Goal: Information Seeking & Learning: Learn about a topic

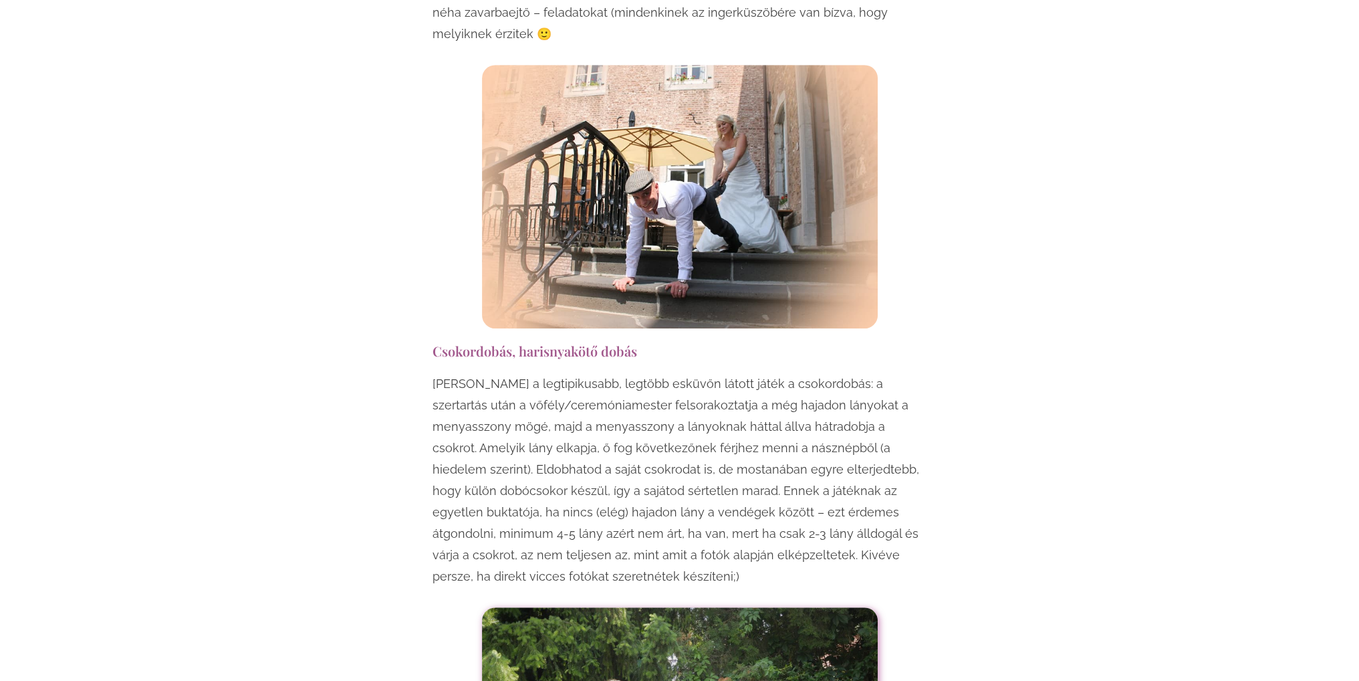
scroll to position [1471, 0]
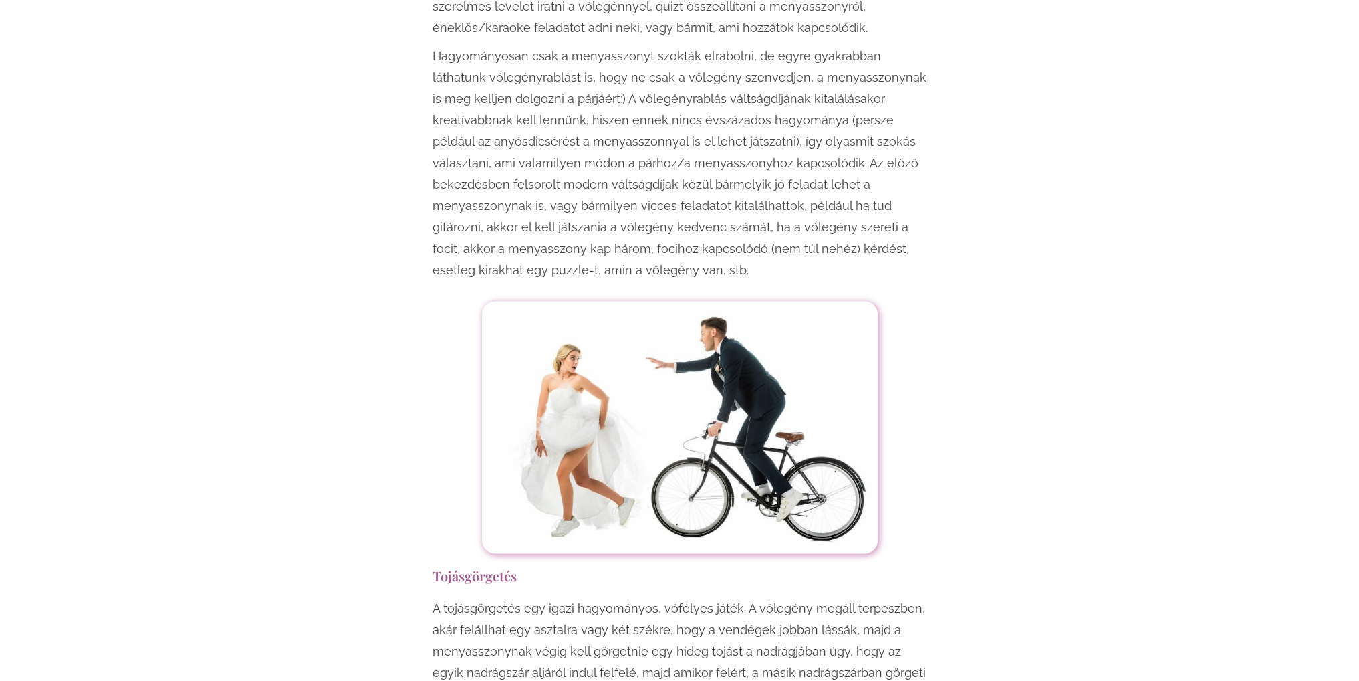
drag, startPoint x: 1073, startPoint y: 237, endPoint x: 1070, endPoint y: 380, distance: 143.1
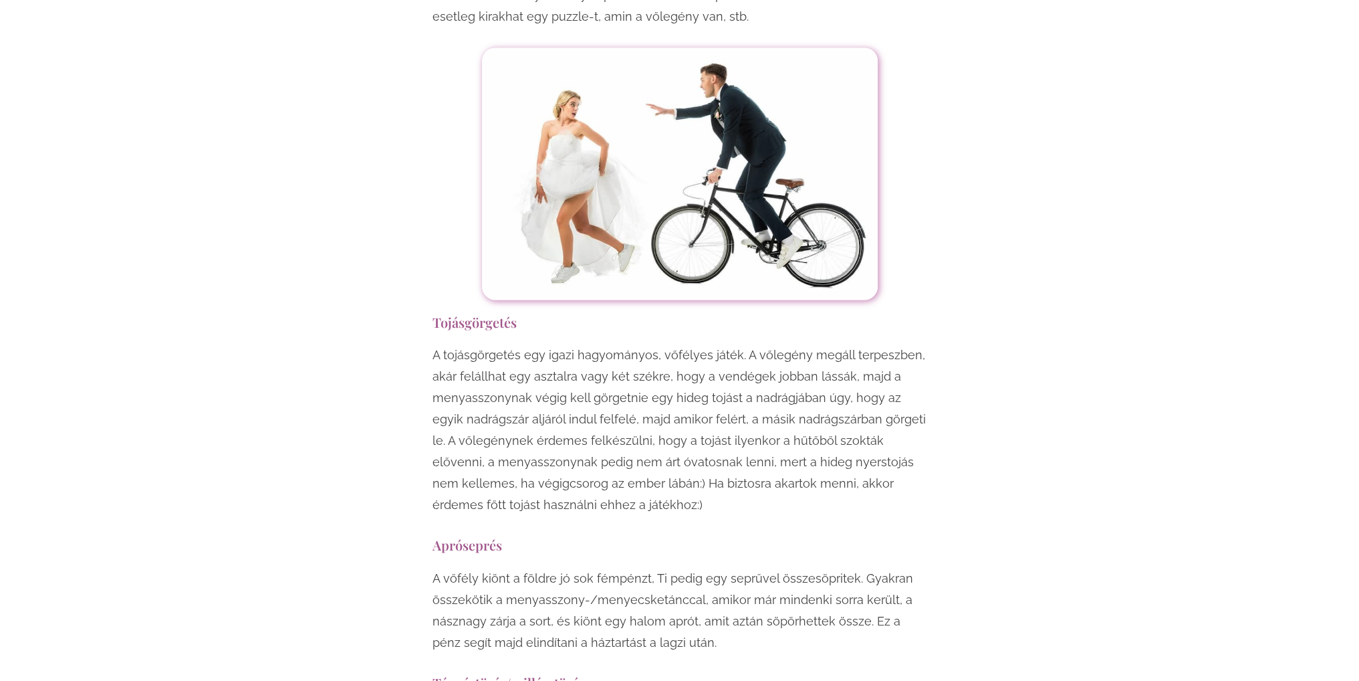
drag, startPoint x: 1073, startPoint y: 267, endPoint x: 1073, endPoint y: 415, distance: 147.8
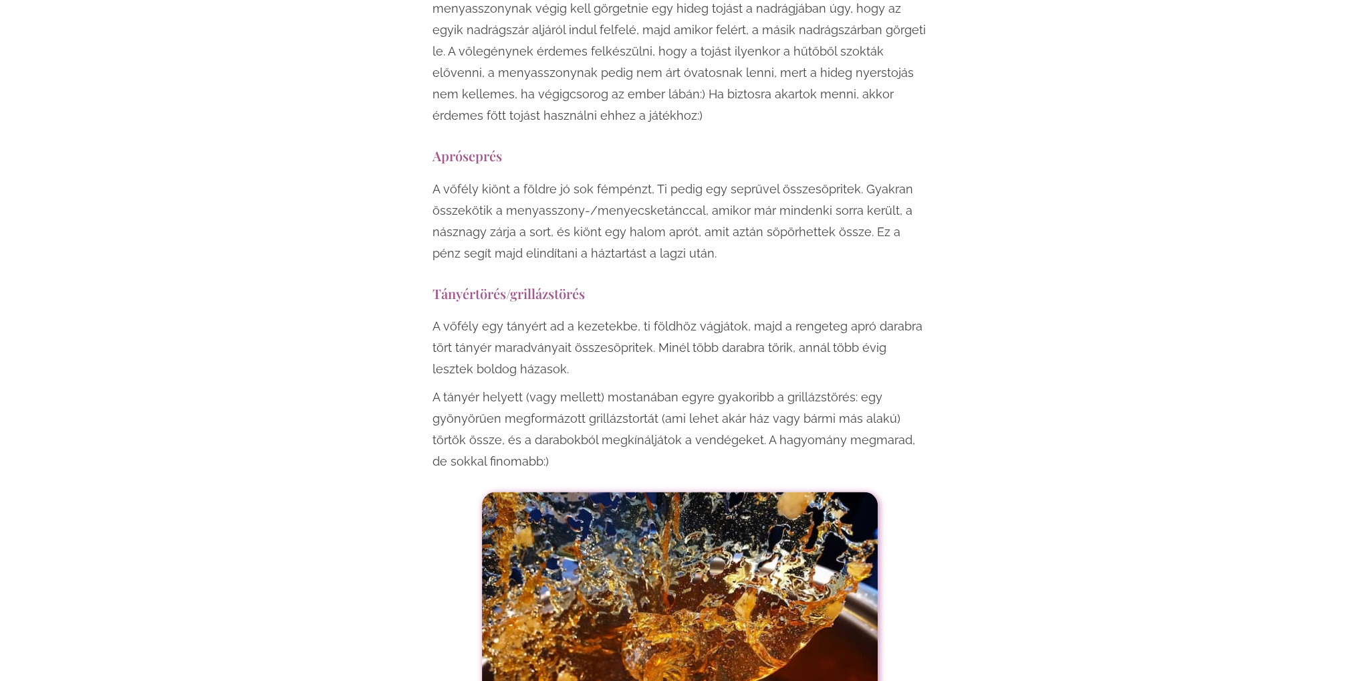
drag, startPoint x: 1075, startPoint y: 268, endPoint x: 1073, endPoint y: 386, distance: 117.7
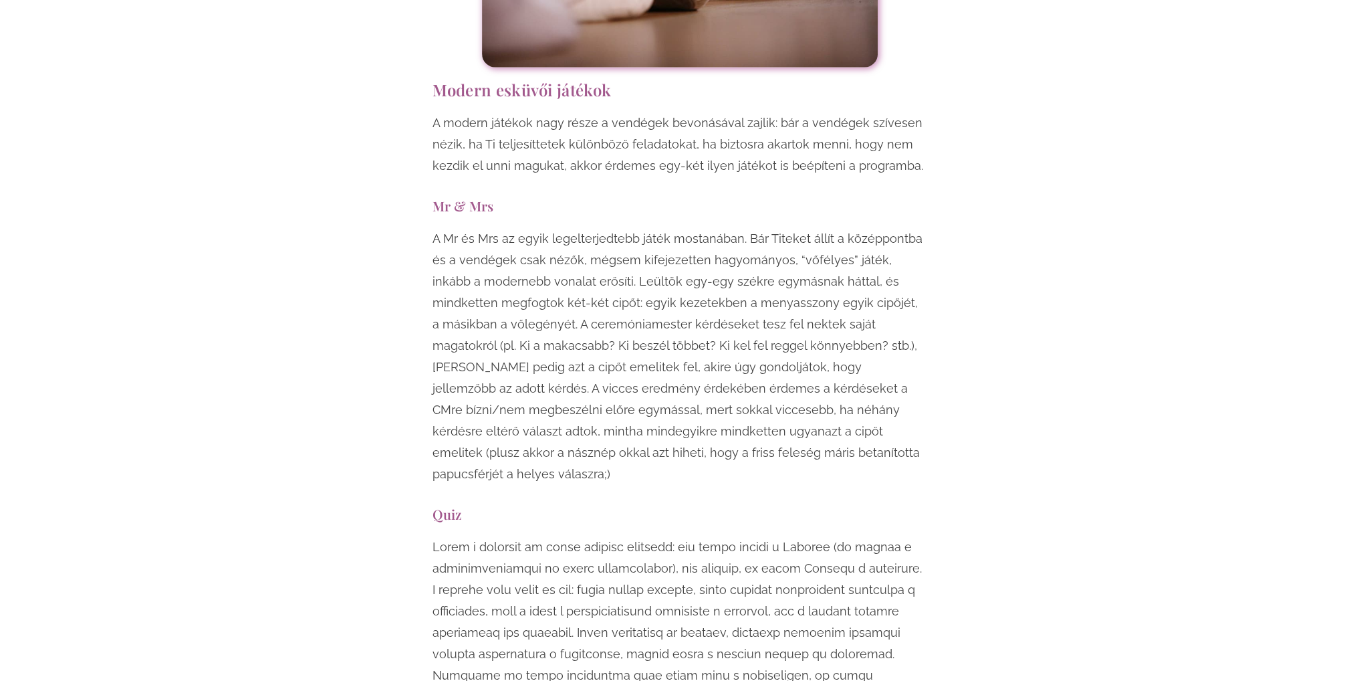
drag, startPoint x: 1079, startPoint y: 235, endPoint x: 1081, endPoint y: 495, distance: 260.8
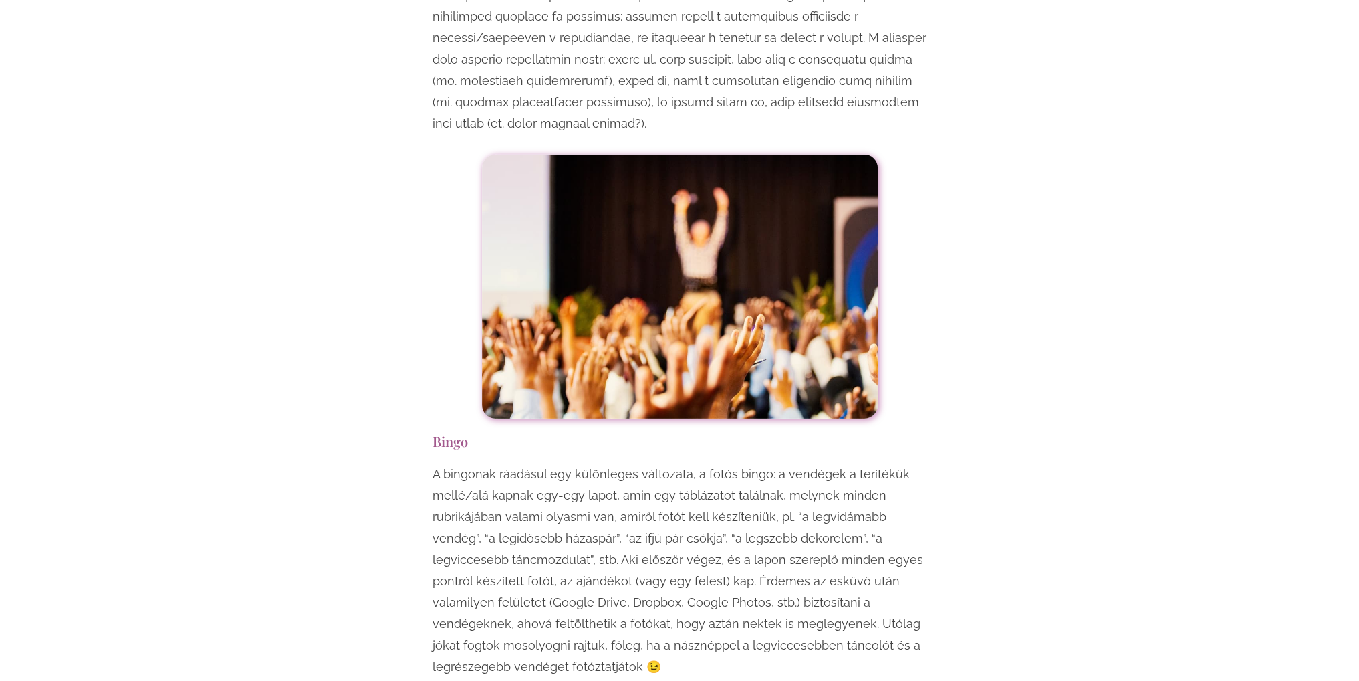
scroll to position [5668, 0]
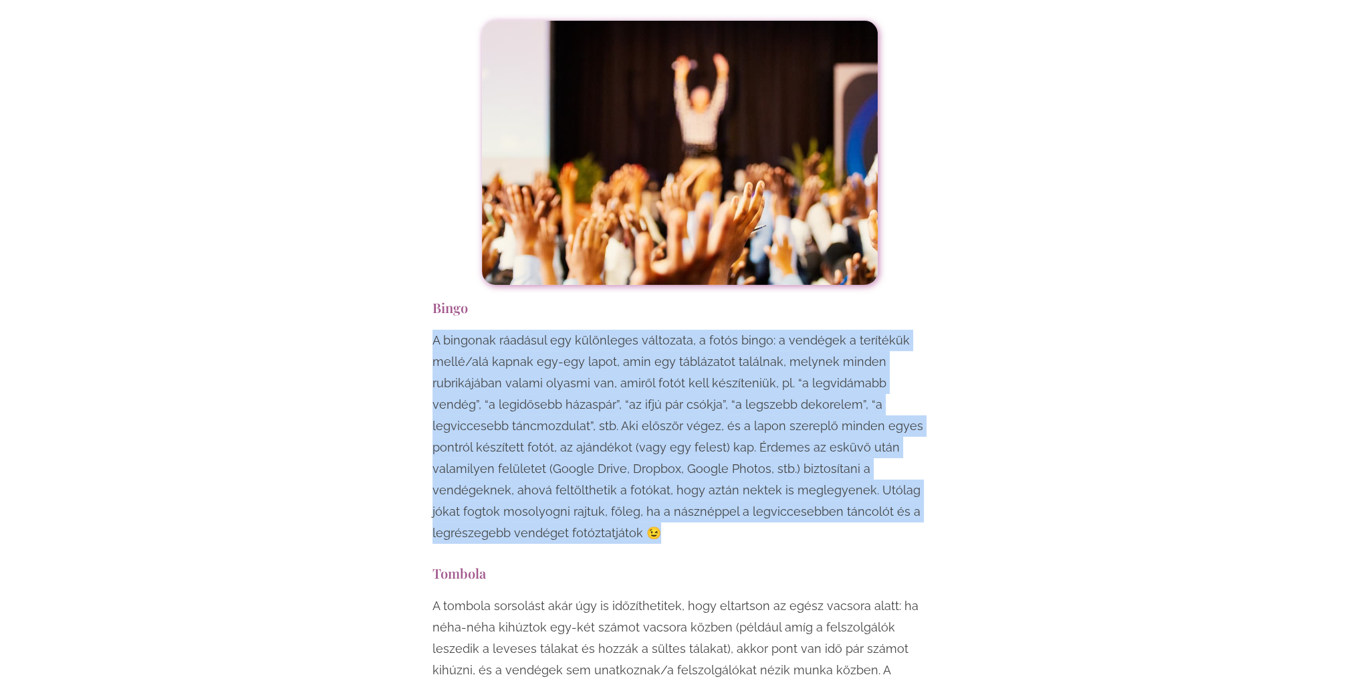
drag, startPoint x: 544, startPoint y: 406, endPoint x: 419, endPoint y: 207, distance: 234.3
click at [419, 207] on div "Egy esküvő mindenképpen örömteli, jó hangulatú esemény, viszont ha szeretnéd, h…" at bounding box center [680, 492] width 522 height 10596
drag, startPoint x: 430, startPoint y: 181, endPoint x: 547, endPoint y: 400, distance: 248.6
click at [547, 400] on div "Egy esküvő mindenképpen örömteli, jó hangulatú esemény, viszont ha szeretnéd, h…" at bounding box center [680, 492] width 508 height 10596
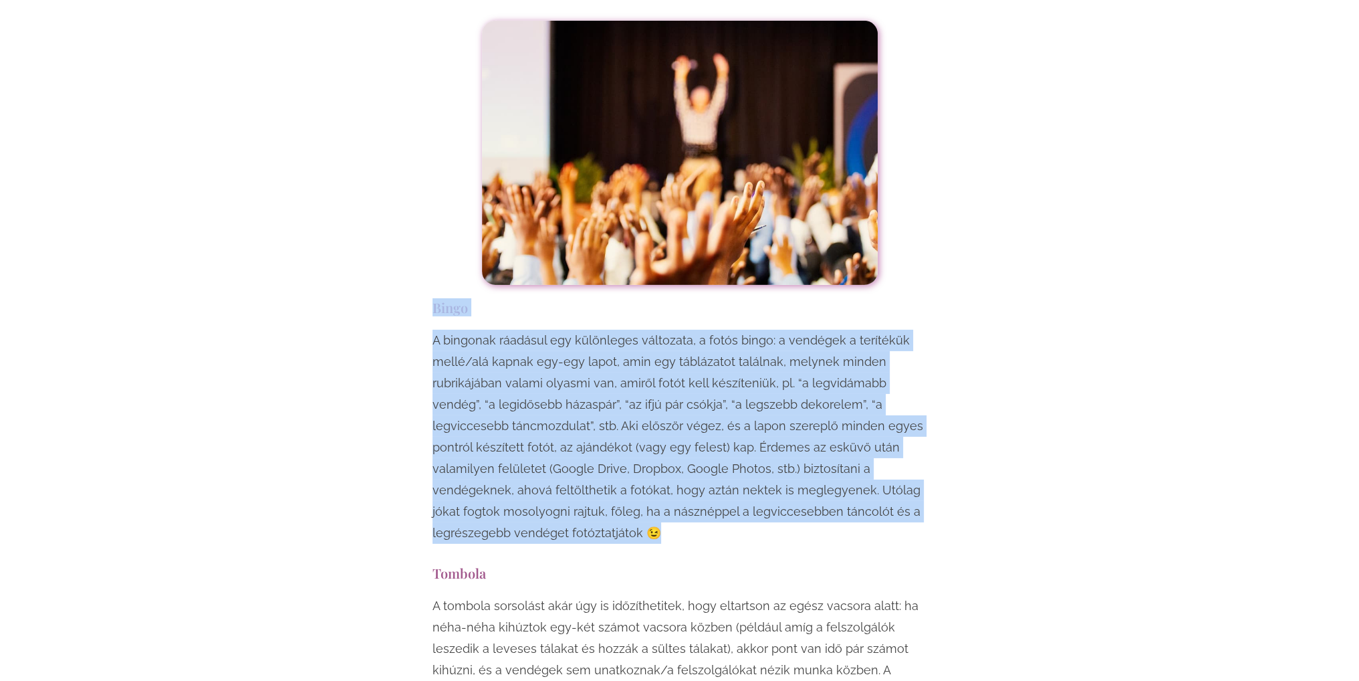
click at [546, 400] on p "A bingonak ráadásul egy különleges változata, a fotós bingo: a vendégek a terít…" at bounding box center [680, 437] width 495 height 214
click at [545, 400] on p "A bingonak ráadásul egy különleges változata, a fotós bingo: a vendégek a terít…" at bounding box center [680, 437] width 495 height 214
click at [543, 401] on p "A bingonak ráadásul egy különleges változata, a fotós bingo: a vendégek a terít…" at bounding box center [680, 437] width 495 height 214
drag, startPoint x: 500, startPoint y: 402, endPoint x: 436, endPoint y: 215, distance: 197.9
click at [436, 330] on p "A bingonak ráadásul egy különleges változata, a fotós bingo: a vendégek a terít…" at bounding box center [680, 437] width 495 height 214
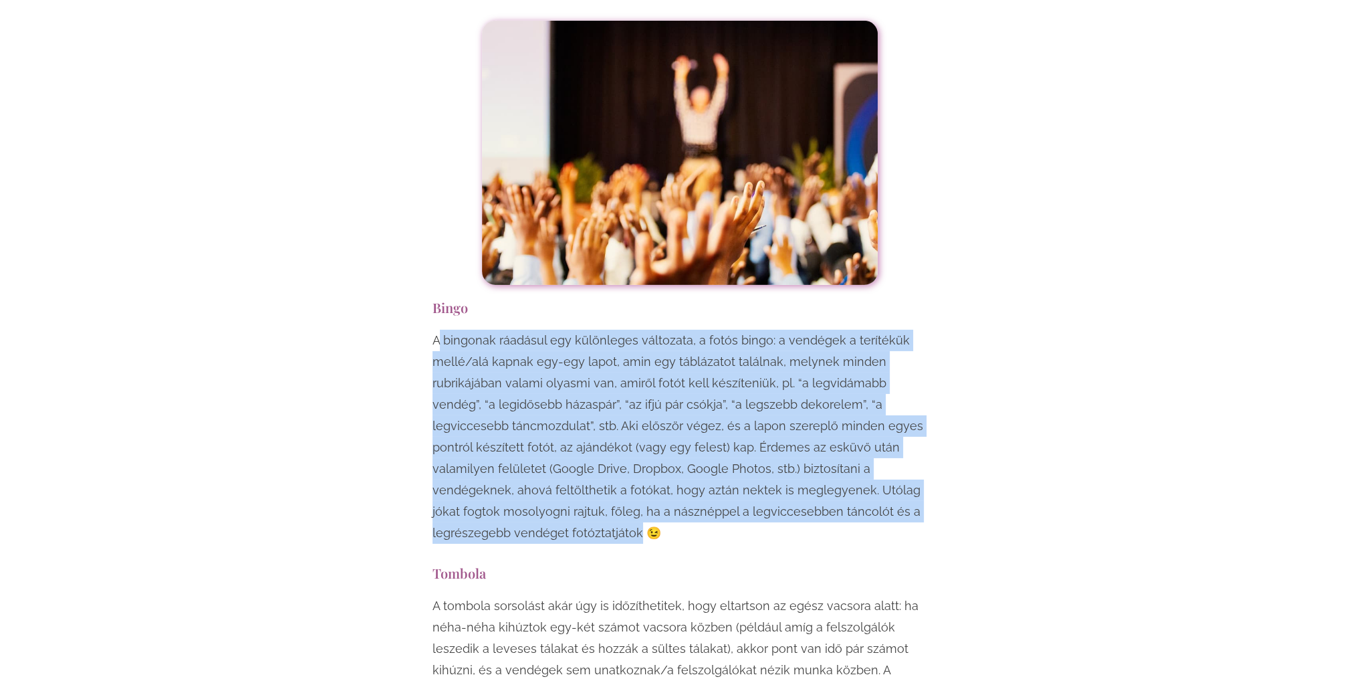
click at [436, 330] on p "A bingonak ráadásul egy különleges változata, a fotós bingo: a vendégek a terít…" at bounding box center [680, 437] width 495 height 214
drag, startPoint x: 435, startPoint y: 215, endPoint x: 532, endPoint y: 409, distance: 216.8
click at [532, 409] on p "A bingonak ráadásul egy különleges változata, a fotós bingo: a vendégek a terít…" at bounding box center [680, 437] width 495 height 214
drag, startPoint x: 527, startPoint y: 399, endPoint x: 419, endPoint y: 207, distance: 220.4
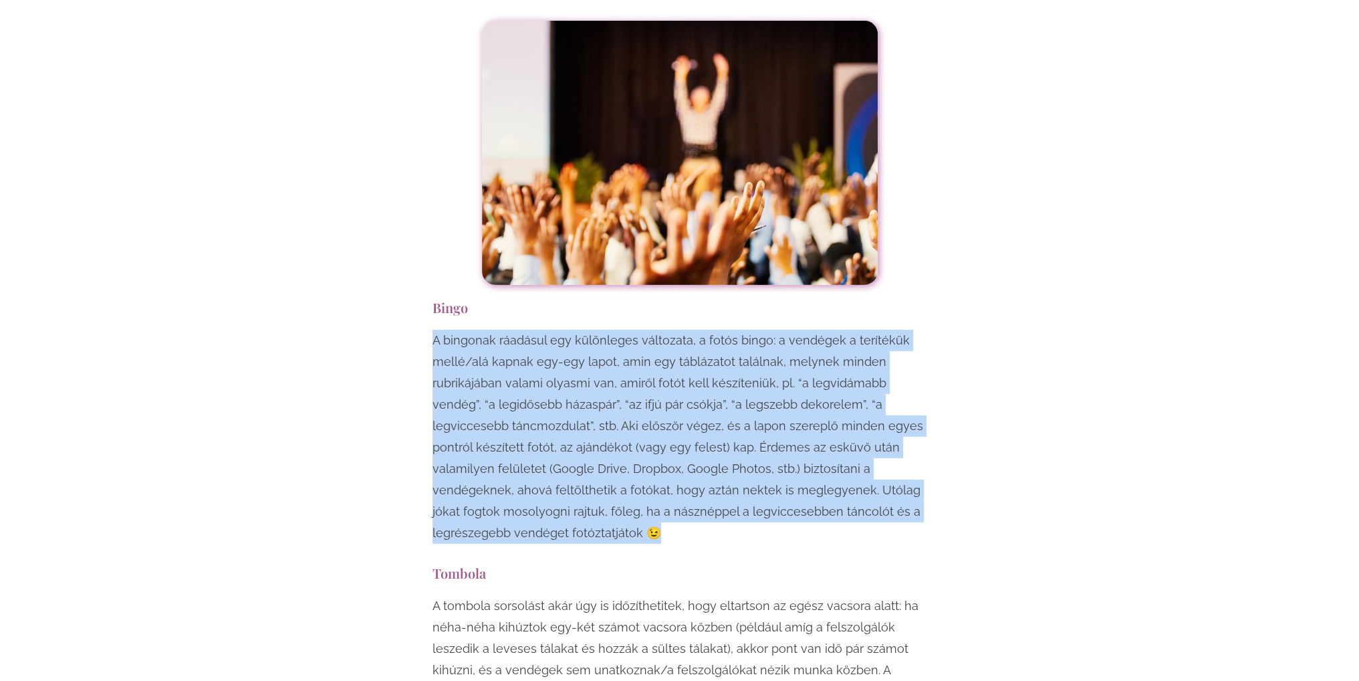
click at [419, 207] on div "Egy esküvő mindenképpen örömteli, jó hangulatú esemény, viszont ha szeretnéd, h…" at bounding box center [680, 492] width 522 height 10596
drag, startPoint x: 419, startPoint y: 207, endPoint x: 578, endPoint y: 405, distance: 253.4
click at [580, 405] on div "Egy esküvő mindenképpen örömteli, jó hangulatú esemény, viszont ha szeretnéd, h…" at bounding box center [680, 492] width 522 height 10596
click at [578, 405] on p "A bingonak ráadásul egy különleges változata, a fotós bingo: a vendégek a terít…" at bounding box center [680, 437] width 495 height 214
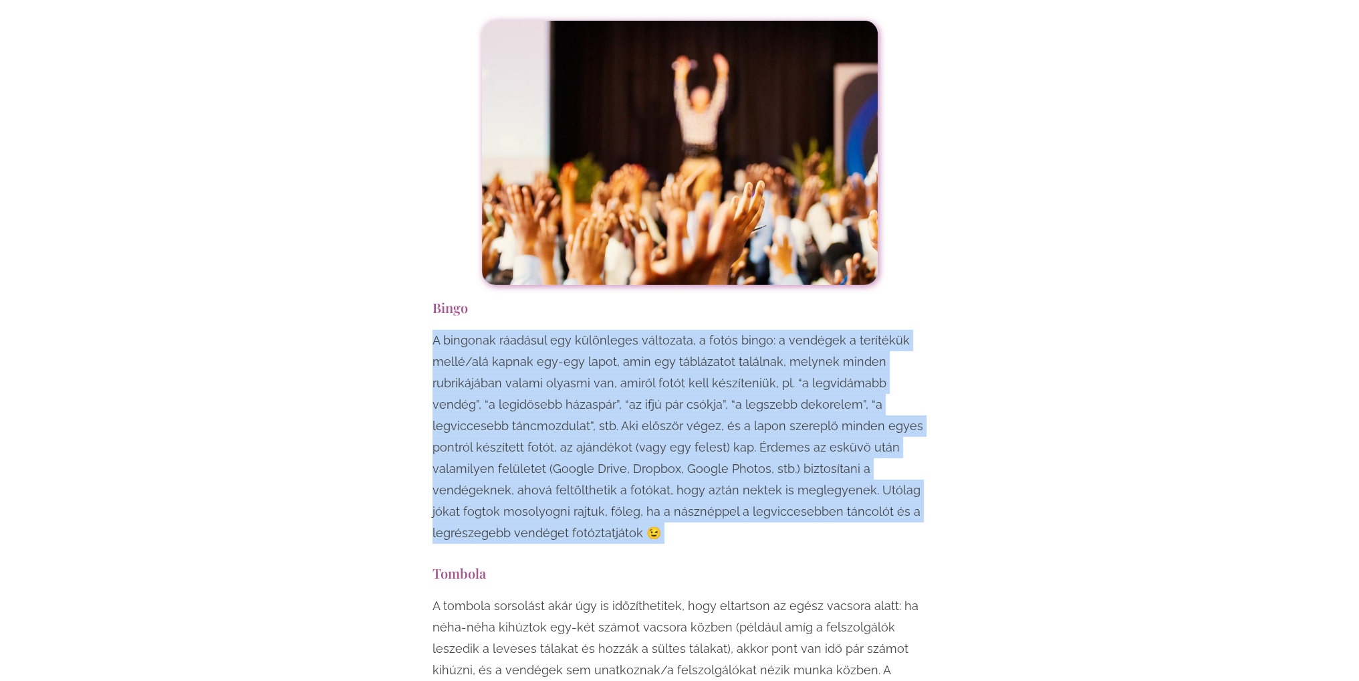
click at [574, 402] on p "A bingonak ráadásul egy különleges változata, a fotós bingo: a vendégek a terít…" at bounding box center [680, 437] width 495 height 214
drag, startPoint x: 561, startPoint y: 400, endPoint x: 411, endPoint y: 207, distance: 244.0
click at [411, 207] on div "Egy esküvő mindenképpen örömteli, jó hangulatú esemény, viszont ha szeretnéd, h…" at bounding box center [680, 492] width 782 height 10596
drag, startPoint x: 443, startPoint y: 215, endPoint x: 562, endPoint y: 397, distance: 217.0
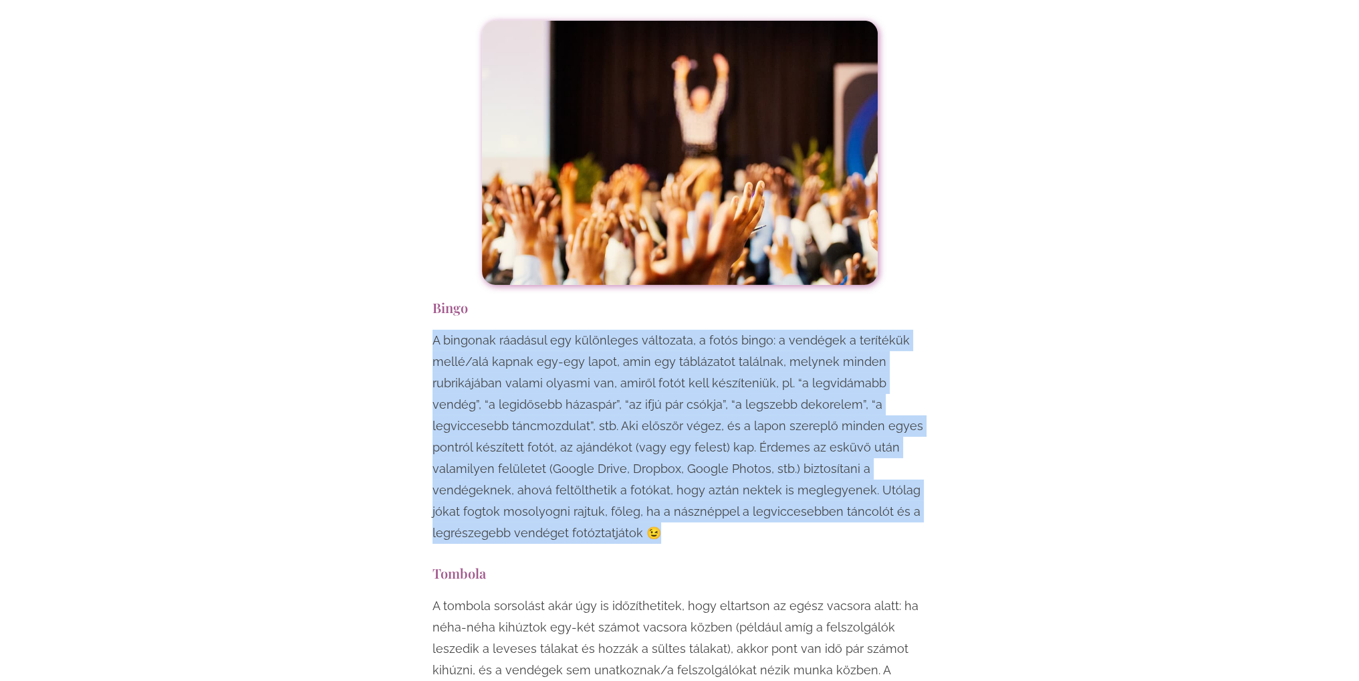
click at [562, 397] on div "Egy esküvő mindenképpen örömteli, jó hangulatú esemény, viszont ha szeretnéd, h…" at bounding box center [680, 492] width 522 height 10596
click at [562, 397] on p "A bingonak ráadásul egy különleges változata, a fotós bingo: a vendégek a terít…" at bounding box center [680, 437] width 495 height 214
drag, startPoint x: 548, startPoint y: 401, endPoint x: 403, endPoint y: 207, distance: 242.6
click at [404, 207] on div "Egy esküvő mindenképpen örömteli, jó hangulatú esemény, viszont ha szeretnéd, h…" at bounding box center [680, 492] width 782 height 10596
click at [402, 207] on div "Egy esküvő mindenképpen örömteli, jó hangulatú esemény, viszont ha szeretnéd, h…" at bounding box center [680, 492] width 782 height 10596
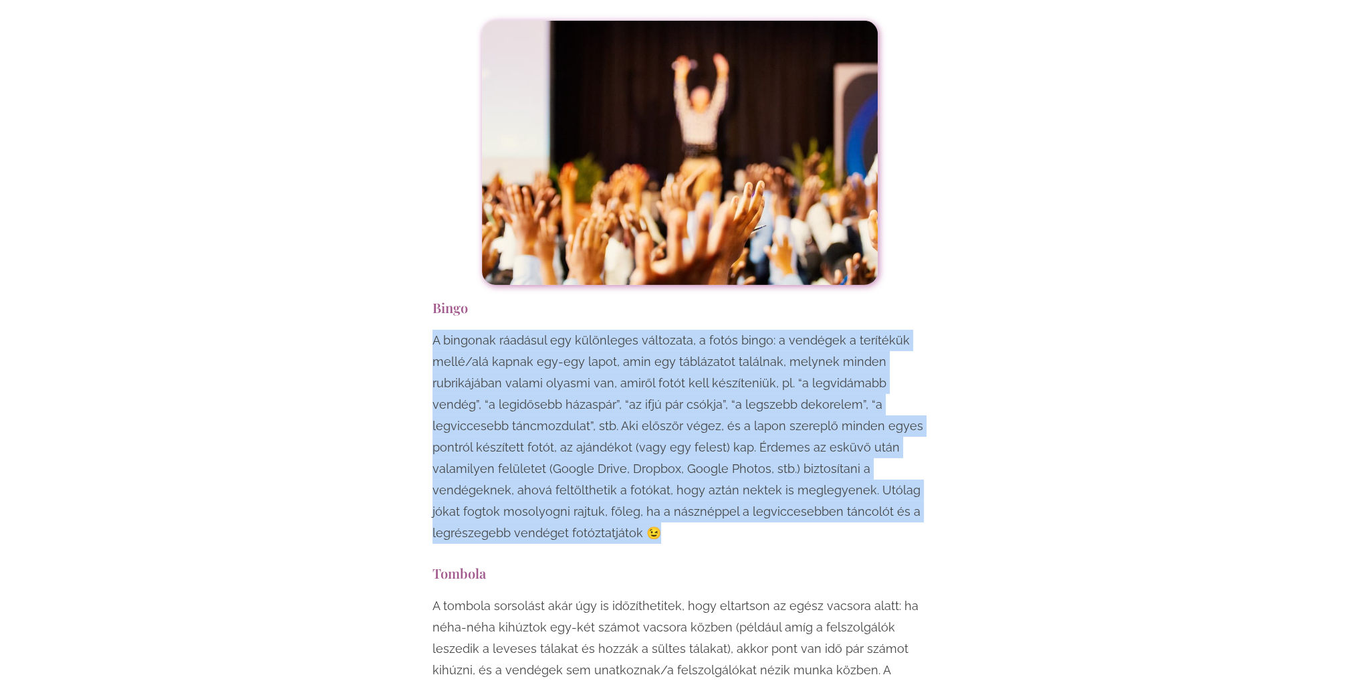
drag, startPoint x: 407, startPoint y: 201, endPoint x: 562, endPoint y: 413, distance: 262.7
click at [563, 413] on div "Egy esküvő mindenképpen örömteli, jó hangulatú esemény, viszont ha szeretnéd, h…" at bounding box center [680, 492] width 782 height 10596
click at [562, 413] on p "A bingonak ráadásul egy különleges változata, a fotós bingo: a vendégek a terít…" at bounding box center [680, 437] width 495 height 214
click at [535, 415] on div "A bingonak ráadásul egy különleges változata, a fotós bingo: a vendégek a terít…" at bounding box center [680, 440] width 495 height 221
click at [524, 421] on div "Egy esküvő mindenképpen örömteli, jó hangulatú esemény, viszont ha szeretnéd, h…" at bounding box center [680, 492] width 508 height 10596
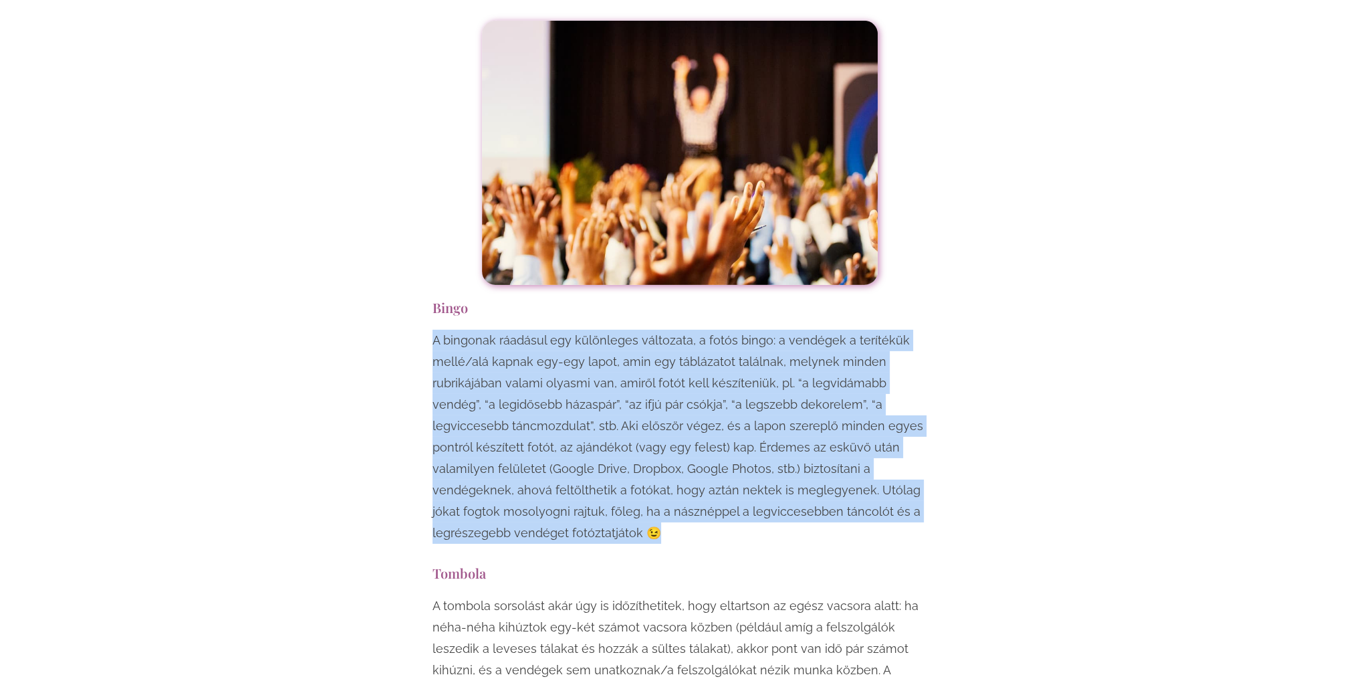
drag, startPoint x: 522, startPoint y: 421, endPoint x: 401, endPoint y: 201, distance: 251.4
click at [401, 201] on div "Egy esküvő mindenképpen örömteli, jó hangulatú esemény, viszont ha szeretnéd, h…" at bounding box center [680, 492] width 782 height 10596
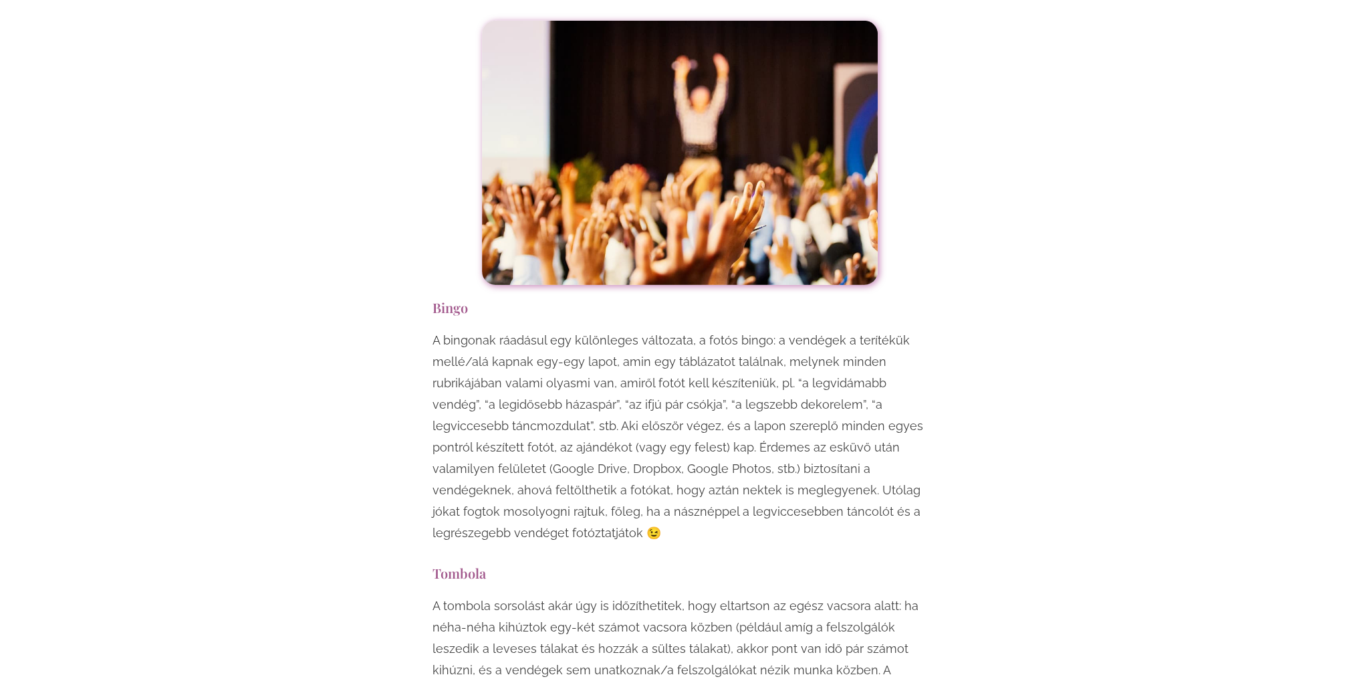
click at [411, 201] on div "Egy esküvő mindenképpen örömteli, jó hangulatú esemény, viszont ha szeretnéd, h…" at bounding box center [680, 492] width 782 height 10596
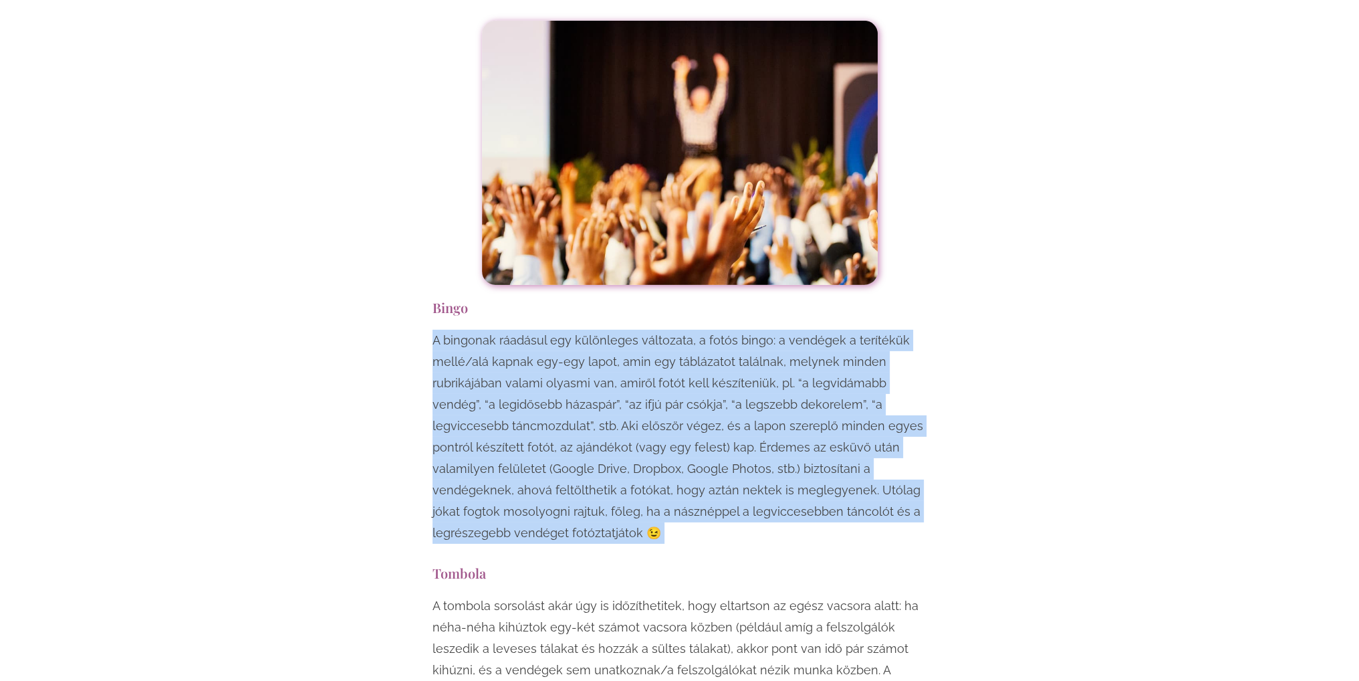
drag, startPoint x: 411, startPoint y: 201, endPoint x: 521, endPoint y: 414, distance: 239.5
click at [524, 417] on div "Egy esküvő mindenképpen örömteli, jó hangulatú esemény, viszont ha szeretnéd, h…" at bounding box center [680, 492] width 782 height 10596
click at [521, 414] on div "A bingonak ráadásul egy különleges változata, a fotós bingo: a vendégek a terít…" at bounding box center [680, 440] width 495 height 221
drag, startPoint x: 517, startPoint y: 418, endPoint x: 415, endPoint y: 201, distance: 239.3
click at [415, 201] on div "Egy esküvő mindenképpen örömteli, jó hangulatú esemény, viszont ha szeretnéd, h…" at bounding box center [680, 492] width 782 height 10596
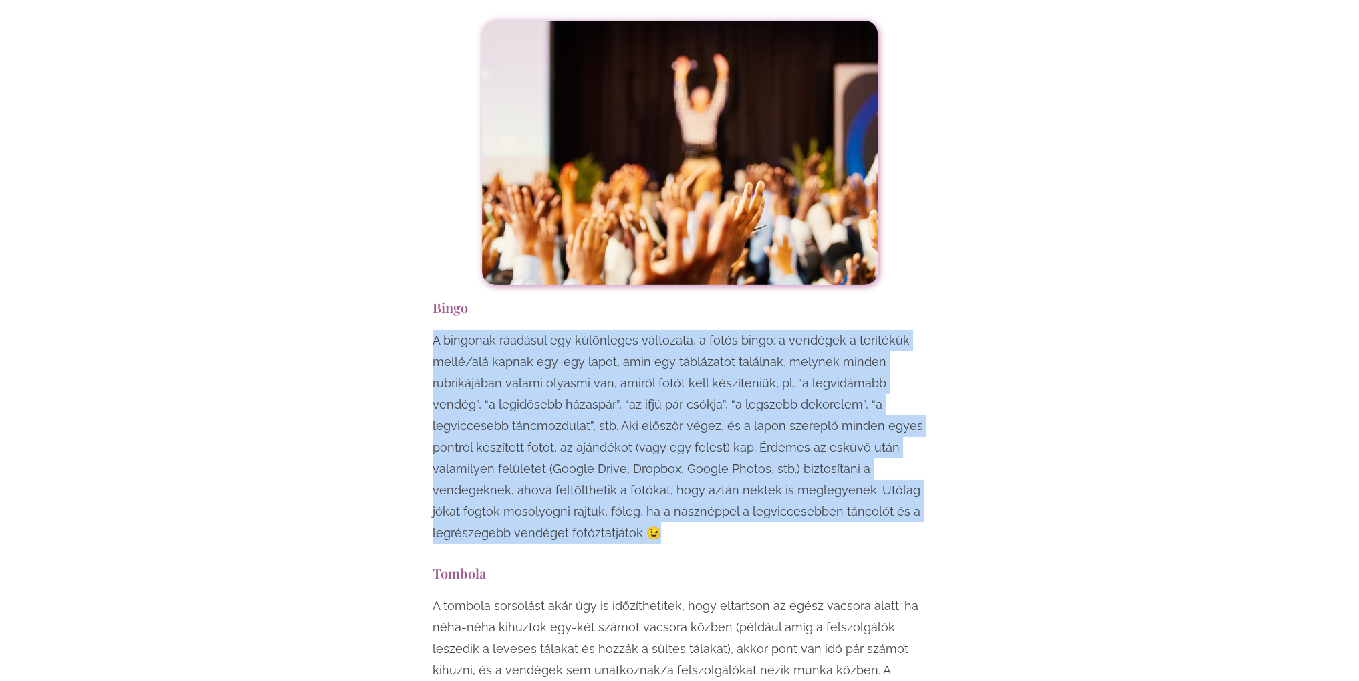
click at [415, 201] on div "Egy esküvő mindenképpen örömteli, jó hangulatú esemény, viszont ha szeretnéd, h…" at bounding box center [680, 492] width 782 height 10596
drag, startPoint x: 420, startPoint y: 199, endPoint x: 512, endPoint y: 421, distance: 241.0
click at [512, 421] on div "Egy esküvő mindenképpen örömteli, jó hangulatú esemény, viszont ha szeretnéd, h…" at bounding box center [680, 492] width 782 height 10596
click at [511, 421] on div "Egy esküvő mindenképpen örömteli, jó hangulatú esemény, viszont ha szeretnéd, h…" at bounding box center [680, 492] width 508 height 10596
drag, startPoint x: 511, startPoint y: 421, endPoint x: 427, endPoint y: 205, distance: 231.6
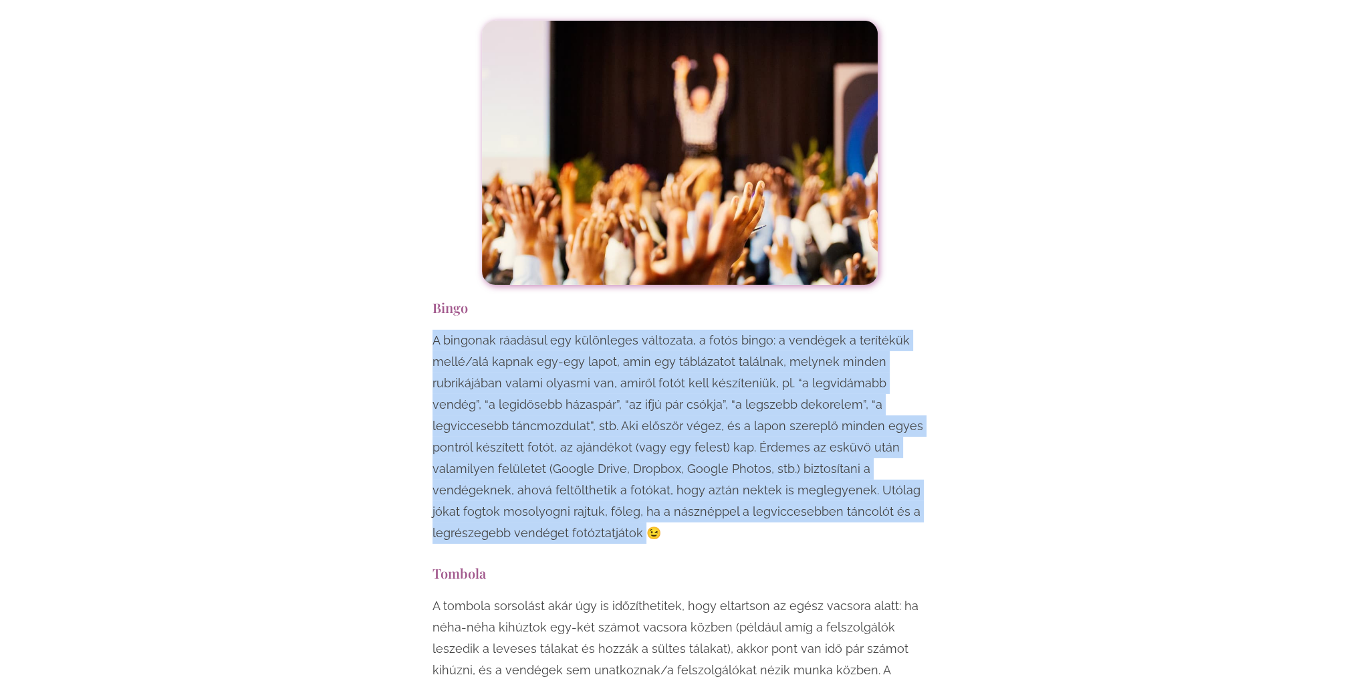
click at [427, 205] on div "Egy esküvő mindenképpen örömteli, jó hangulatú esemény, viszont ha szeretnéd, h…" at bounding box center [680, 492] width 508 height 10596
click at [426, 205] on div "Egy esküvő mindenképpen örömteli, jó hangulatú esemény, viszont ha szeretnéd, h…" at bounding box center [680, 492] width 508 height 10596
click at [425, 199] on div "Egy esküvő mindenképpen örömteli, jó hangulatú esemény, viszont ha szeretnéd, h…" at bounding box center [680, 492] width 522 height 10596
drag, startPoint x: 448, startPoint y: 228, endPoint x: 532, endPoint y: 413, distance: 202.6
click at [534, 411] on div "Egy esküvő mindenképpen örömteli, jó hangulatú esemény, viszont ha szeretnéd, h…" at bounding box center [680, 492] width 522 height 10596
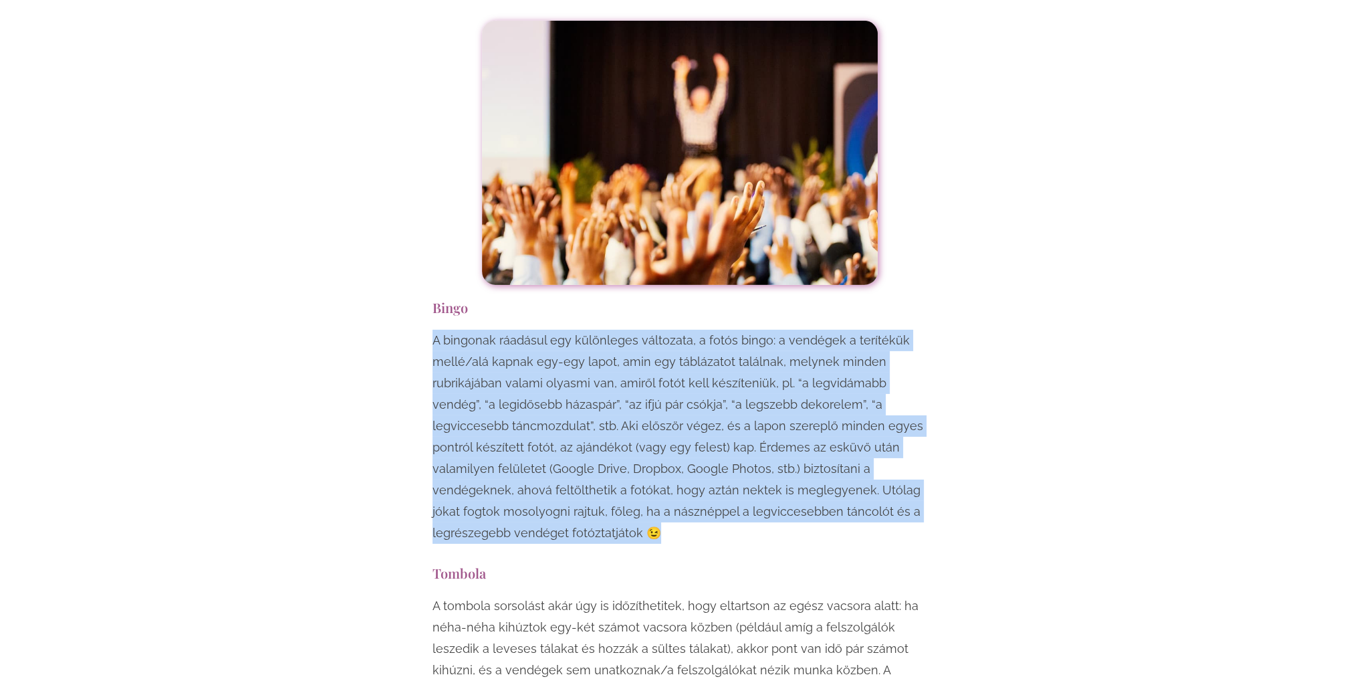
click at [532, 413] on p "A bingonak ráadásul egy különleges változata, a fotós bingo: a vendégek a terít…" at bounding box center [680, 437] width 495 height 214
drag, startPoint x: 528, startPoint y: 421, endPoint x: 423, endPoint y: 201, distance: 244.0
click at [423, 201] on div "Egy esküvő mindenképpen örömteli, jó hangulatú esemény, viszont ha szeretnéd, h…" at bounding box center [680, 492] width 522 height 10596
drag, startPoint x: 416, startPoint y: 197, endPoint x: 545, endPoint y: 413, distance: 251.6
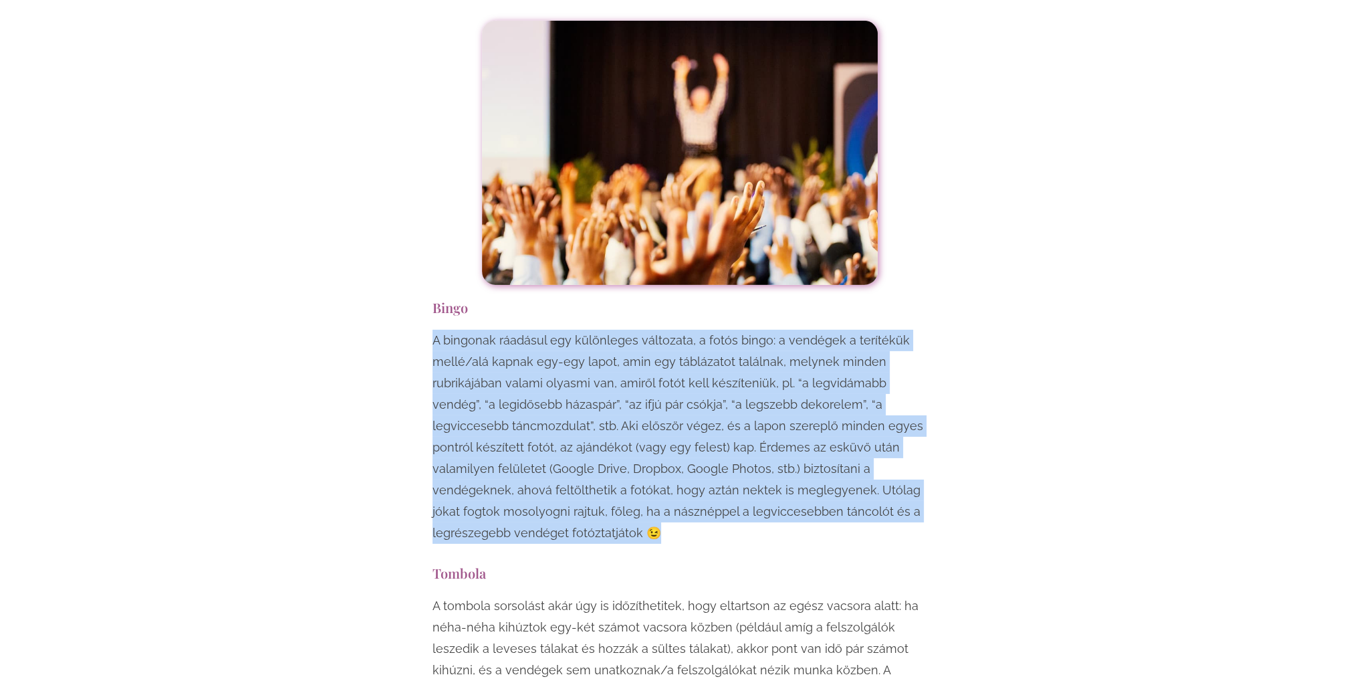
click at [546, 413] on div "Egy esküvő mindenképpen örömteli, jó hangulatú esemény, viszont ha szeretnéd, h…" at bounding box center [680, 492] width 782 height 10596
click at [545, 414] on div "A bingonak ráadásul egy különleges változata, a fotós bingo: a vendégek a terít…" at bounding box center [680, 440] width 495 height 221
drag, startPoint x: 536, startPoint y: 420, endPoint x: 395, endPoint y: 201, distance: 260.6
click at [395, 201] on div "Egy esküvő mindenképpen örömteli, jó hangulatú esemény, viszont ha szeretnéd, h…" at bounding box center [680, 492] width 782 height 10596
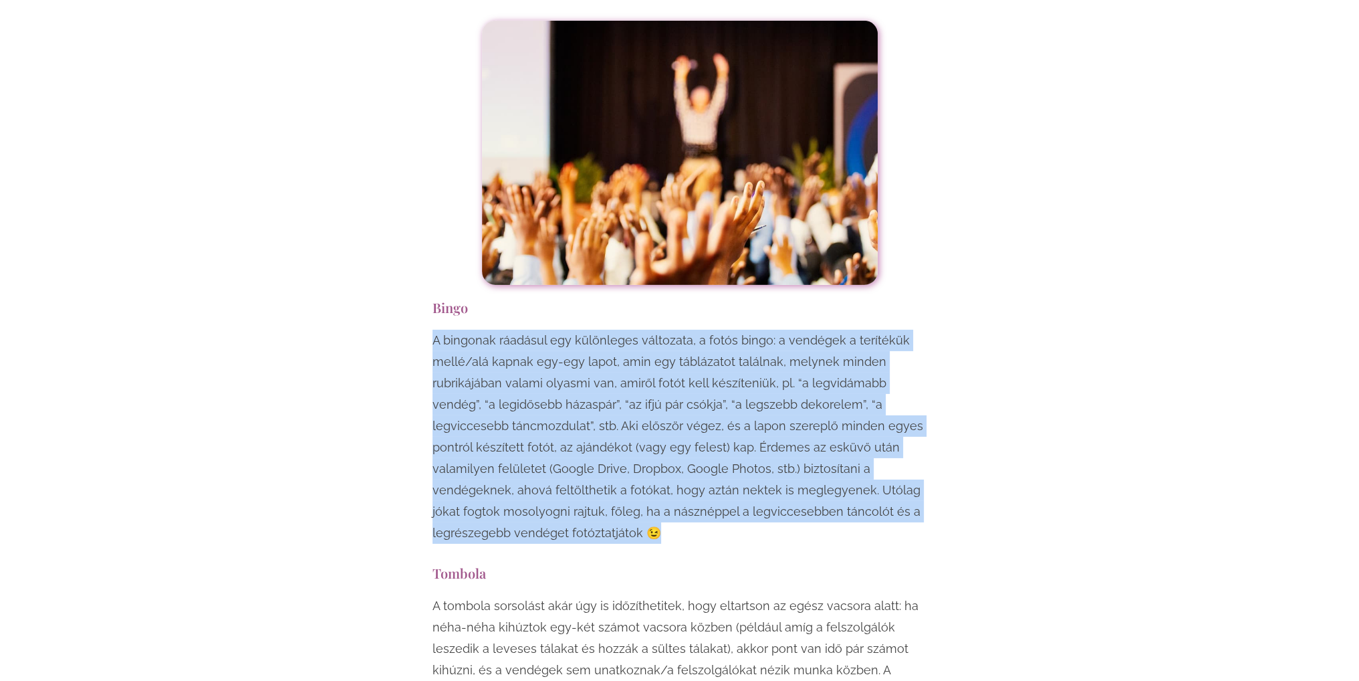
drag, startPoint x: 398, startPoint y: 198, endPoint x: 532, endPoint y: 421, distance: 260.3
click at [532, 421] on div "Egy esküvő mindenképpen örömteli, jó hangulatú esemény, viszont ha szeretnéd, h…" at bounding box center [680, 492] width 782 height 10596
click at [532, 421] on div "Egy esküvő mindenképpen örömteli, jó hangulatú esemény, viszont ha szeretnéd, h…" at bounding box center [680, 492] width 508 height 10596
drag, startPoint x: 515, startPoint y: 399, endPoint x: 409, endPoint y: 208, distance: 218.5
click at [409, 208] on div "Egy esküvő mindenképpen örömteli, jó hangulatú esemény, viszont ha szeretnéd, h…" at bounding box center [680, 492] width 782 height 10596
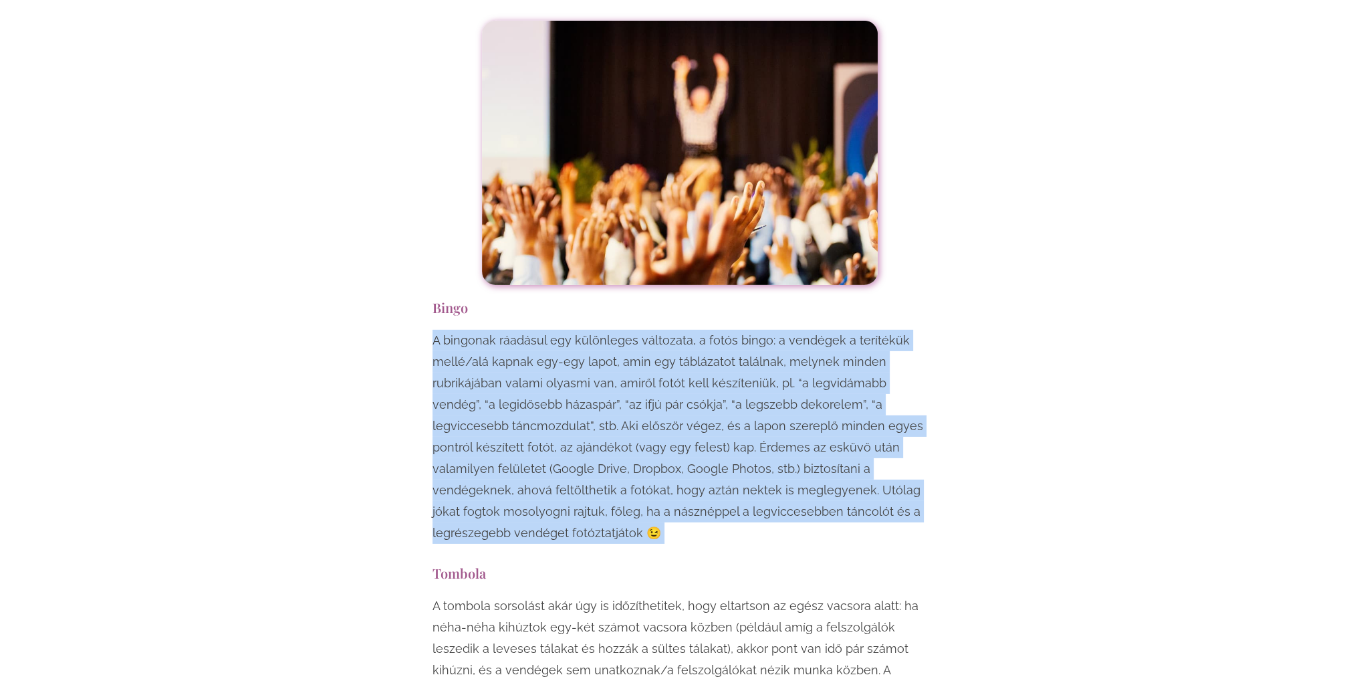
click at [409, 208] on div "Egy esküvő mindenképpen örömteli, jó hangulatú esemény, viszont ha szeretnéd, h…" at bounding box center [680, 492] width 782 height 10596
drag, startPoint x: 409, startPoint y: 200, endPoint x: 527, endPoint y: 415, distance: 245.4
click at [527, 415] on div "Egy esküvő mindenképpen örömteli, jó hangulatú esemény, viszont ha szeretnéd, h…" at bounding box center [680, 492] width 782 height 10596
click at [527, 415] on div "A bingonak ráadásul egy különleges változata, a fotós bingo: a vendégek a terít…" at bounding box center [680, 440] width 495 height 221
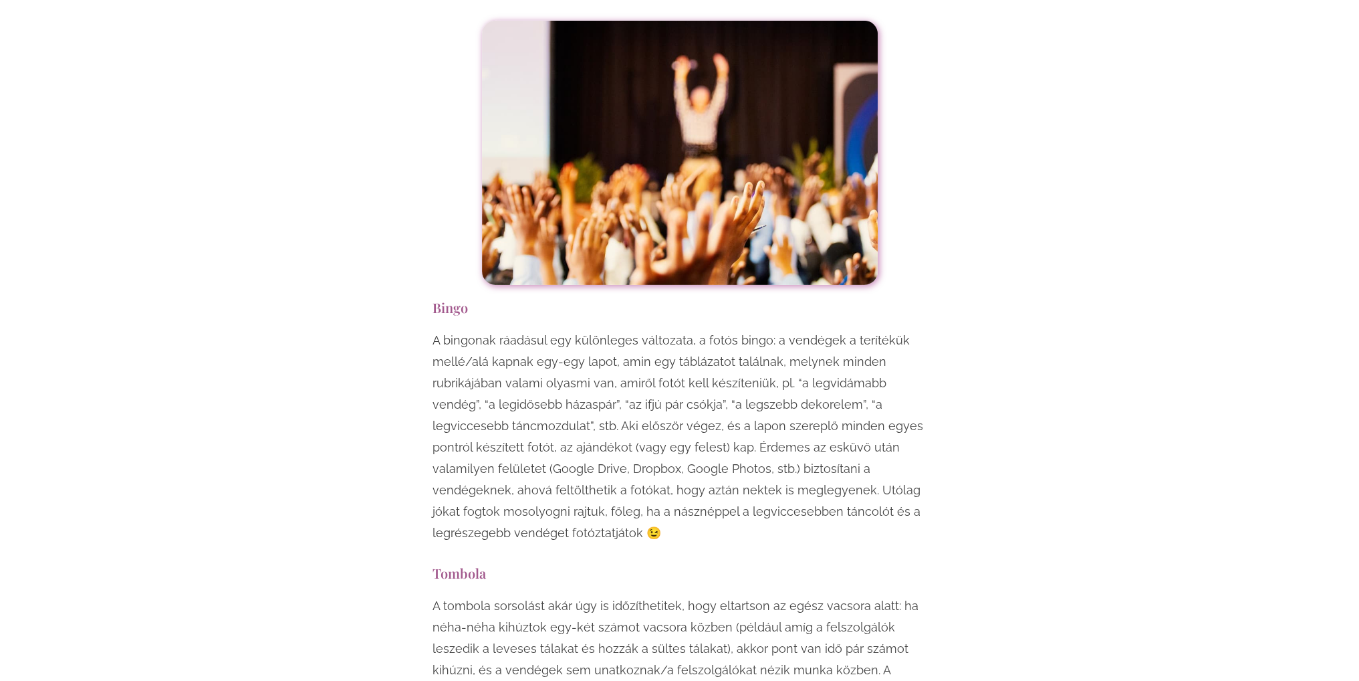
click at [527, 415] on div "A bingonak ráadásul egy különleges változata, a fotós bingo: a vendégek a terít…" at bounding box center [680, 440] width 495 height 221
click at [428, 319] on div "Egy esküvő mindenképpen örömteli, jó hangulatú esemény, viszont ha szeretnéd, h…" at bounding box center [680, 492] width 508 height 10596
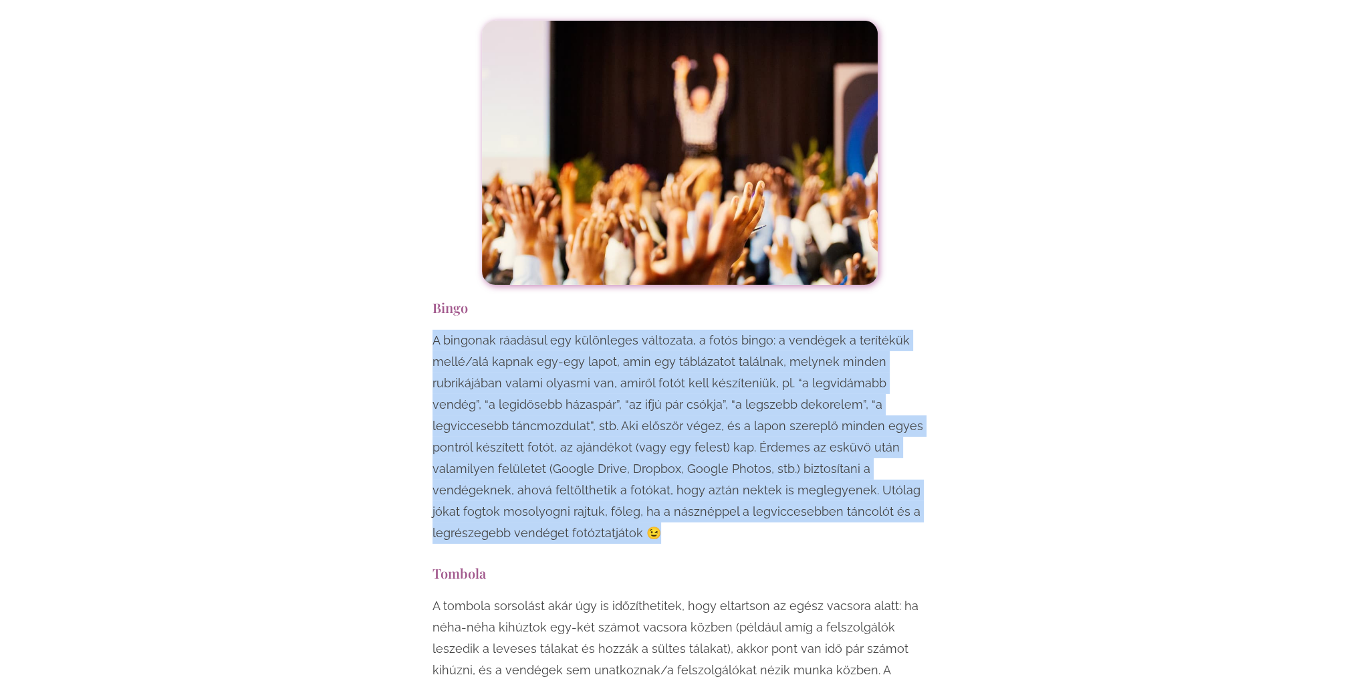
drag, startPoint x: 446, startPoint y: 247, endPoint x: 540, endPoint y: 413, distance: 191.0
click at [540, 413] on div "Egy esküvő mindenképpen örömteli, jó hangulatú esemény, viszont ha szeretnéd, h…" at bounding box center [680, 492] width 782 height 10596
click at [540, 413] on p "A bingonak ráadásul egy különleges változata, a fotós bingo: a vendégek a terít…" at bounding box center [680, 437] width 495 height 214
drag, startPoint x: 524, startPoint y: 405, endPoint x: 392, endPoint y: 199, distance: 244.5
click at [392, 199] on div "Egy esküvő mindenképpen örömteli, jó hangulatú esemény, viszont ha szeretnéd, h…" at bounding box center [680, 492] width 782 height 10596
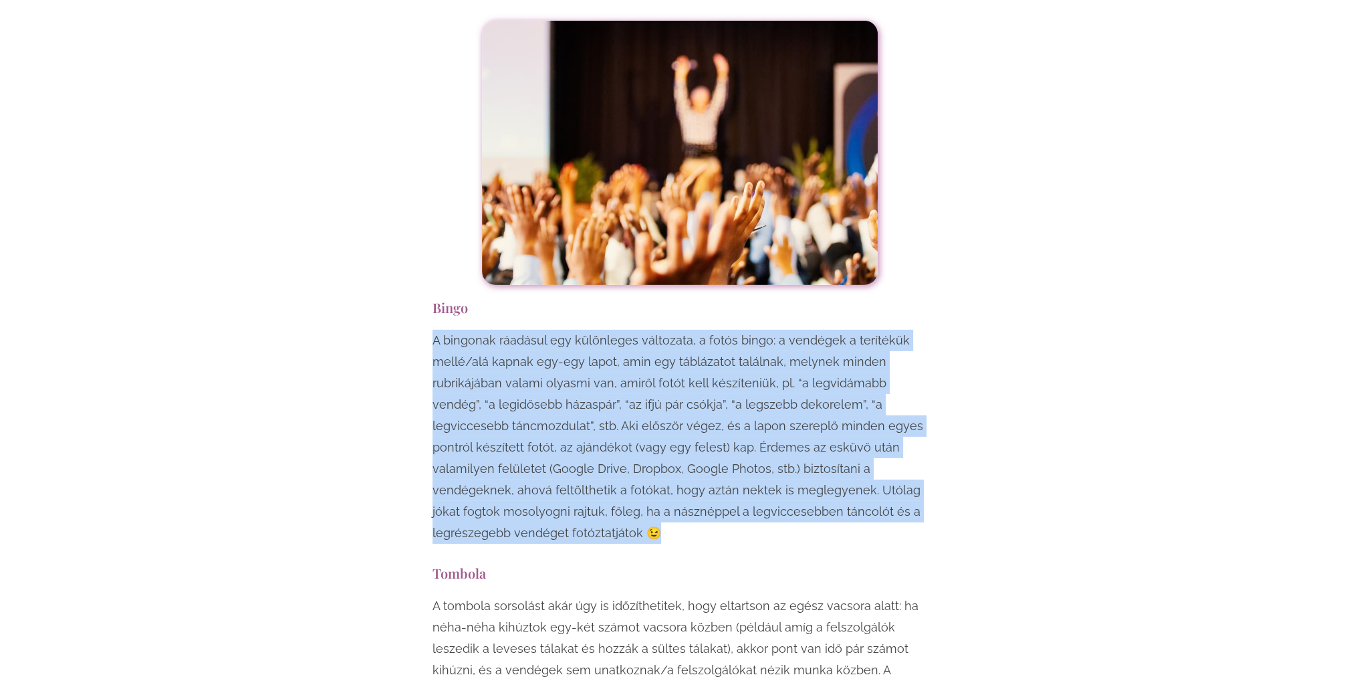
click at [392, 199] on div "Egy esküvő mindenképpen örömteli, jó hangulatú esemény, viszont ha szeretnéd, h…" at bounding box center [680, 492] width 782 height 10596
drag, startPoint x: 401, startPoint y: 191, endPoint x: 549, endPoint y: 421, distance: 274.0
click at [551, 421] on div "Egy esküvő mindenképpen örömteli, jó hangulatú esemény, viszont ha szeretnéd, h…" at bounding box center [680, 492] width 782 height 10596
drag, startPoint x: 549, startPoint y: 421, endPoint x: 515, endPoint y: 368, distance: 63.4
click at [548, 421] on div "Egy esküvő mindenképpen örömteli, jó hangulatú esemény, viszont ha szeretnéd, h…" at bounding box center [680, 492] width 508 height 10596
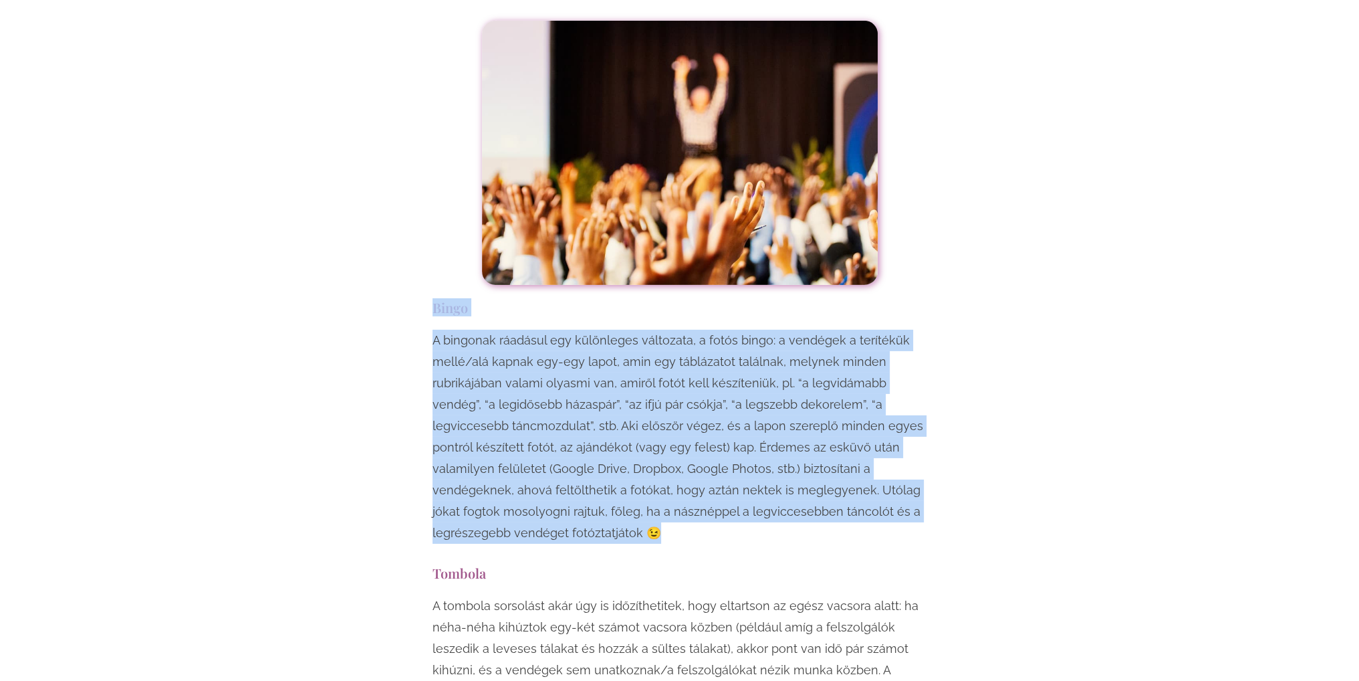
click at [385, 194] on div "Egy esküvő mindenképpen örömteli, jó hangulatú esemény, viszont ha szeretnéd, h…" at bounding box center [680, 492] width 782 height 10596
drag, startPoint x: 396, startPoint y: 196, endPoint x: 618, endPoint y: 415, distance: 312.5
click at [618, 415] on div "Egy esküvő mindenképpen örömteli, jó hangulatú esemény, viszont ha szeretnéd, h…" at bounding box center [680, 492] width 782 height 10596
click at [618, 415] on div "A bingonak ráadásul egy különleges változata, a fotós bingo: a vendégek a terít…" at bounding box center [680, 440] width 495 height 221
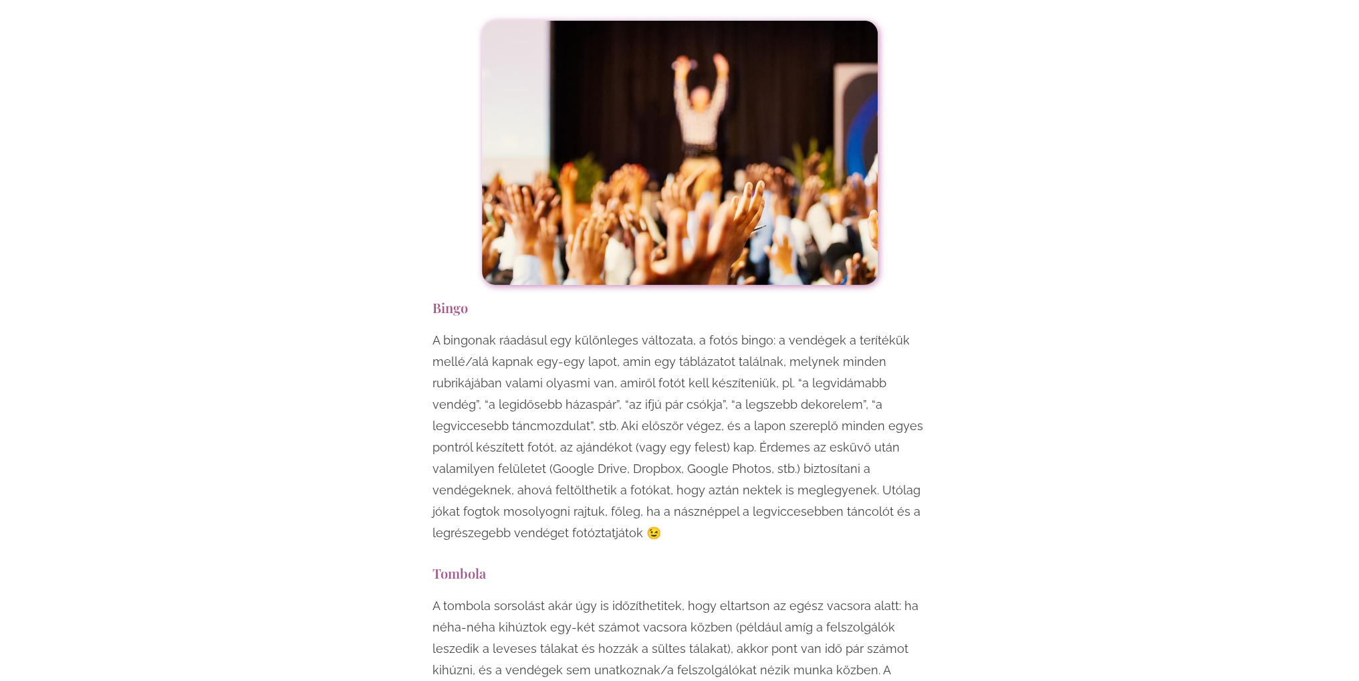
click at [977, 139] on div "Egy esküvő mindenképpen örömteli, jó hangulatú esemény, viszont ha szeretnéd, h…" at bounding box center [680, 492] width 782 height 10596
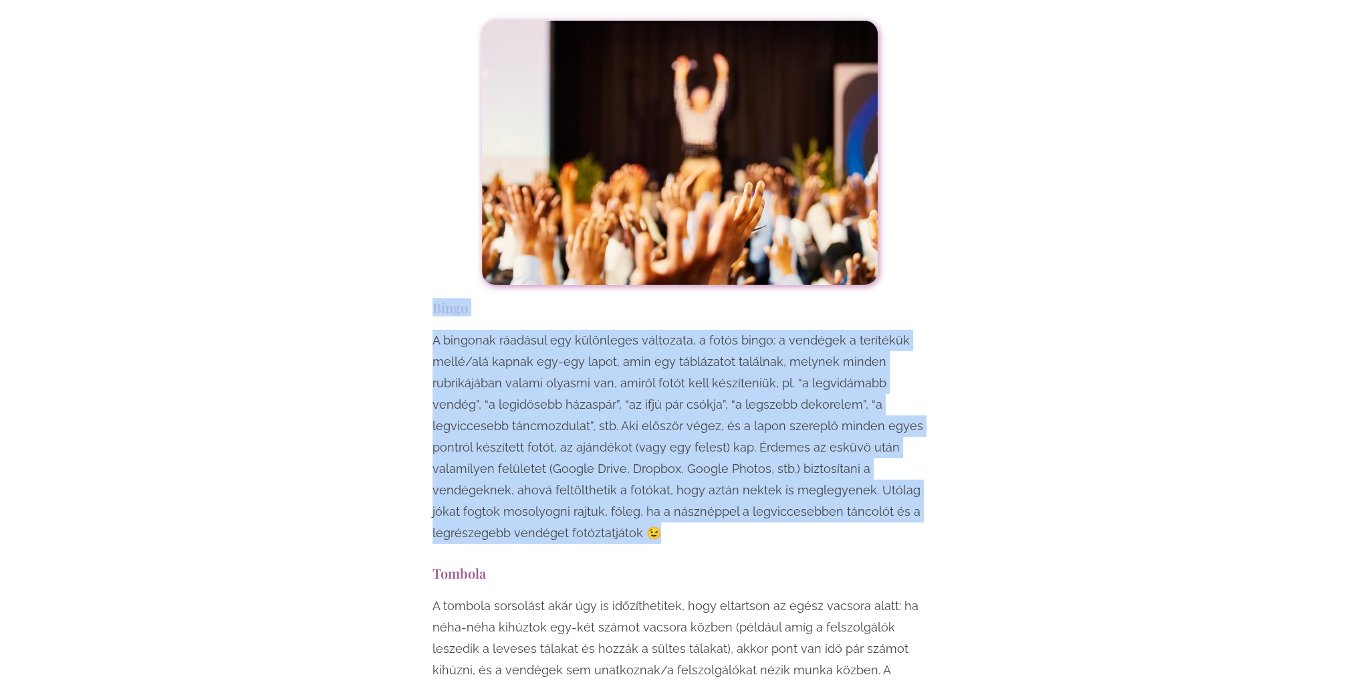
drag, startPoint x: 420, startPoint y: 169, endPoint x: 584, endPoint y: 399, distance: 282.4
click at [584, 399] on div "Egy esküvő mindenképpen örömteli, jó hangulatú esemény, viszont ha szeretnéd, h…" at bounding box center [680, 492] width 522 height 10596
click at [584, 399] on p "A bingonak ráadásul egy különleges változata, a fotós bingo: a vendégek a terít…" at bounding box center [680, 437] width 495 height 214
drag, startPoint x: 508, startPoint y: 388, endPoint x: 353, endPoint y: 171, distance: 267.0
click at [353, 171] on div "Egy esküvő mindenképpen örömteli, jó hangulatú esemény, viszont ha szeretnéd, h…" at bounding box center [680, 492] width 782 height 10596
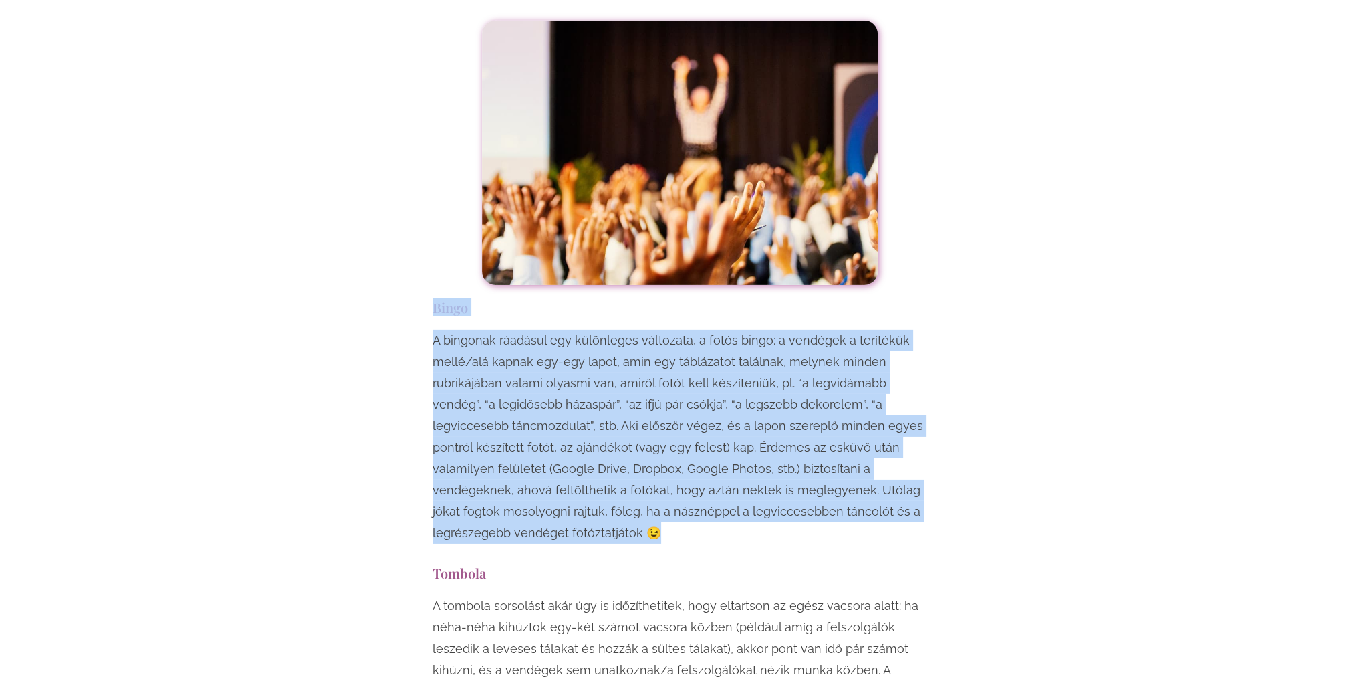
click at [353, 171] on div "Egy esküvő mindenképpen örömteli, jó hangulatú esemény, viszont ha szeretnéd, h…" at bounding box center [680, 492] width 782 height 10596
drag, startPoint x: 369, startPoint y: 171, endPoint x: 567, endPoint y: 397, distance: 300.4
click at [567, 397] on div "Egy esküvő mindenképpen örömteli, jó hangulatú esemény, viszont ha szeretnéd, h…" at bounding box center [680, 492] width 782 height 10596
click at [567, 397] on p "A bingonak ráadásul egy különleges változata, a fotós bingo: a vendégek a terít…" at bounding box center [680, 437] width 495 height 214
drag, startPoint x: 542, startPoint y: 414, endPoint x: 407, endPoint y: 185, distance: 266.5
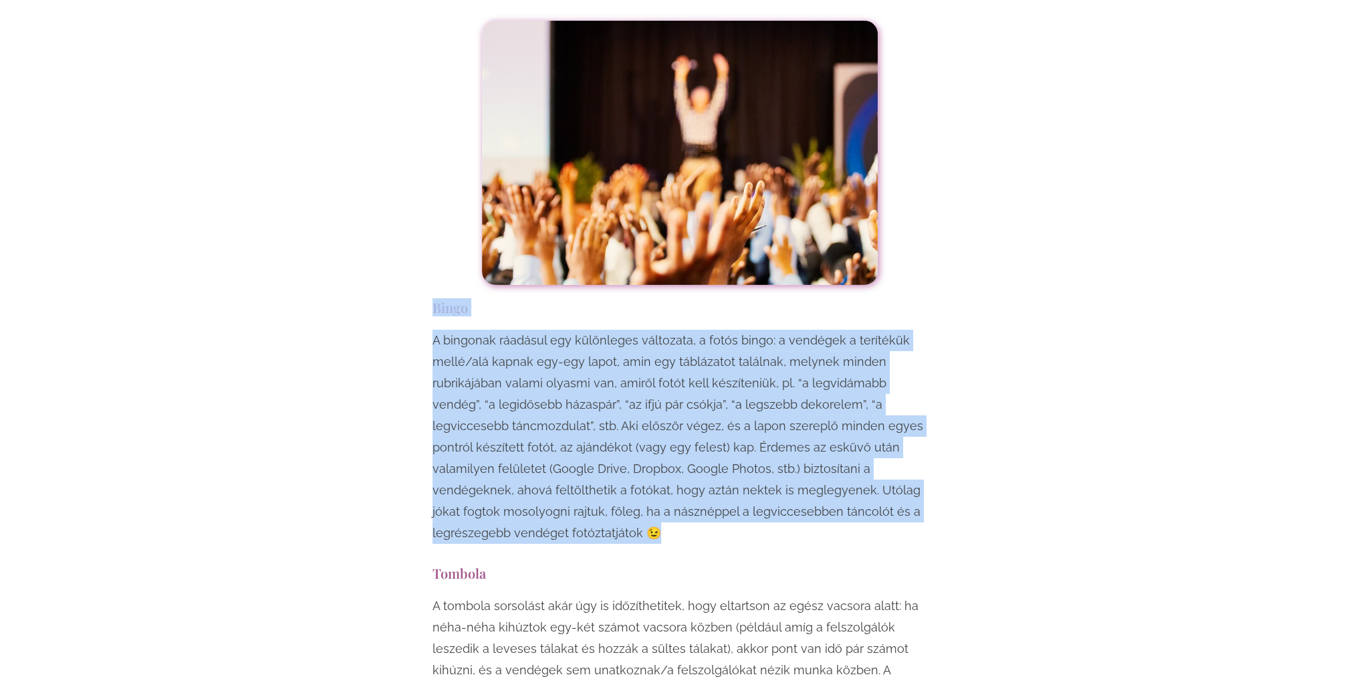
click at [407, 185] on div "Egy esküvő mindenképpen örömteli, jó hangulatú esemény, viszont ha szeretnéd, h…" at bounding box center [680, 492] width 782 height 10596
drag, startPoint x: 396, startPoint y: 177, endPoint x: 551, endPoint y: 405, distance: 275.8
click at [558, 402] on div "Egy esküvő mindenképpen örömteli, jó hangulatú esemény, viszont ha szeretnéd, h…" at bounding box center [680, 492] width 782 height 10596
click at [551, 405] on p "A bingonak ráadásul egy különleges változata, a fotós bingo: a vendégek a terít…" at bounding box center [680, 437] width 495 height 214
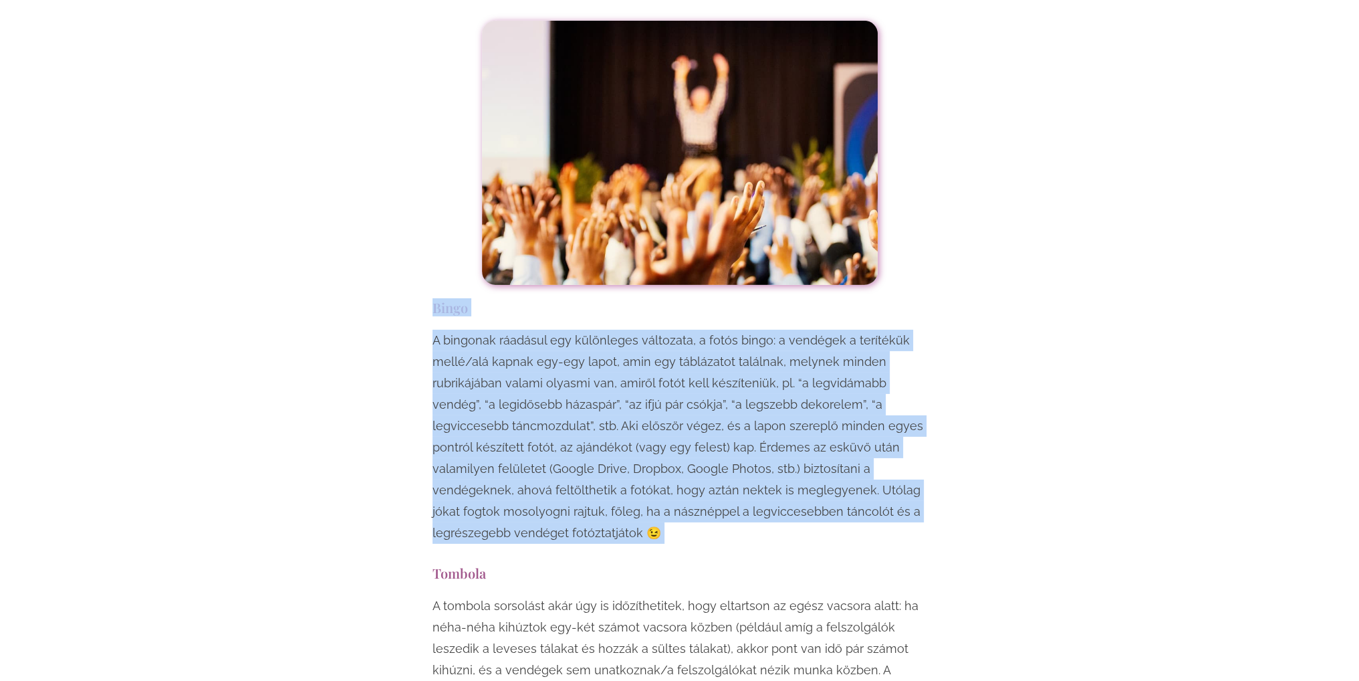
drag, startPoint x: 540, startPoint y: 395, endPoint x: 364, endPoint y: 180, distance: 278.4
click at [364, 180] on div "Egy esküvő mindenképpen örömteli, jó hangulatú esemény, viszont ha szeretnéd, h…" at bounding box center [680, 492] width 782 height 10596
drag, startPoint x: 322, startPoint y: 170, endPoint x: 588, endPoint y: 425, distance: 368.4
click at [588, 425] on div "Egy esküvő mindenképpen örömteli, jó hangulatú esemény, viszont ha szeretnéd, h…" at bounding box center [680, 492] width 782 height 10596
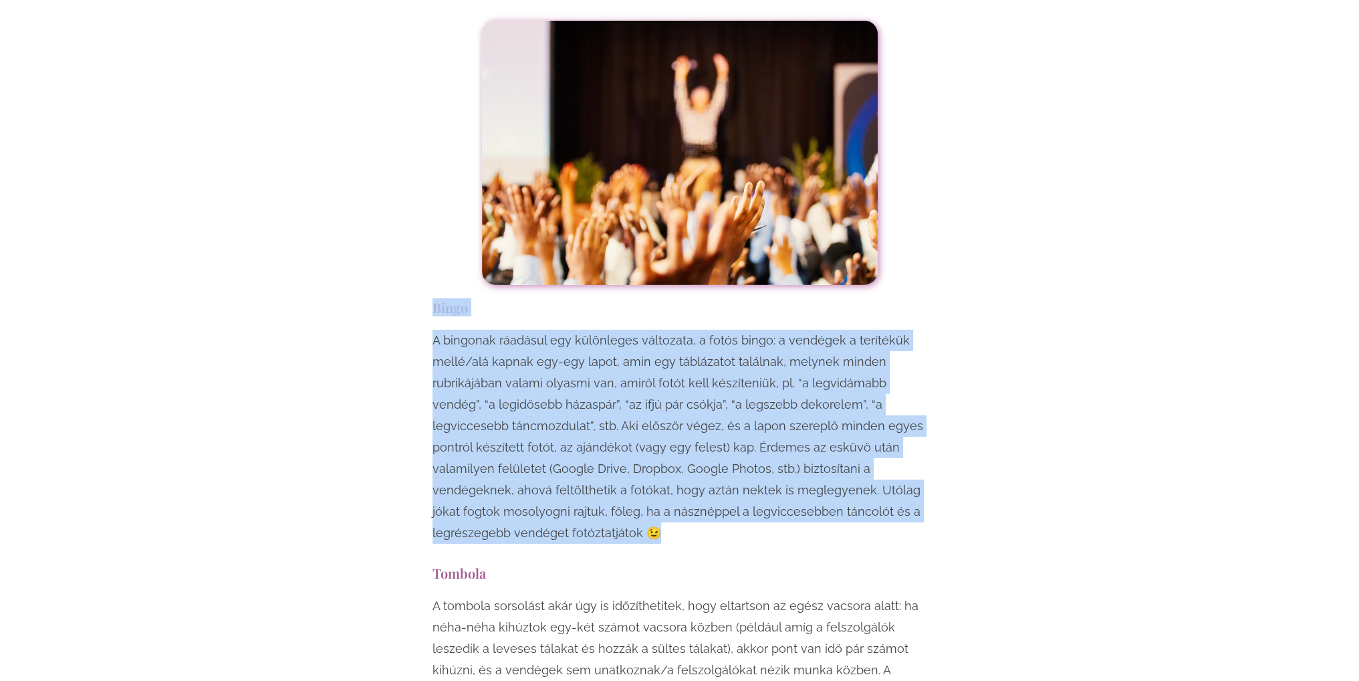
click at [588, 425] on div "Egy esküvő mindenképpen örömteli, jó hangulatú esemény, viszont ha szeretnéd, h…" at bounding box center [680, 492] width 508 height 10596
drag, startPoint x: 540, startPoint y: 419, endPoint x: 372, endPoint y: 163, distance: 305.6
click at [372, 163] on div "Egy esküvő mindenképpen örömteli, jó hangulatú esemény, viszont ha szeretnéd, h…" at bounding box center [680, 492] width 782 height 10596
drag, startPoint x: 365, startPoint y: 162, endPoint x: 564, endPoint y: 411, distance: 319.2
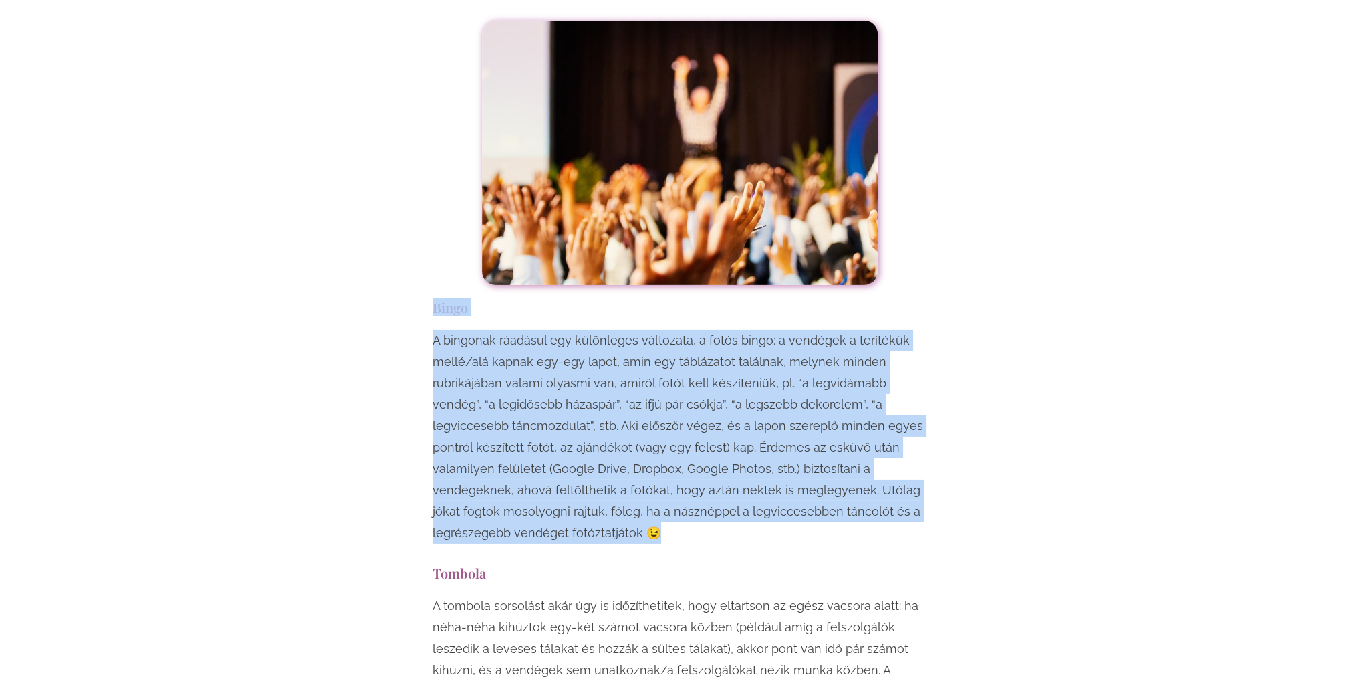
click at [564, 411] on div "Egy esküvő mindenképpen örömteli, jó hangulatú esemény, viszont ha szeretnéd, h…" at bounding box center [680, 492] width 782 height 10596
click at [562, 411] on p "A bingonak ráadásul egy különleges változata, a fotós bingo: a vendégek a terít…" at bounding box center [680, 437] width 495 height 214
drag, startPoint x: 388, startPoint y: 181, endPoint x: 580, endPoint y: 413, distance: 300.6
click at [580, 413] on div "Egy esküvő mindenképpen örömteli, jó hangulatú esemény, viszont ha szeretnéd, h…" at bounding box center [680, 492] width 782 height 10596
click at [580, 413] on p "A bingonak ráadásul egy különleges változata, a fotós bingo: a vendégek a terít…" at bounding box center [680, 437] width 495 height 214
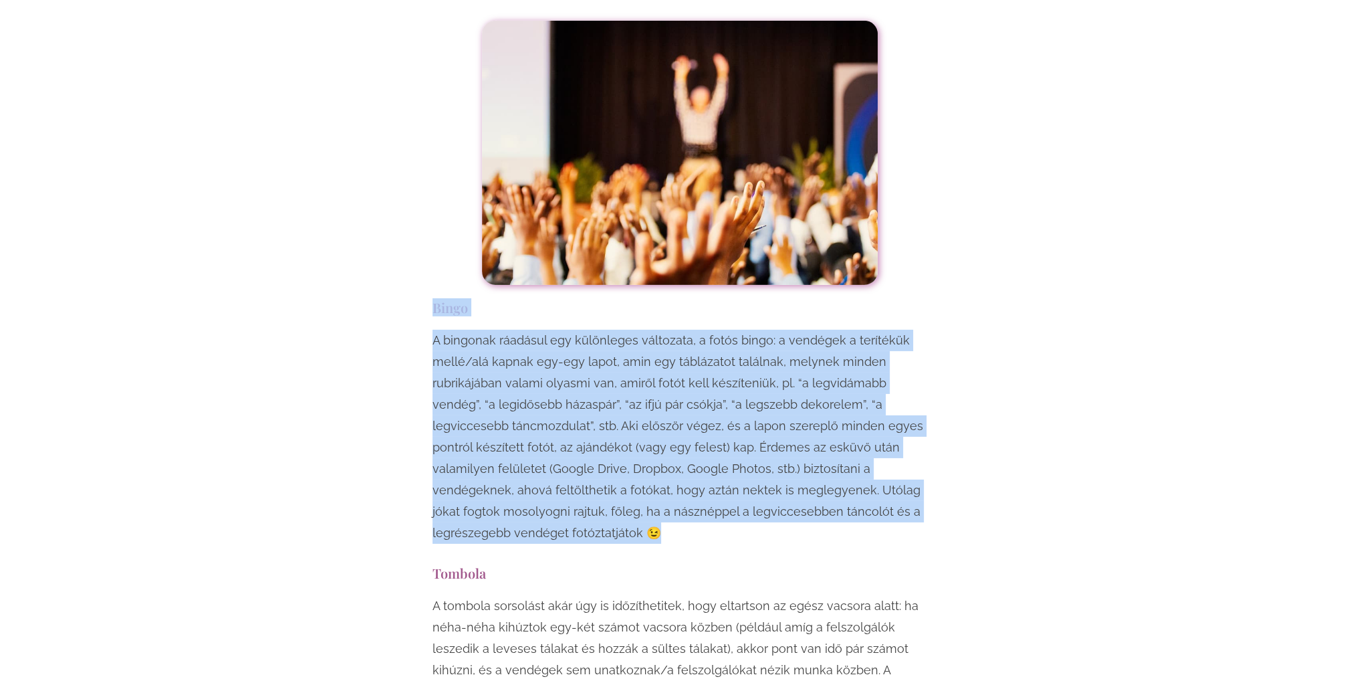
drag, startPoint x: 575, startPoint y: 413, endPoint x: 360, endPoint y: 166, distance: 326.5
click at [360, 166] on div "Egy esküvő mindenképpen örömteli, jó hangulatú esemény, viszont ha szeretnéd, h…" at bounding box center [680, 492] width 782 height 10596
drag, startPoint x: 360, startPoint y: 166, endPoint x: 564, endPoint y: 405, distance: 314.0
click at [564, 405] on div "Egy esküvő mindenképpen örömteli, jó hangulatú esemény, viszont ha szeretnéd, h…" at bounding box center [680, 492] width 782 height 10596
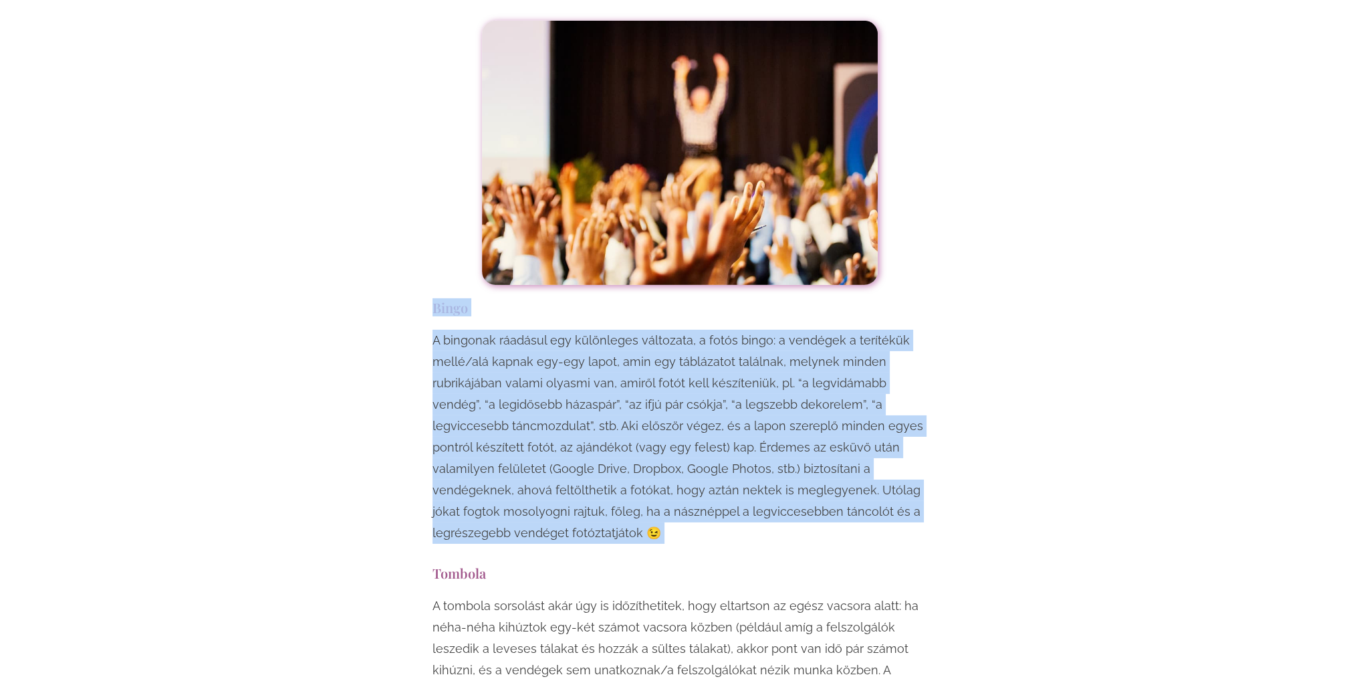
click at [564, 405] on p "A bingonak ráadásul egy különleges változata, a fotós bingo: a vendégek a terít…" at bounding box center [680, 437] width 495 height 214
drag, startPoint x: 316, startPoint y: 173, endPoint x: 578, endPoint y: 418, distance: 359.1
click at [578, 418] on div "Egy esküvő mindenképpen örömteli, jó hangulatú esemény, viszont ha szeretnéd, h…" at bounding box center [680, 492] width 782 height 10596
click at [578, 418] on div "A bingonak ráadásul egy különleges változata, a fotós bingo: a vendégek a terít…" at bounding box center [680, 440] width 495 height 221
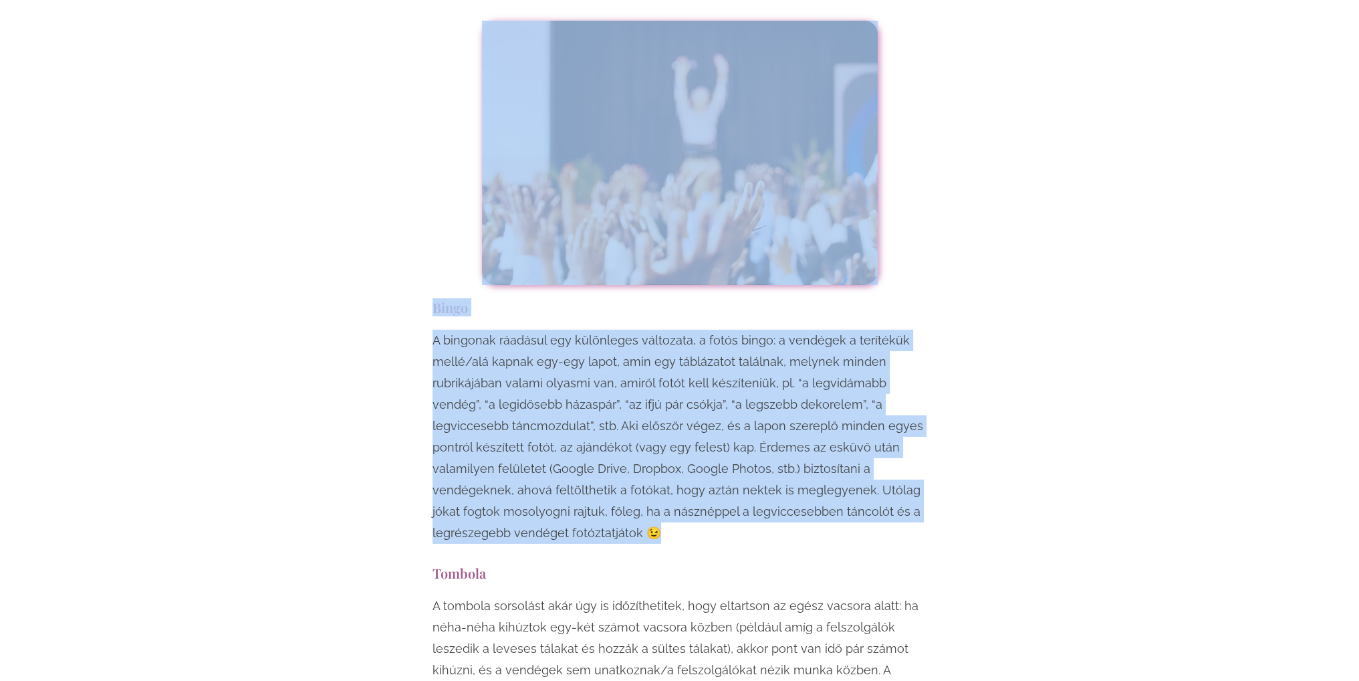
drag, startPoint x: 354, startPoint y: 161, endPoint x: 584, endPoint y: 414, distance: 341.7
click at [584, 414] on div "Egy esküvő mindenképpen örömteli, jó hangulatú esemény, viszont ha szeretnéd, h…" at bounding box center [680, 492] width 782 height 10596
click at [585, 414] on div "A bingonak ráadásul egy különleges változata, a fotós bingo: a vendégek a terít…" at bounding box center [680, 440] width 495 height 221
click at [409, 196] on div "Egy esküvő mindenképpen örömteli, jó hangulatú esemény, viszont ha szeretnéd, h…" at bounding box center [680, 492] width 782 height 10596
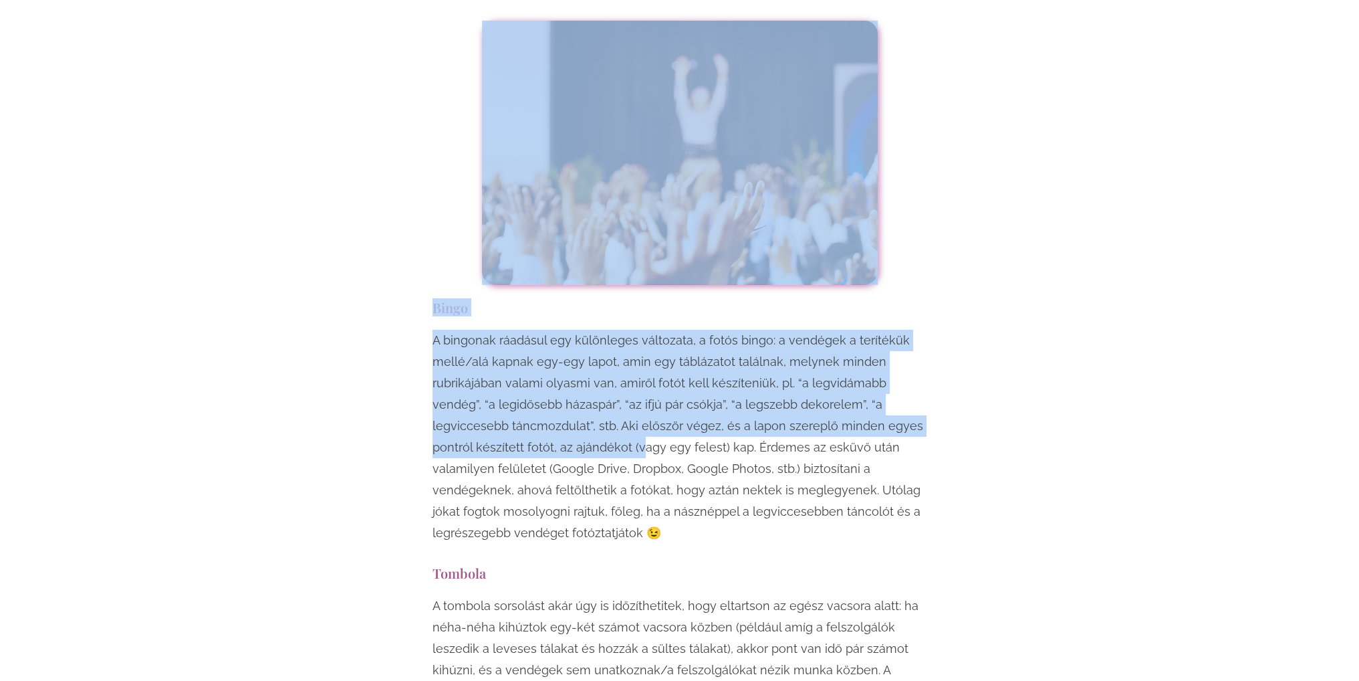
drag, startPoint x: 360, startPoint y: 168, endPoint x: 545, endPoint y: 322, distance: 239.8
click at [545, 322] on div "Egy esküvő mindenképpen örömteli, jó hangulatú esemény, viszont ha szeretnéd, h…" at bounding box center [680, 492] width 782 height 10596
click at [349, 196] on div "Egy esküvő mindenképpen örömteli, jó hangulatú esemény, viszont ha szeretnéd, h…" at bounding box center [680, 492] width 782 height 10596
click at [328, 171] on div "Egy esküvő mindenképpen örömteli, jó hangulatú esemény, viszont ha szeretnéd, h…" at bounding box center [680, 492] width 782 height 10596
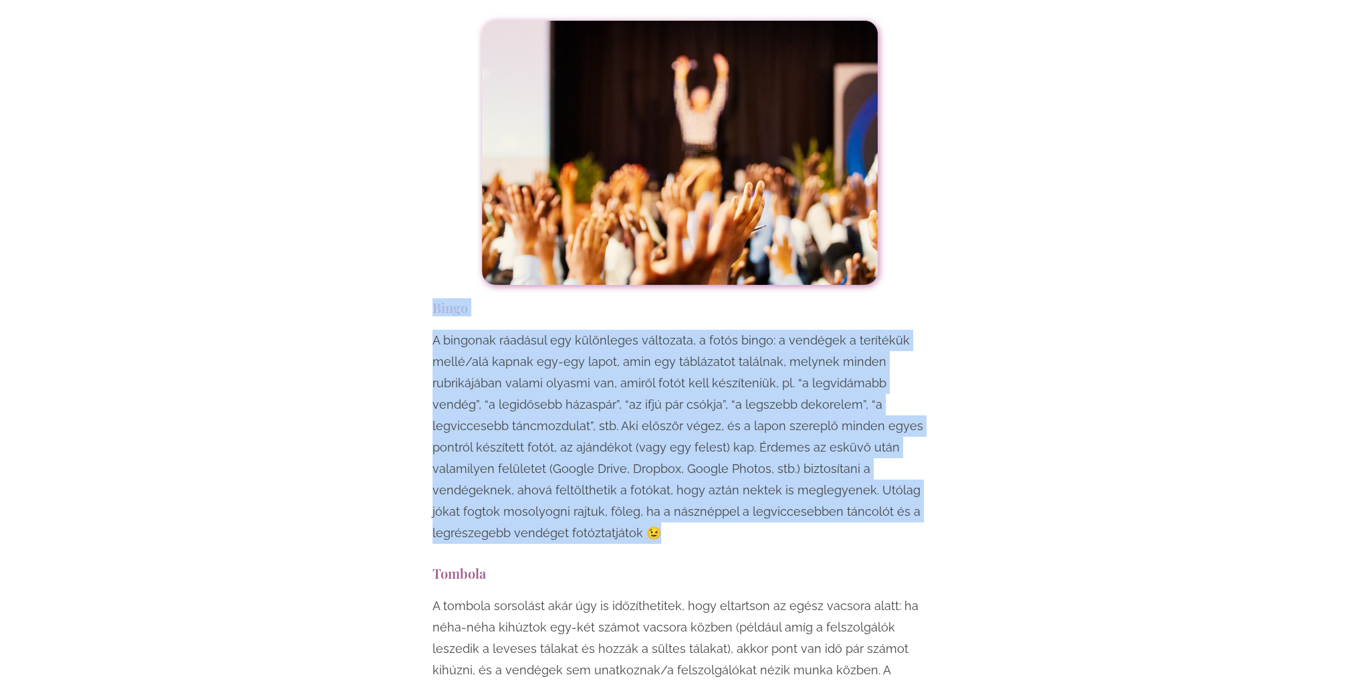
drag, startPoint x: 324, startPoint y: 169, endPoint x: 669, endPoint y: 405, distance: 418.0
click at [669, 405] on div "Egy esküvő mindenképpen örömteli, jó hangulatú esemény, viszont ha szeretnéd, h…" at bounding box center [680, 492] width 782 height 10596
click at [669, 405] on p "A bingonak ráadásul egy különleges változata, a fotós bingo: a vendégek a terít…" at bounding box center [680, 437] width 495 height 214
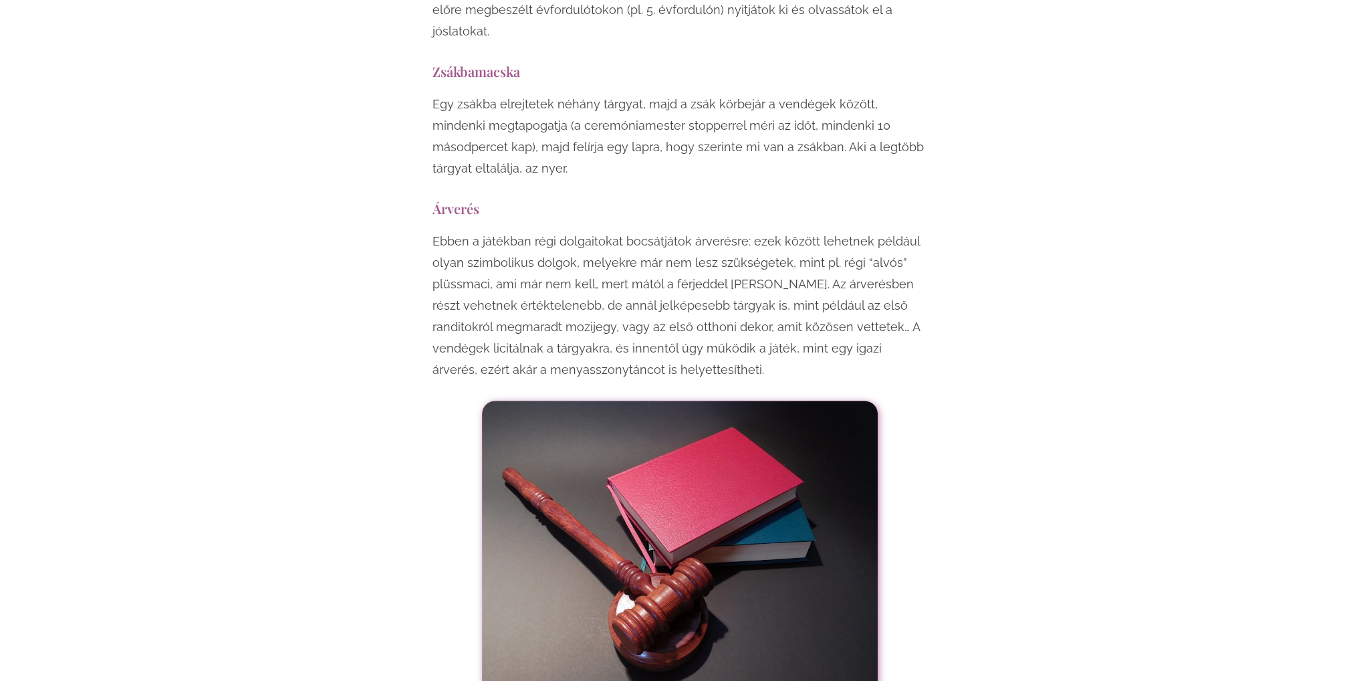
scroll to position [7540, 0]
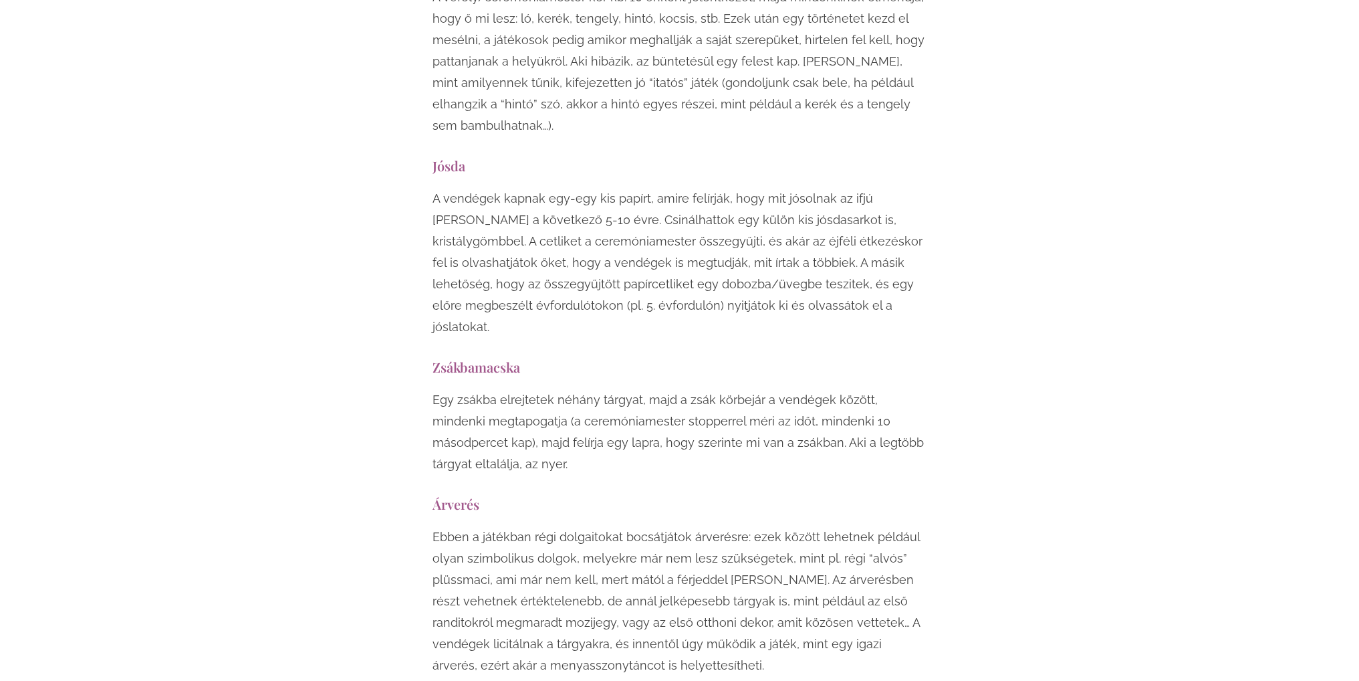
drag, startPoint x: 951, startPoint y: 459, endPoint x: 935, endPoint y: 164, distance: 294.6
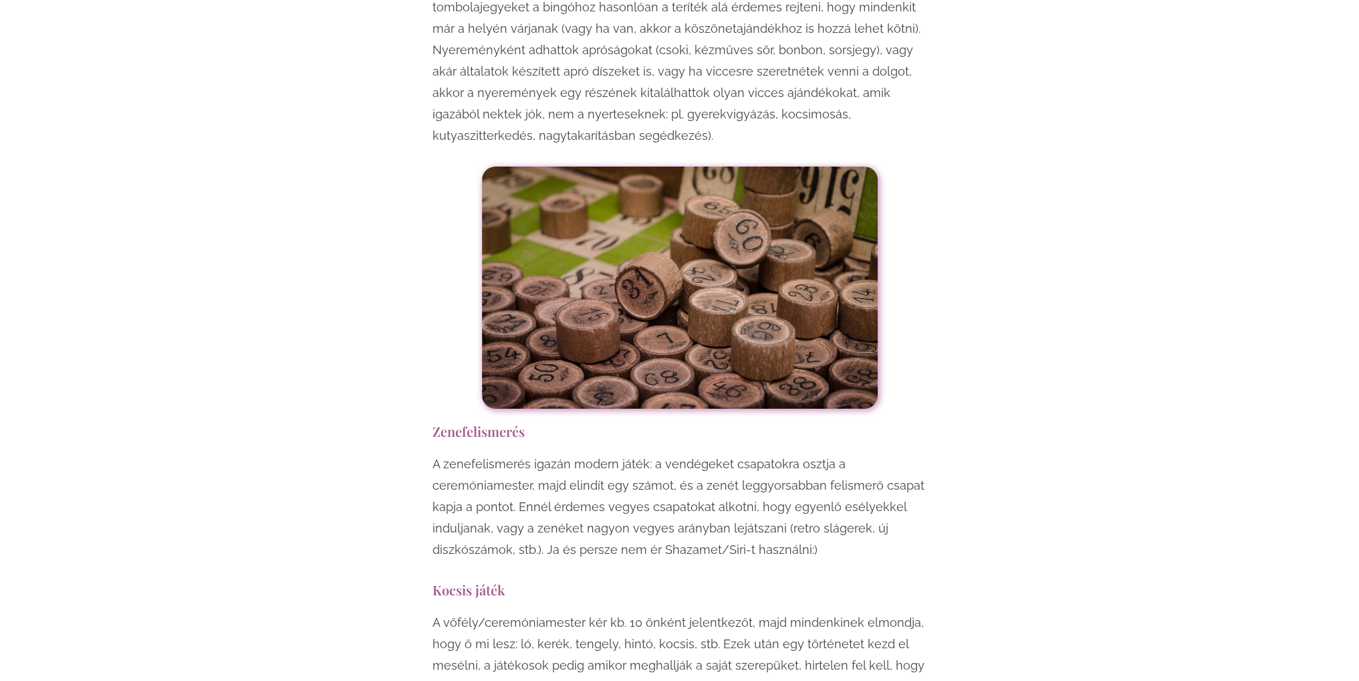
scroll to position [6307, 0]
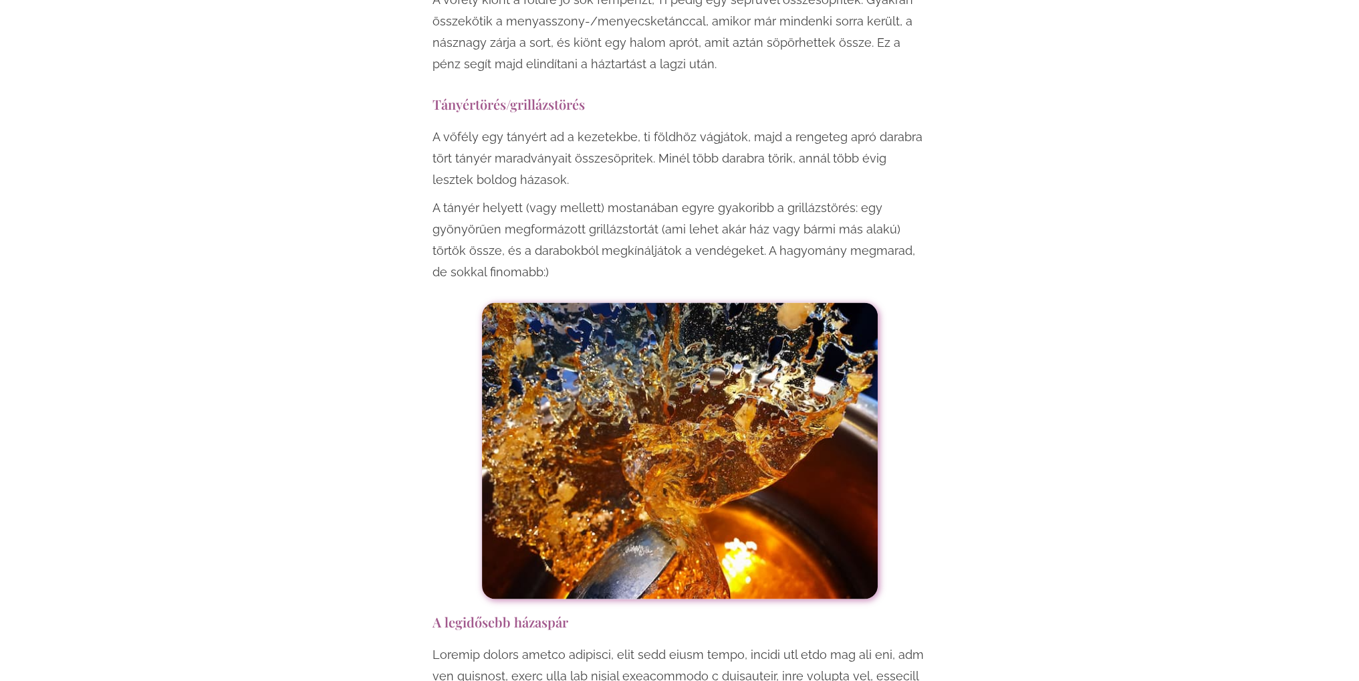
drag, startPoint x: 980, startPoint y: 354, endPoint x: 953, endPoint y: 112, distance: 243.4
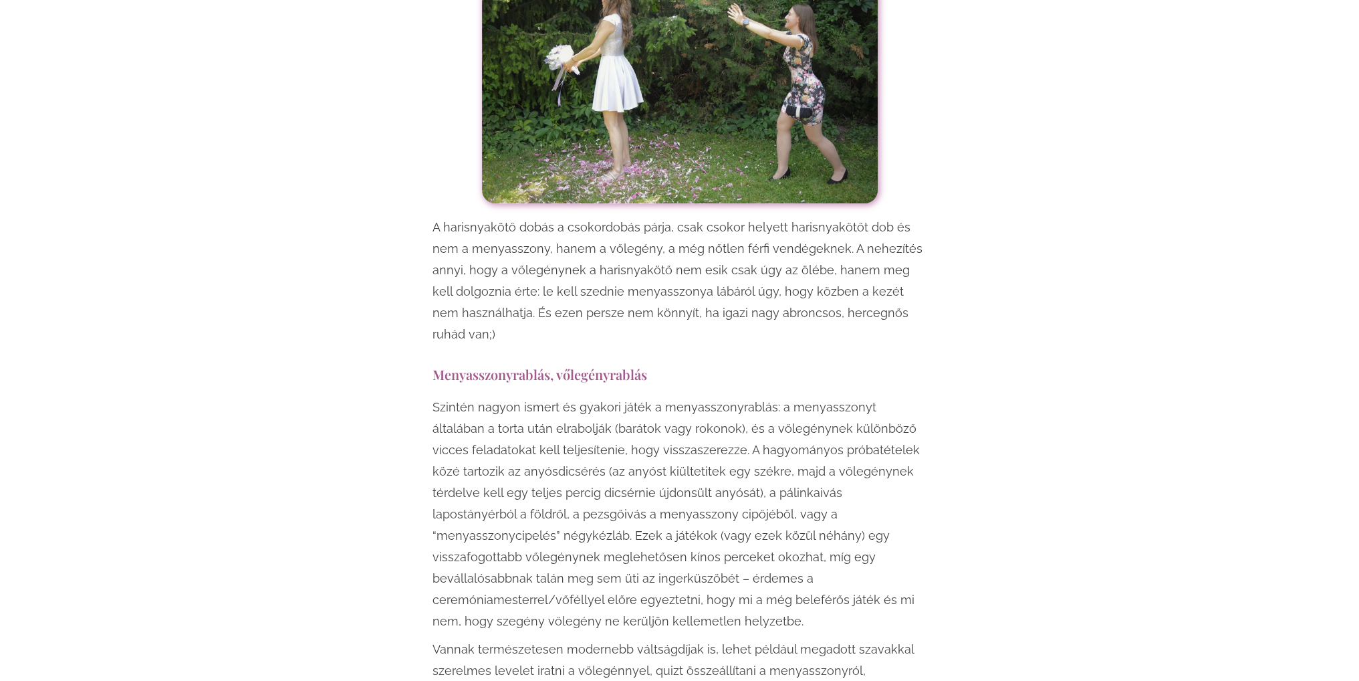
scroll to position [1993, 0]
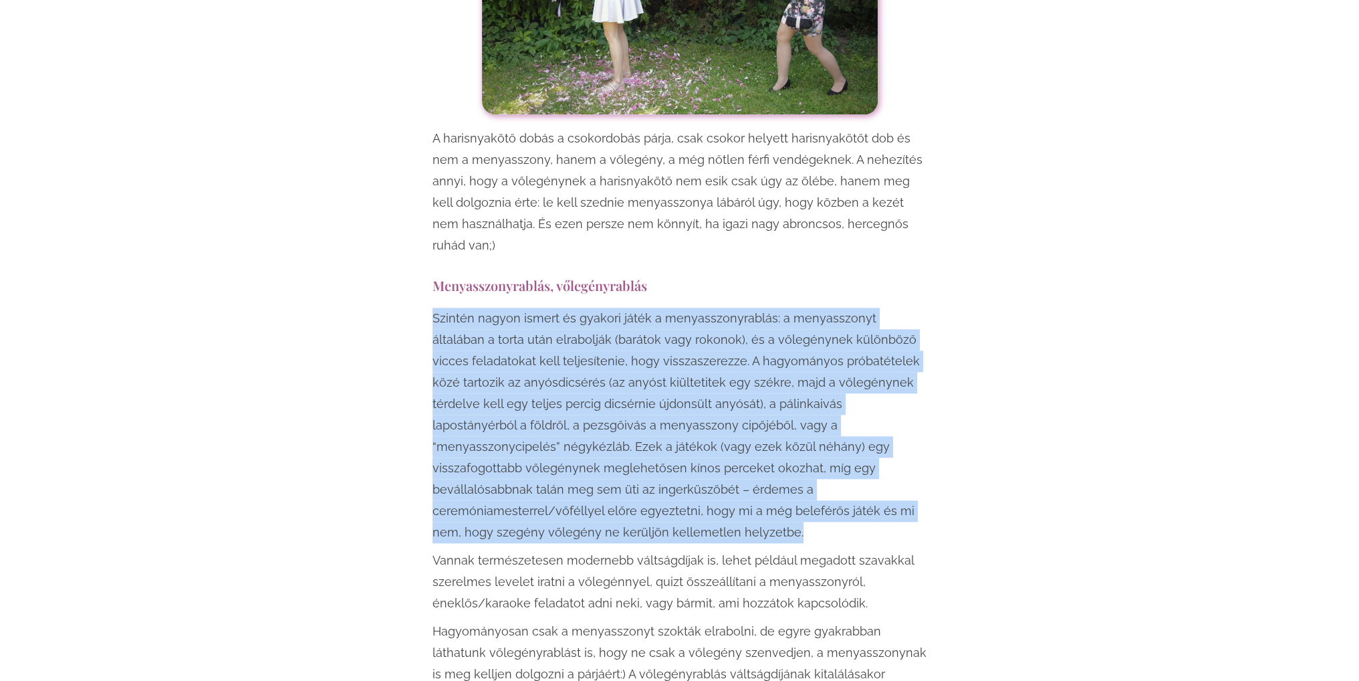
drag, startPoint x: 415, startPoint y: 270, endPoint x: 909, endPoint y: 471, distance: 533.3
click at [909, 469] on p "Szintén nagyon ismert és gyakori játék a menyasszonyrablás: a menyasszonyt álta…" at bounding box center [680, 425] width 495 height 235
click at [893, 469] on p "Szintén nagyon ismert és gyakori játék a menyasszonyrablás: a menyasszonyt álta…" at bounding box center [680, 425] width 495 height 235
drag, startPoint x: 861, startPoint y: 469, endPoint x: 431, endPoint y: 284, distance: 469.0
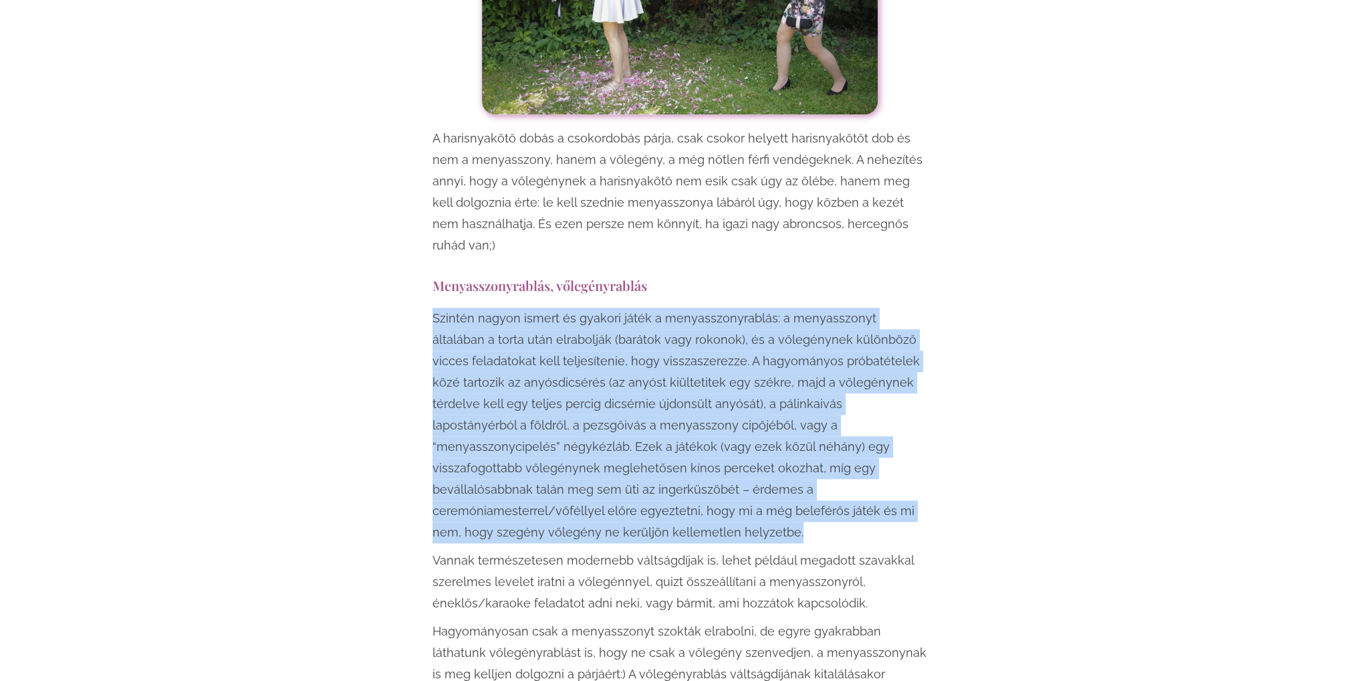
drag, startPoint x: 429, startPoint y: 276, endPoint x: 864, endPoint y: 467, distance: 475.4
click at [864, 467] on p "Szintén nagyon ismert és gyakori játék a menyasszonyrablás: a menyasszonyt álta…" at bounding box center [680, 425] width 495 height 235
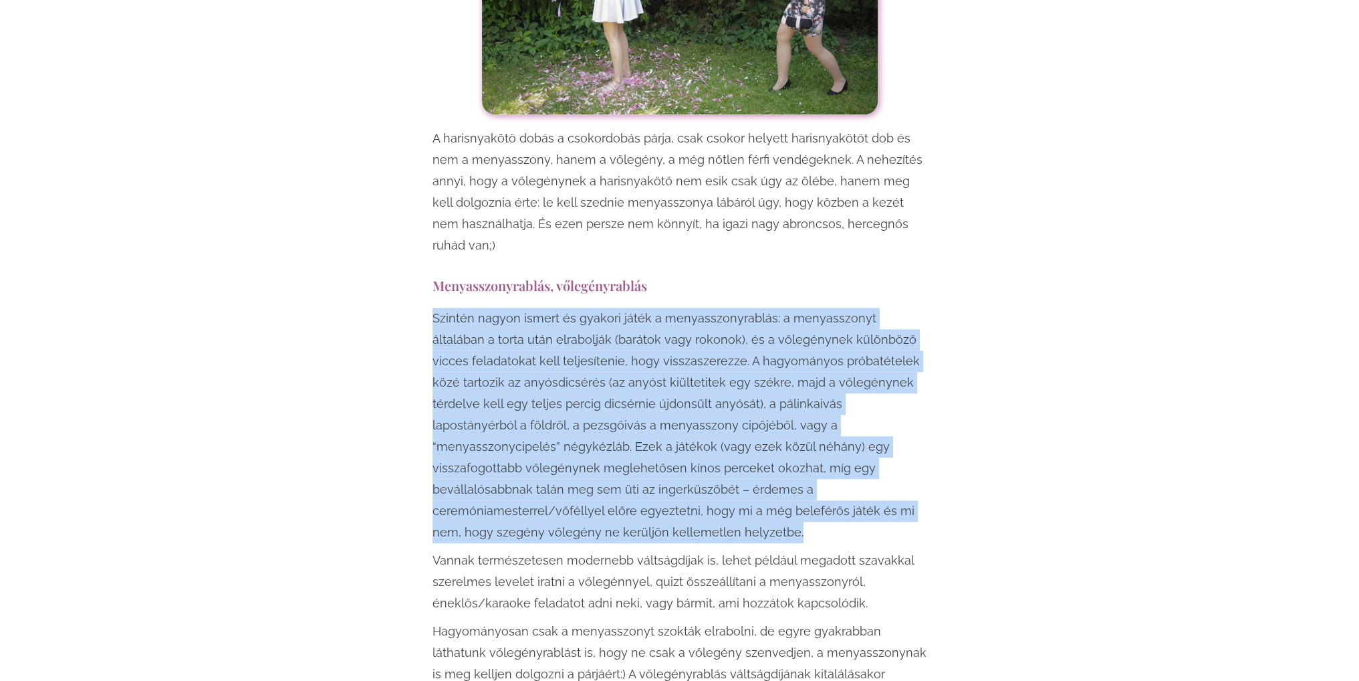
drag, startPoint x: 864, startPoint y: 471, endPoint x: 435, endPoint y: 275, distance: 471.5
click at [435, 308] on p "Szintén nagyon ismert és gyakori játék a menyasszonyrablás: a menyasszonyt álta…" at bounding box center [680, 425] width 495 height 235
drag, startPoint x: 435, startPoint y: 275, endPoint x: 851, endPoint y: 469, distance: 458.3
click at [851, 469] on p "Szintén nagyon ismert és gyakori játék a menyasszonyrablás: a menyasszonyt álta…" at bounding box center [680, 425] width 495 height 235
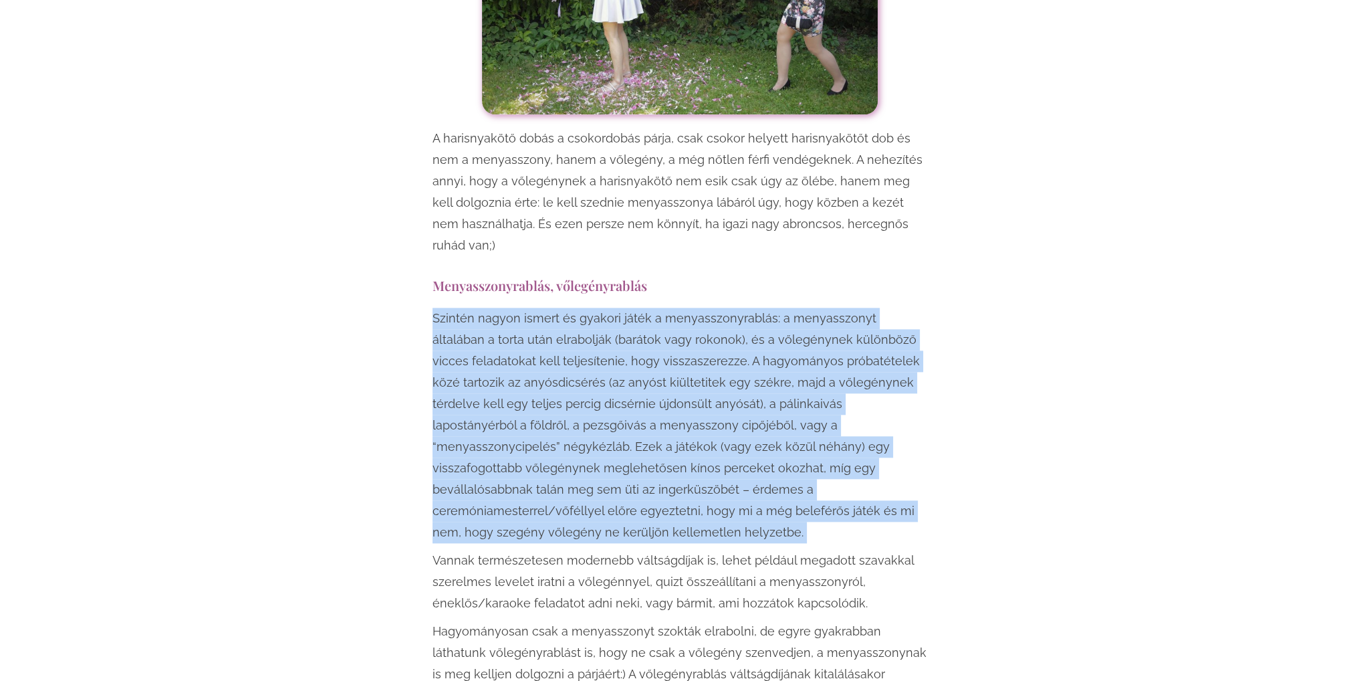
click at [851, 469] on p "Szintén nagyon ismert és gyakori játék a menyasszonyrablás: a menyasszonyt álta…" at bounding box center [680, 425] width 495 height 235
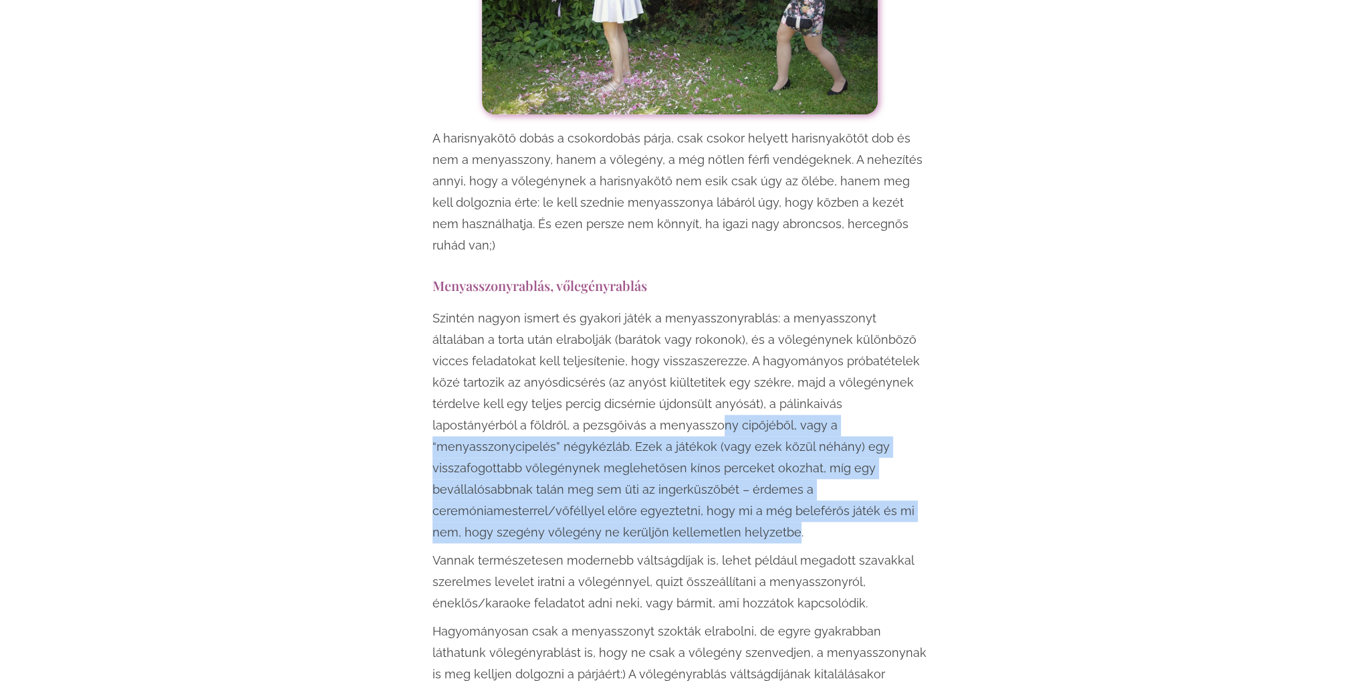
drag, startPoint x: 849, startPoint y: 466, endPoint x: 576, endPoint y: 384, distance: 285.4
click at [576, 384] on p "Szintén nagyon ismert és gyakori játék a menyasszonyrablás: a menyasszonyt álta…" at bounding box center [680, 425] width 495 height 235
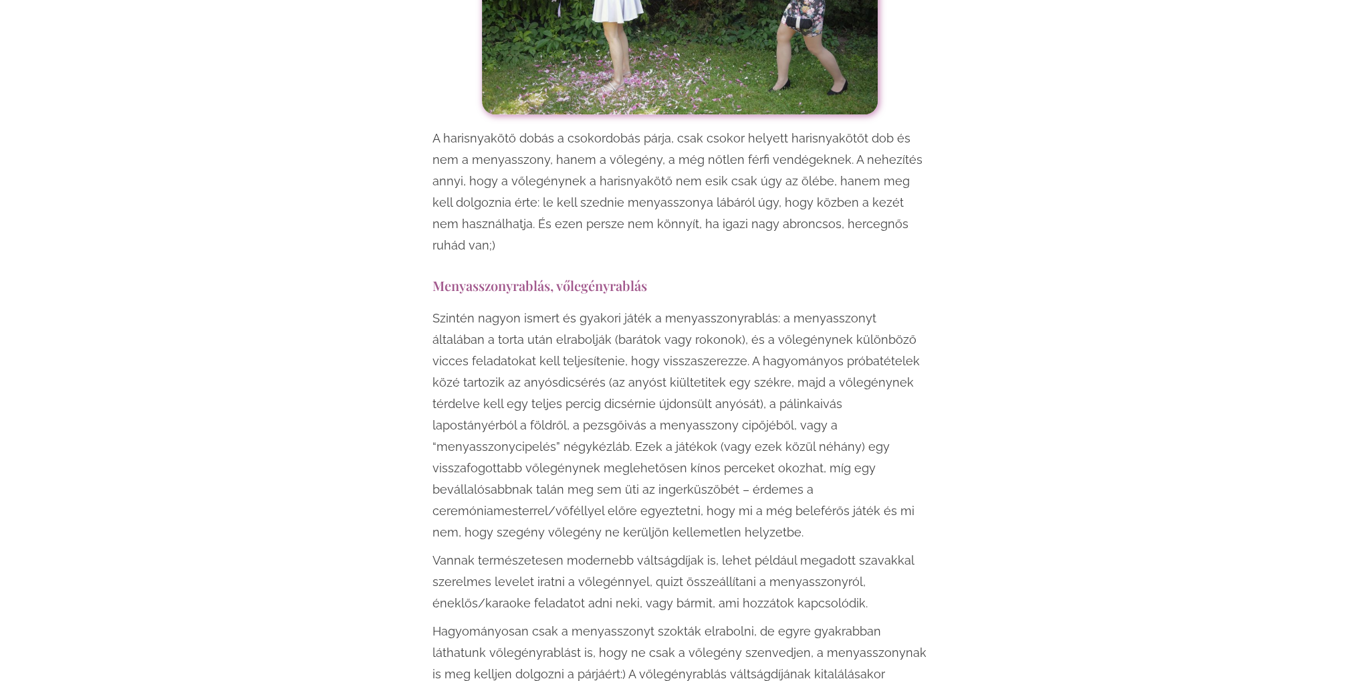
click at [573, 382] on p "Szintén nagyon ismert és gyakori játék a menyasszonyrablás: a menyasszonyt álta…" at bounding box center [680, 425] width 495 height 235
click at [810, 384] on p "Szintén nagyon ismert és gyakori játék a menyasszonyrablás: a menyasszonyt álta…" at bounding box center [680, 425] width 495 height 235
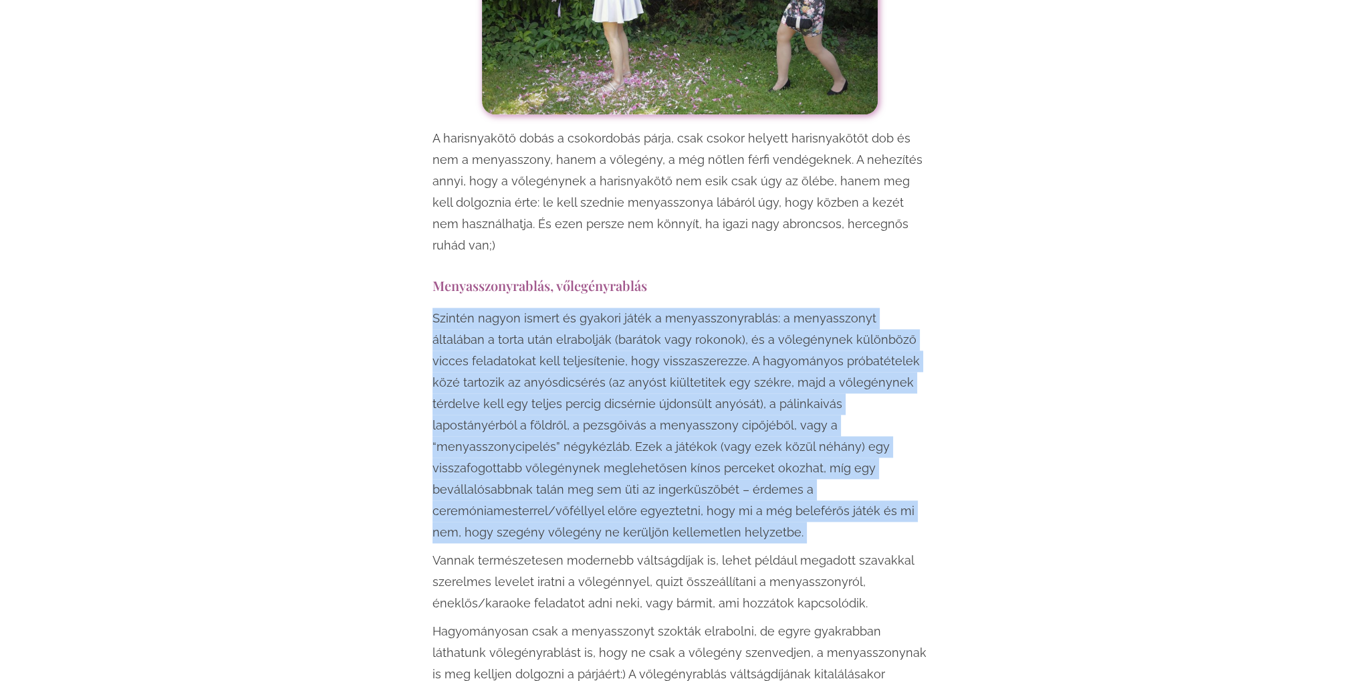
click at [881, 466] on p "Szintén nagyon ismert és gyakori játék a menyasszonyrablás: a menyasszonyt álta…" at bounding box center [680, 425] width 495 height 235
drag, startPoint x: 844, startPoint y: 462, endPoint x: 433, endPoint y: 273, distance: 452.4
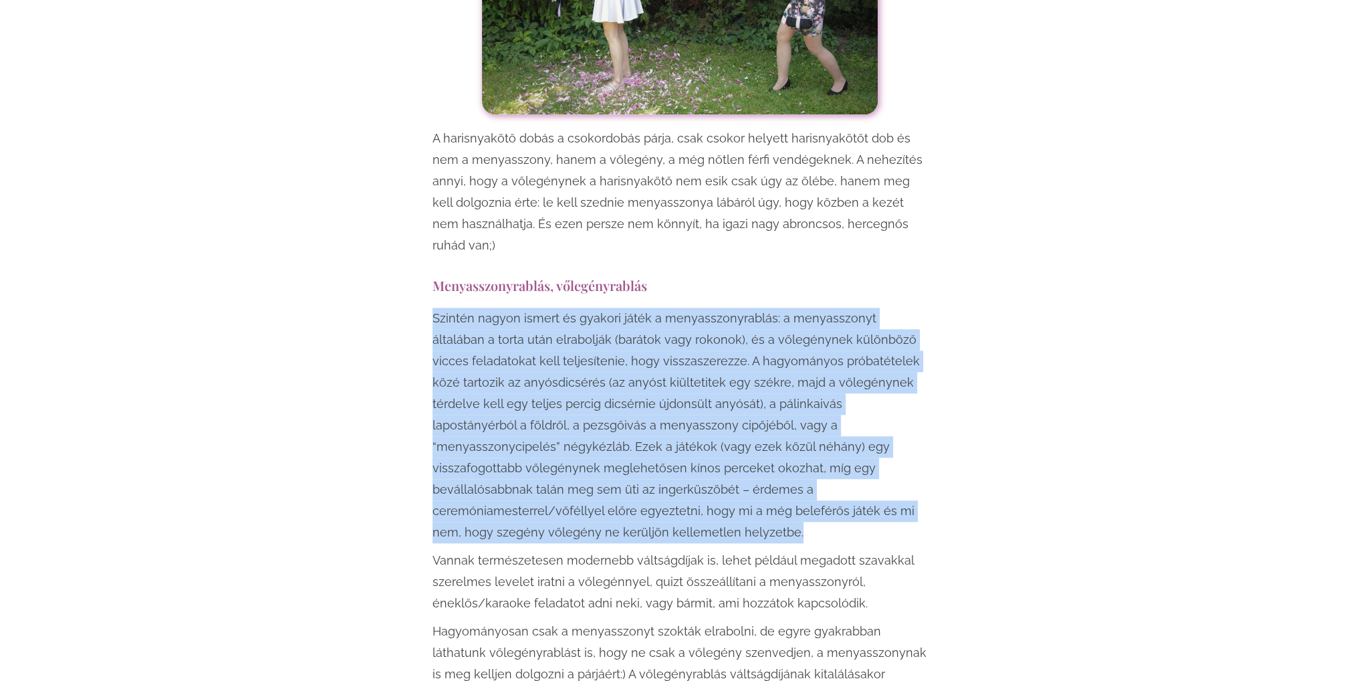
click at [433, 308] on p "Szintén nagyon ismert és gyakori játék a menyasszonyrablás: a menyasszonyt álta…" at bounding box center [680, 425] width 495 height 235
drag, startPoint x: 432, startPoint y: 273, endPoint x: 862, endPoint y: 463, distance: 470.0
click at [862, 463] on p "Szintén nagyon ismert és gyakori játék a menyasszonyrablás: a menyasszonyt álta…" at bounding box center [680, 425] width 495 height 235
click at [862, 461] on p "Szintén nagyon ismert és gyakori játék a menyasszonyrablás: a menyasszonyt álta…" at bounding box center [680, 425] width 495 height 235
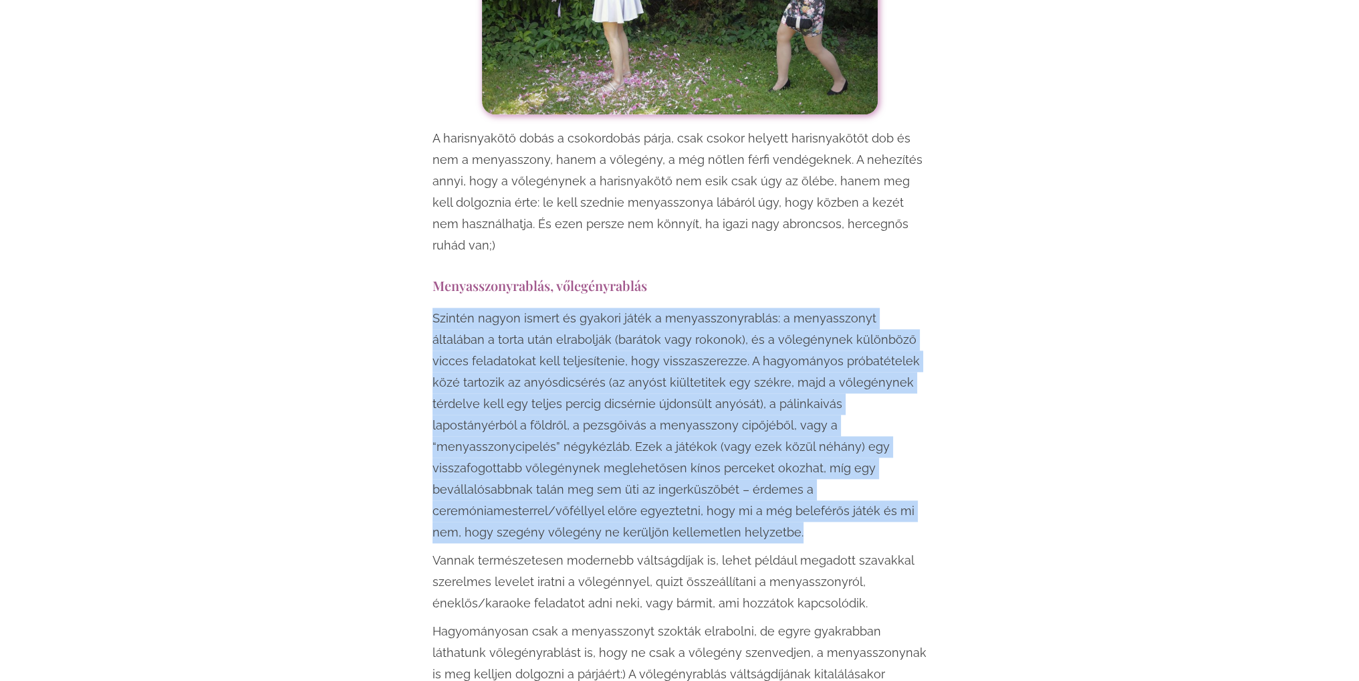
drag, startPoint x: 840, startPoint y: 455, endPoint x: 419, endPoint y: 284, distance: 455.3
drag, startPoint x: 421, startPoint y: 271, endPoint x: 903, endPoint y: 457, distance: 516.3
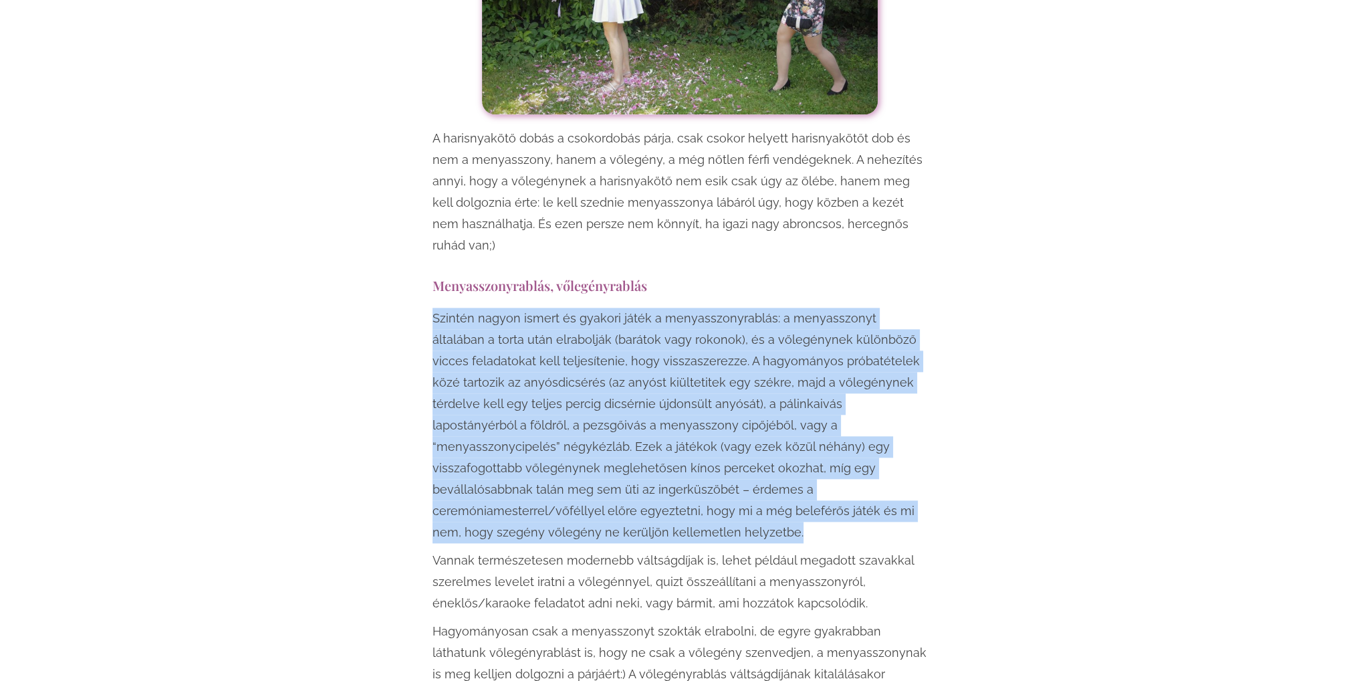
click at [903, 457] on p "Szintén nagyon ismert és gyakori játék a menyasszonyrablás: a menyasszonyt álta…" at bounding box center [680, 425] width 495 height 235
drag, startPoint x: 887, startPoint y: 466, endPoint x: 406, endPoint y: 276, distance: 516.9
drag, startPoint x: 411, startPoint y: 271, endPoint x: 881, endPoint y: 466, distance: 509.6
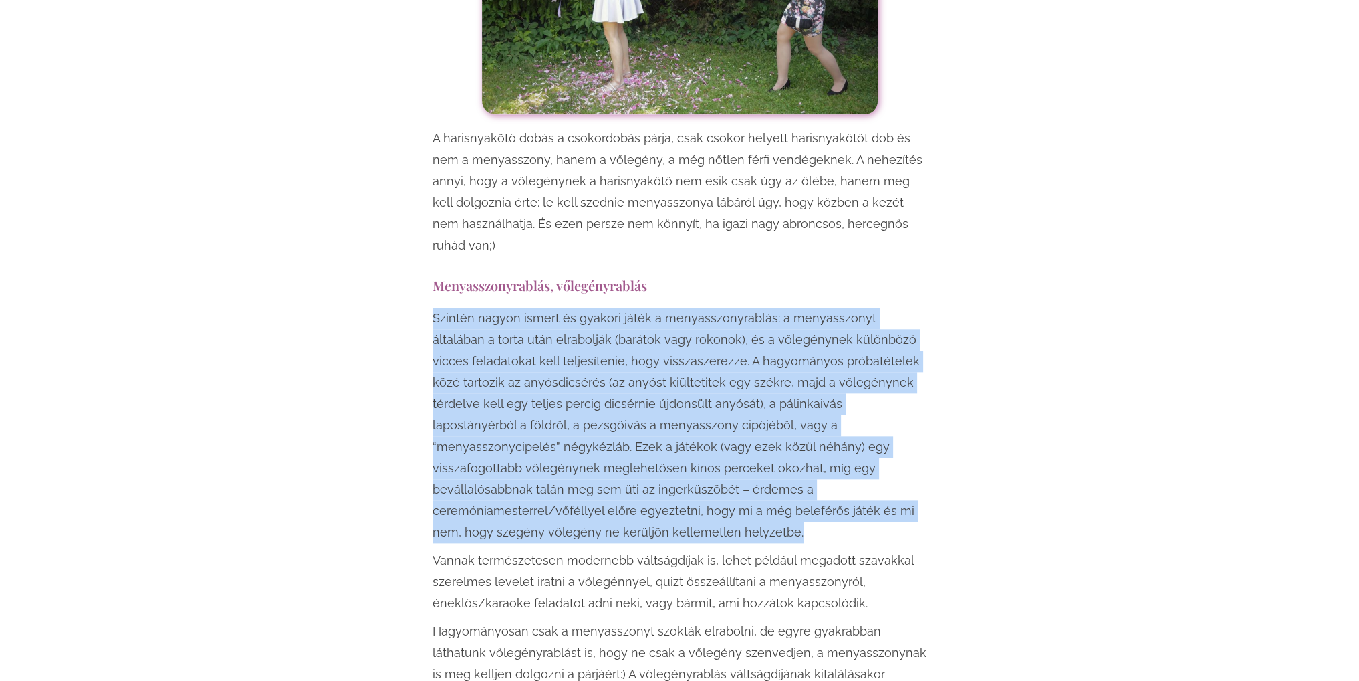
click at [881, 466] on p "Szintén nagyon ismert és gyakori játék a menyasszonyrablás: a menyasszonyt álta…" at bounding box center [680, 425] width 495 height 235
drag, startPoint x: 881, startPoint y: 466, endPoint x: 376, endPoint y: 277, distance: 538.9
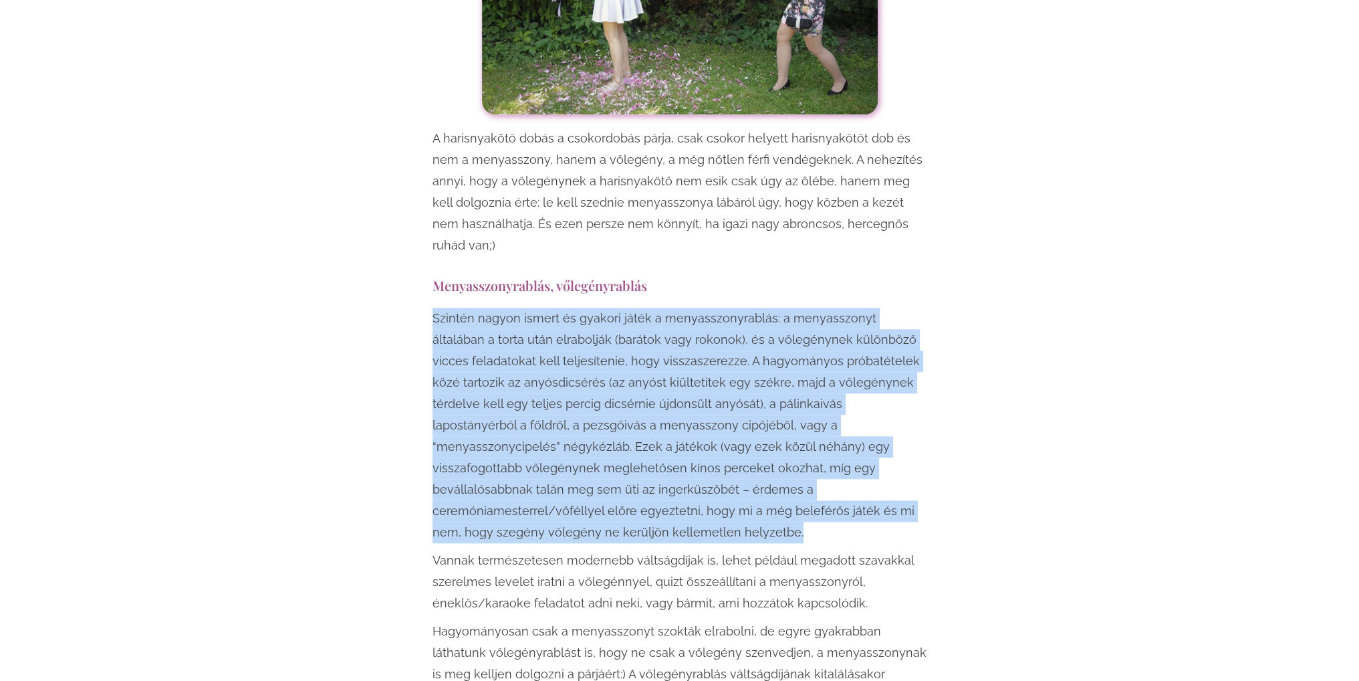
drag, startPoint x: 376, startPoint y: 277, endPoint x: 872, endPoint y: 465, distance: 529.7
click at [872, 465] on p "Szintén nagyon ismert és gyakori játék a menyasszonyrablás: a menyasszonyt álta…" at bounding box center [680, 425] width 495 height 235
drag, startPoint x: 872, startPoint y: 465, endPoint x: 411, endPoint y: 285, distance: 494.6
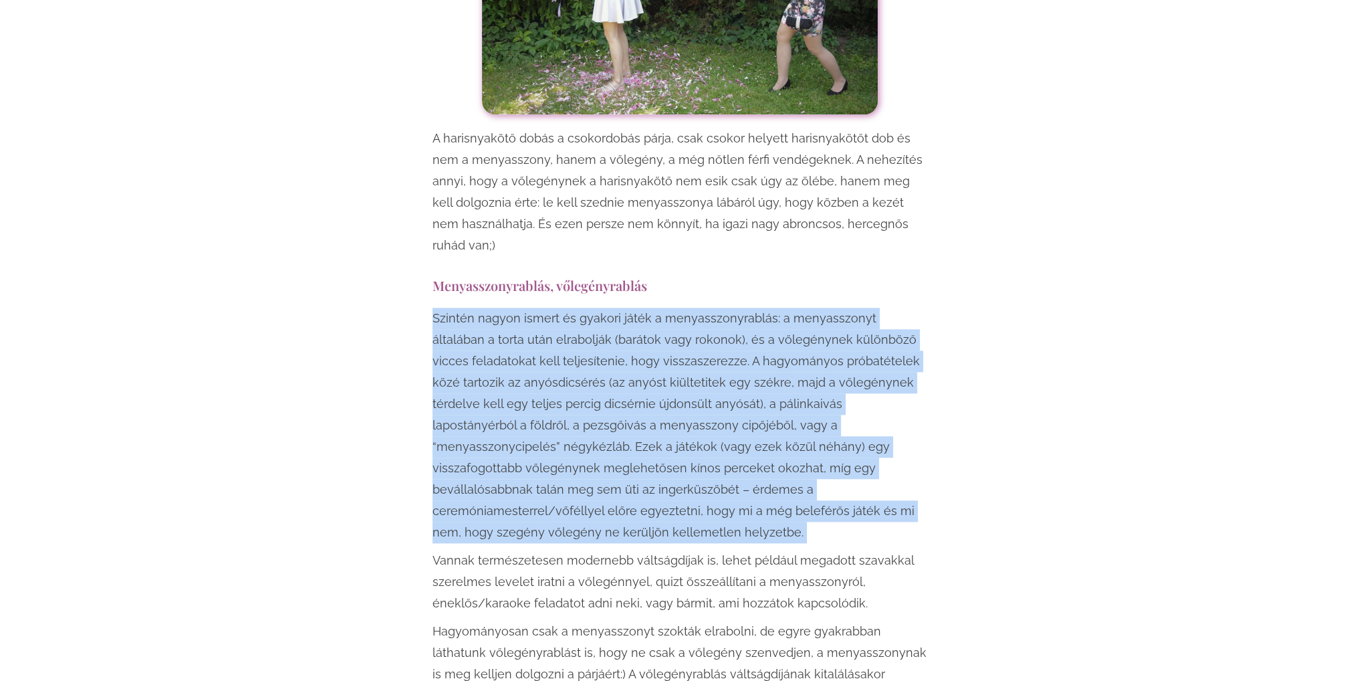
drag, startPoint x: 413, startPoint y: 276, endPoint x: 877, endPoint y: 467, distance: 501.3
click at [877, 467] on p "Szintén nagyon ismert és gyakori játék a menyasszonyrablás: a menyasszonyt álta…" at bounding box center [680, 425] width 495 height 235
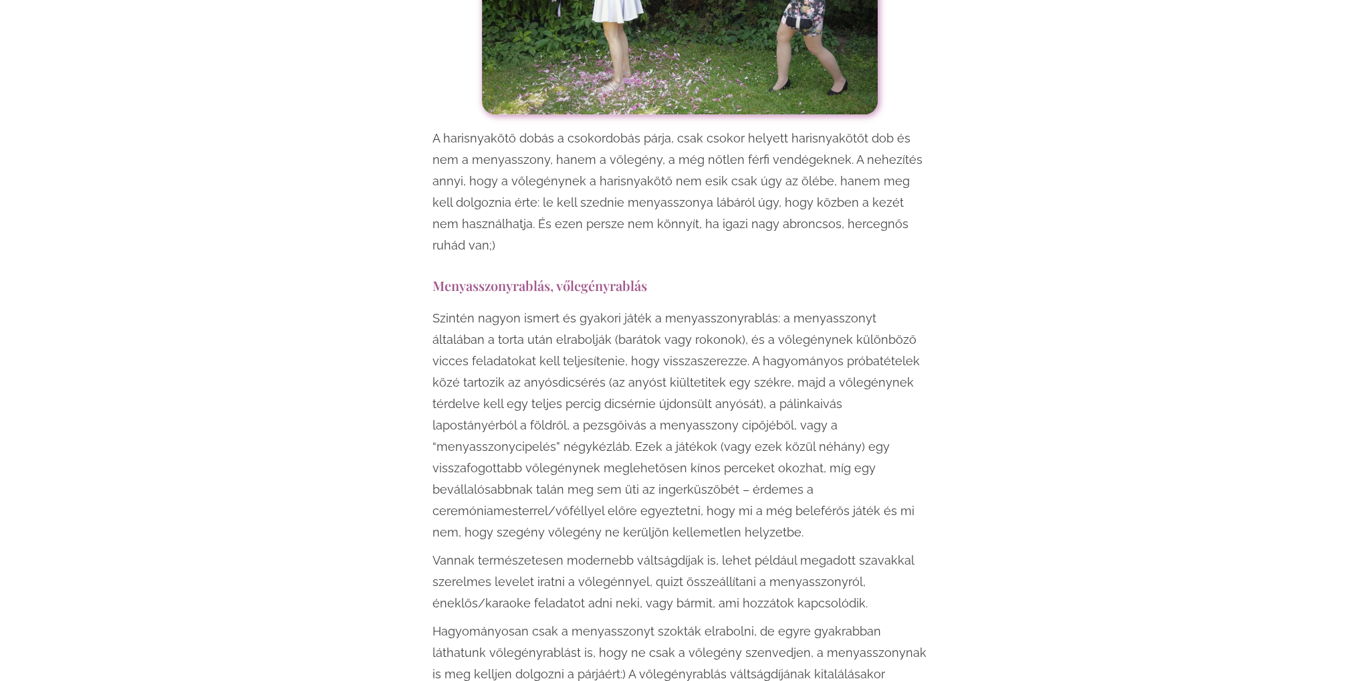
click at [877, 467] on p "Szintén nagyon ismert és gyakori játék a menyasszonyrablás: a menyasszonyt álta…" at bounding box center [680, 425] width 495 height 235
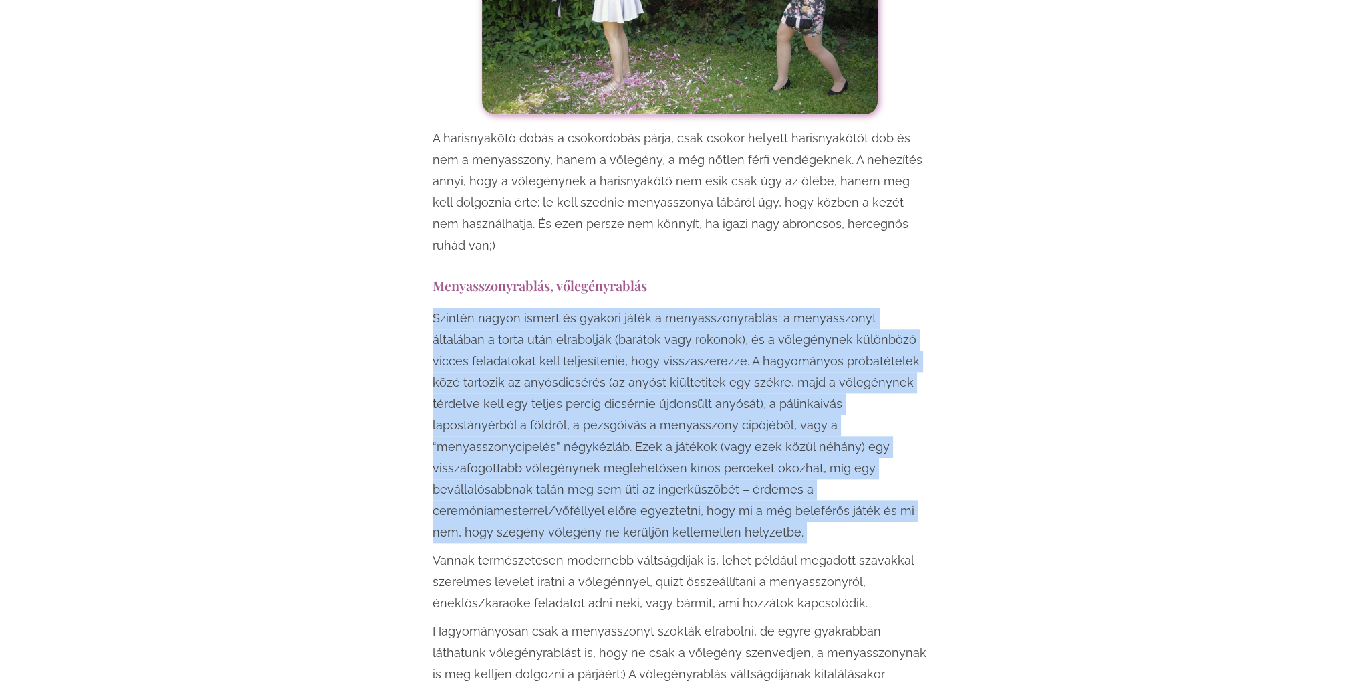
drag, startPoint x: 877, startPoint y: 467, endPoint x: 392, endPoint y: 287, distance: 516.7
drag, startPoint x: 403, startPoint y: 273, endPoint x: 874, endPoint y: 463, distance: 507.3
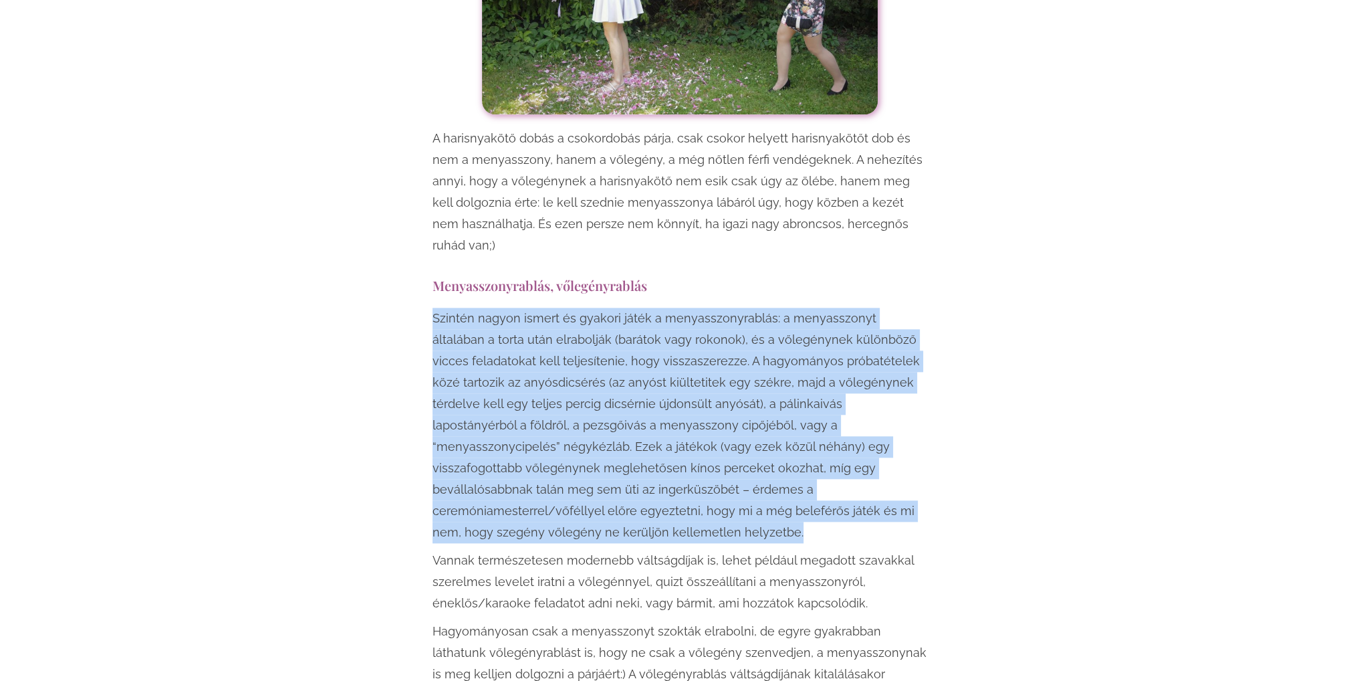
click at [874, 463] on p "Szintén nagyon ismert és gyakori játék a menyasszonyrablás: a menyasszonyt álta…" at bounding box center [680, 425] width 495 height 235
drag, startPoint x: 871, startPoint y: 464, endPoint x: 401, endPoint y: 269, distance: 508.4
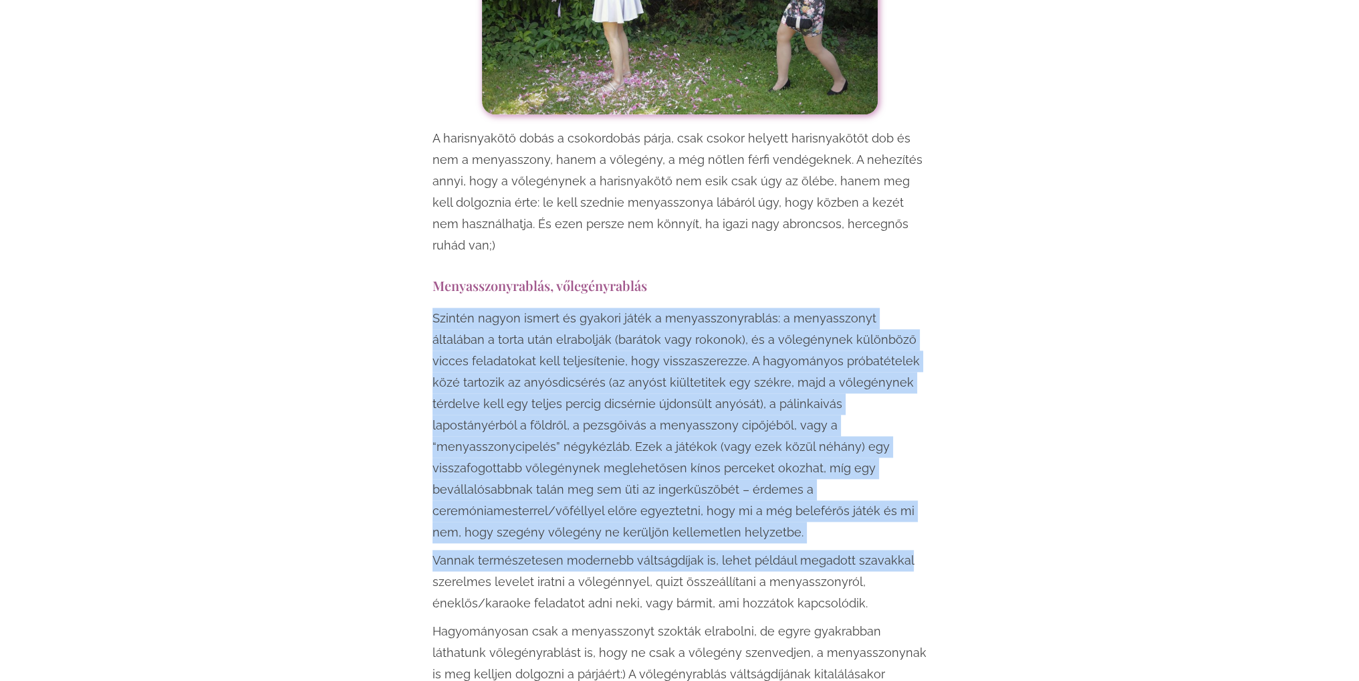
drag, startPoint x: 401, startPoint y: 268, endPoint x: 903, endPoint y: 479, distance: 543.9
click at [895, 471] on p "Szintén nagyon ismert és gyakori játék a menyasszonyrablás: a menyasszonyt álta…" at bounding box center [680, 425] width 495 height 235
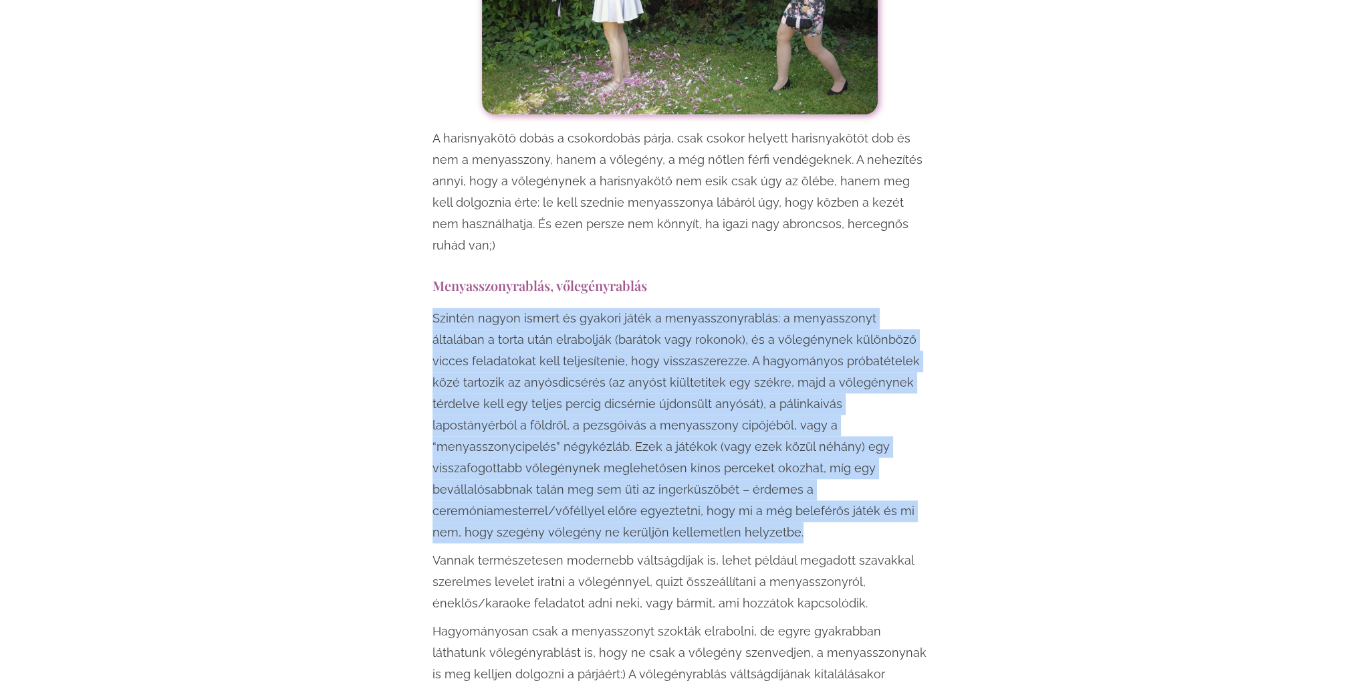
drag, startPoint x: 879, startPoint y: 467, endPoint x: 383, endPoint y: 261, distance: 536.9
drag, startPoint x: 383, startPoint y: 261, endPoint x: 998, endPoint y: 463, distance: 646.6
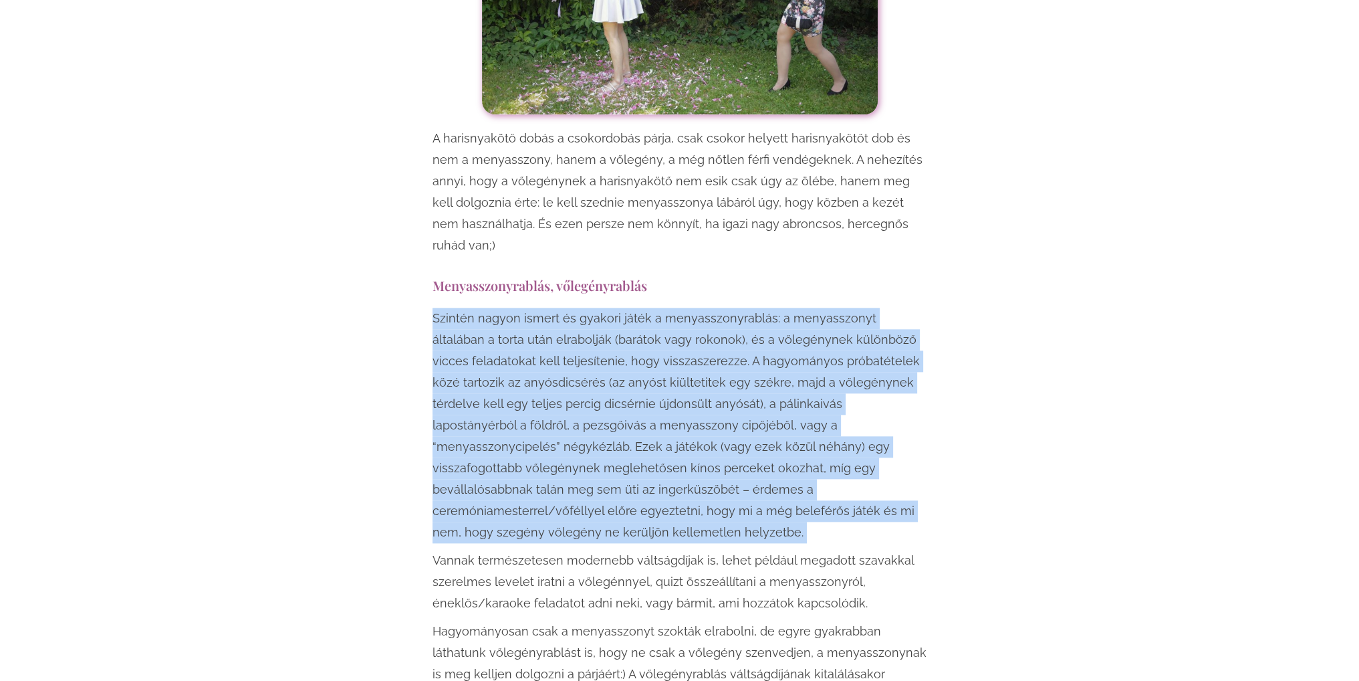
drag, startPoint x: 968, startPoint y: 464, endPoint x: 367, endPoint y: 275, distance: 630.2
drag, startPoint x: 384, startPoint y: 267, endPoint x: 954, endPoint y: 463, distance: 603.1
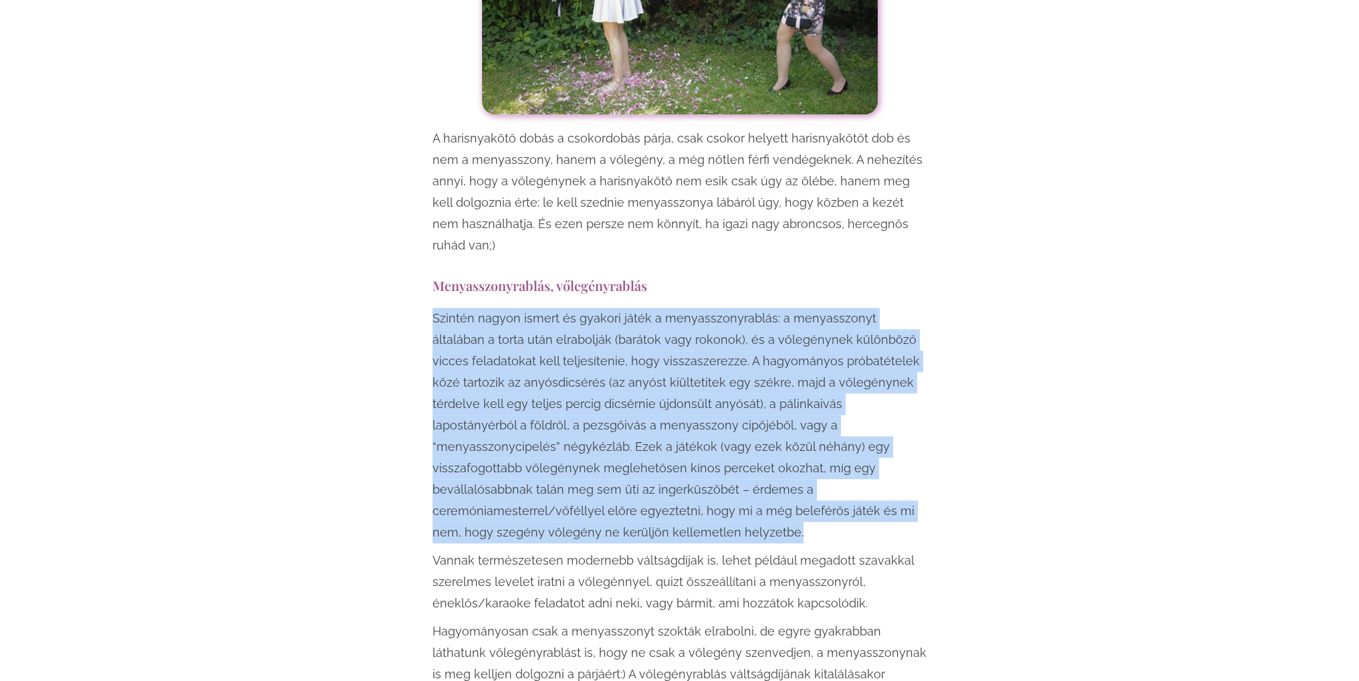
drag, startPoint x: 954, startPoint y: 463, endPoint x: 937, endPoint y: 464, distance: 16.8
click at [917, 463] on p "Szintén nagyon ismert és gyakori játék a menyasszonyrablás: a menyasszonyt álta…" at bounding box center [680, 425] width 495 height 235
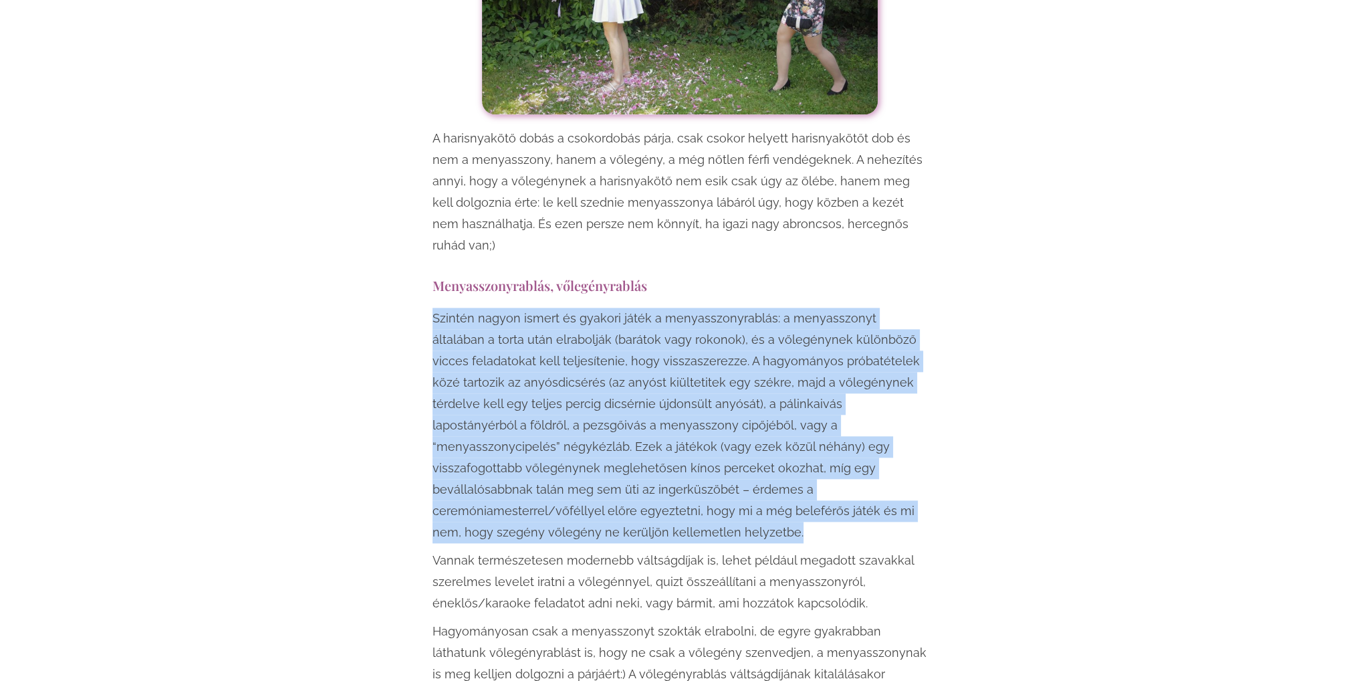
drag, startPoint x: 896, startPoint y: 461, endPoint x: 366, endPoint y: 270, distance: 563.4
drag, startPoint x: 369, startPoint y: 268, endPoint x: 931, endPoint y: 460, distance: 593.5
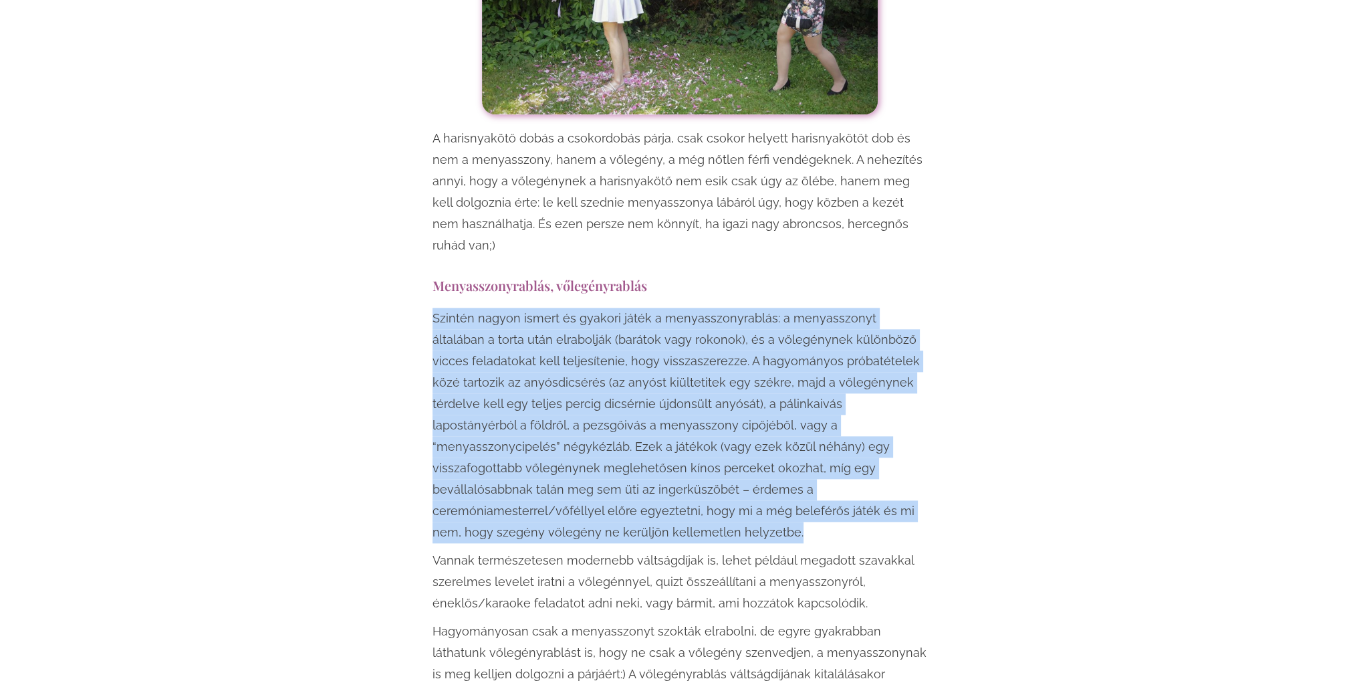
drag, startPoint x: 760, startPoint y: 415, endPoint x: 366, endPoint y: 276, distance: 416.8
drag, startPoint x: 382, startPoint y: 269, endPoint x: 911, endPoint y: 465, distance: 564.0
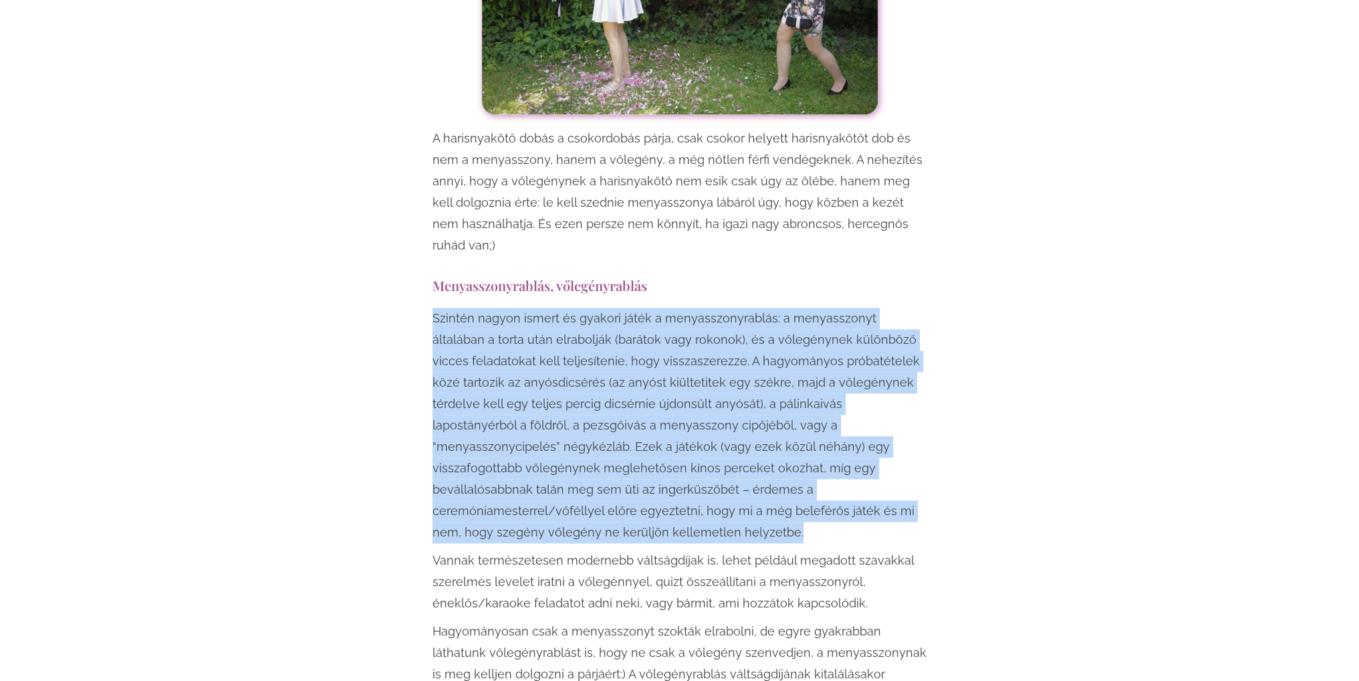
click at [911, 465] on p "Szintén nagyon ismert és gyakori játék a menyasszonyrablás: a menyasszonyt álta…" at bounding box center [680, 425] width 495 height 235
drag, startPoint x: 912, startPoint y: 466, endPoint x: 364, endPoint y: 270, distance: 582.2
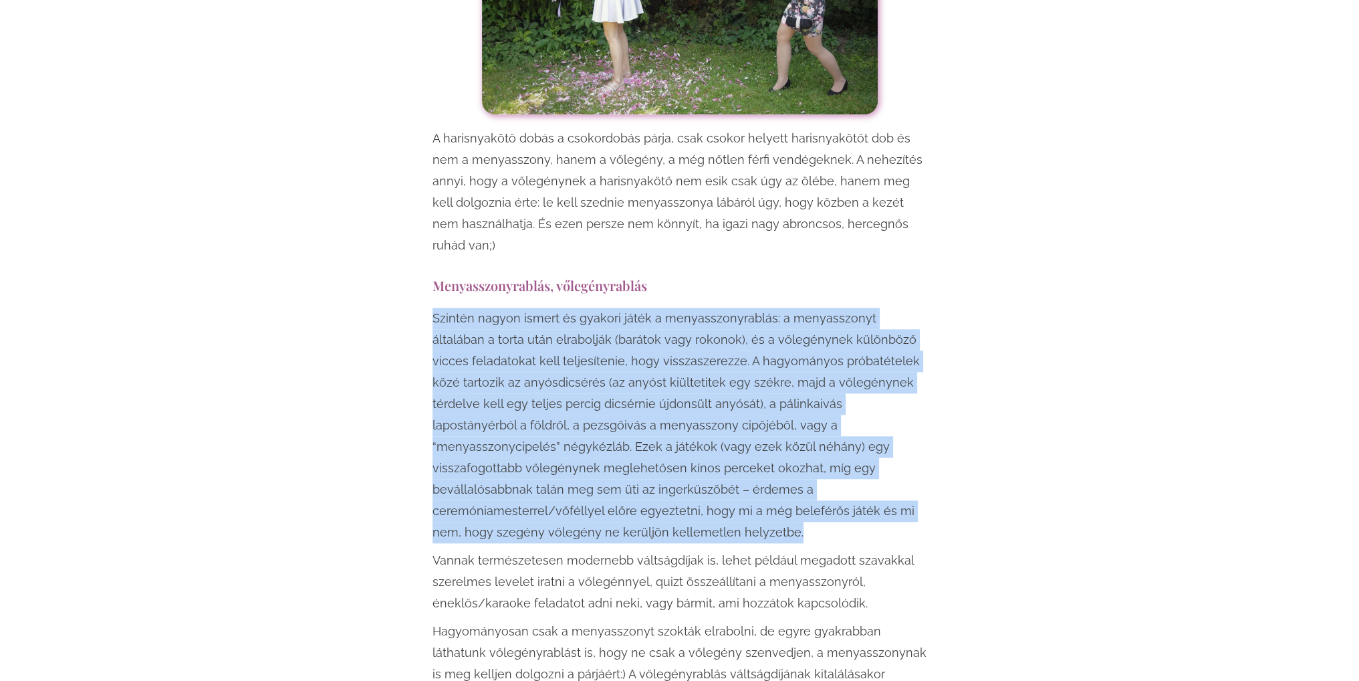
drag
drag, startPoint x: 923, startPoint y: 469, endPoint x: 402, endPoint y: 279, distance: 555.0
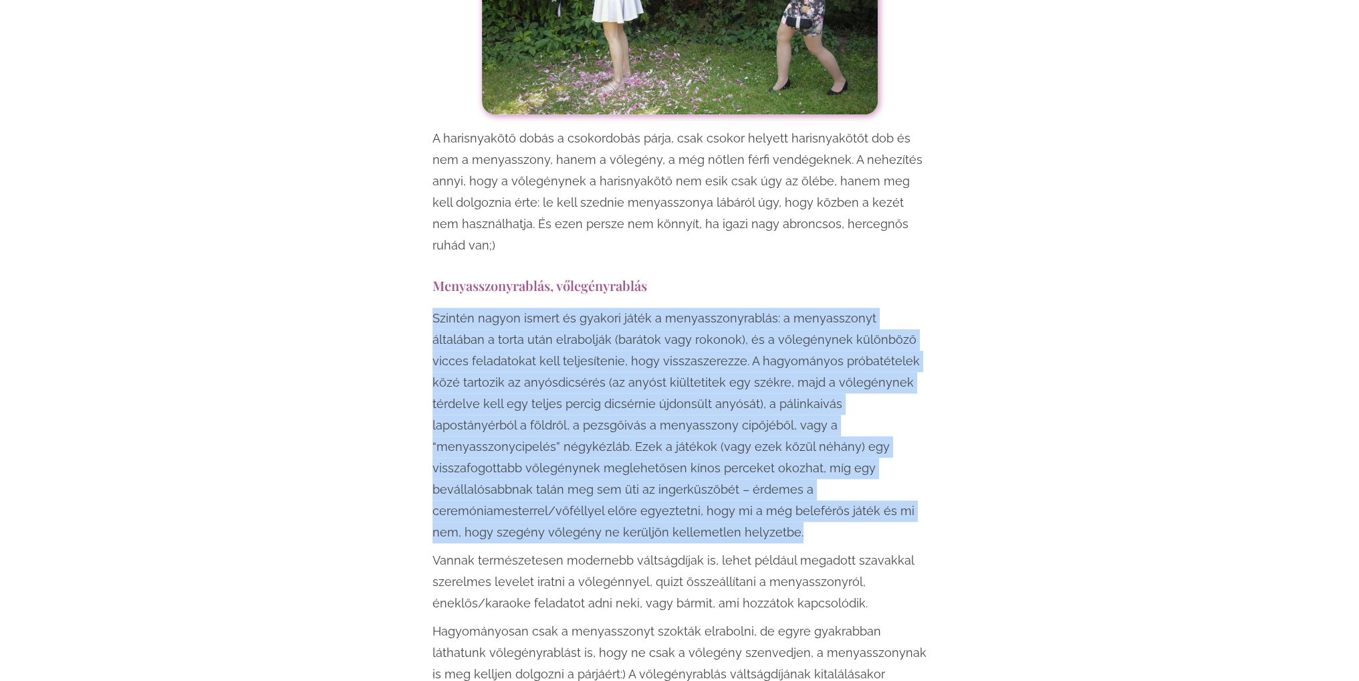
click at [921, 463] on p "Szintén nagyon ismert és gyakori játék a menyasszonyrablás: a menyasszonyt álta…" at bounding box center [680, 425] width 495 height 235
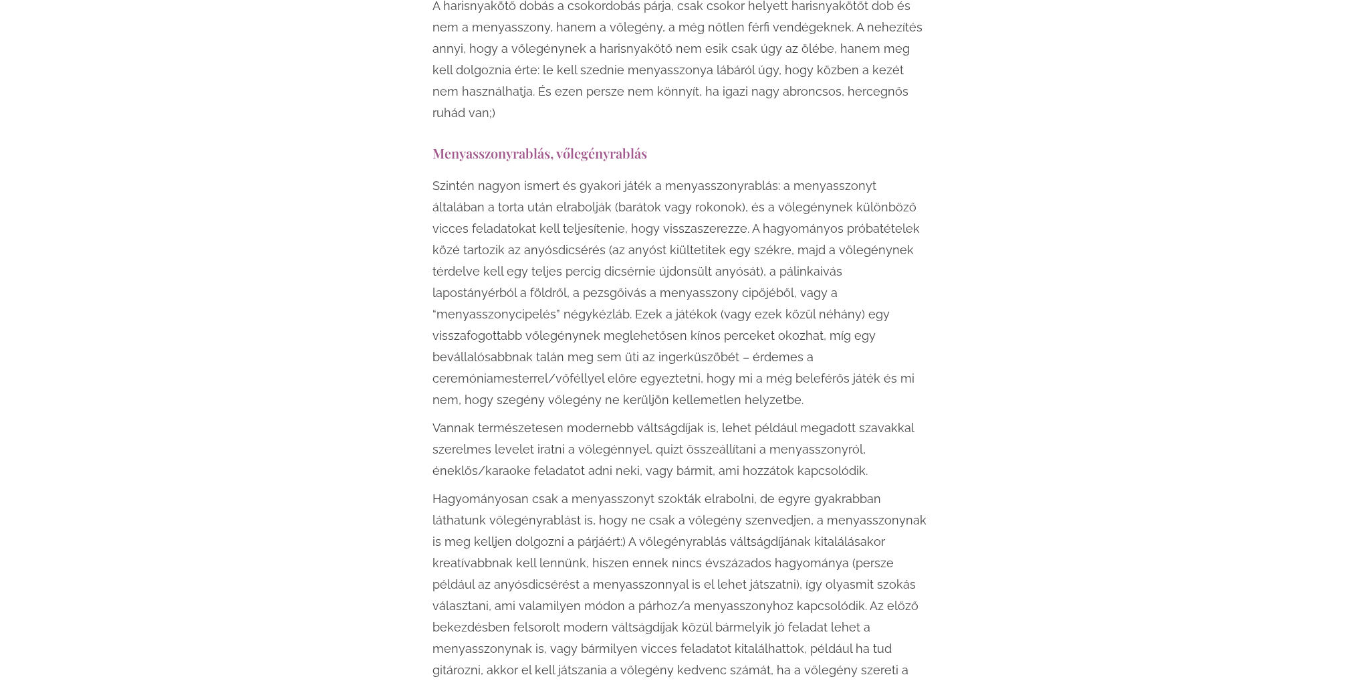
scroll to position [2097, 0]
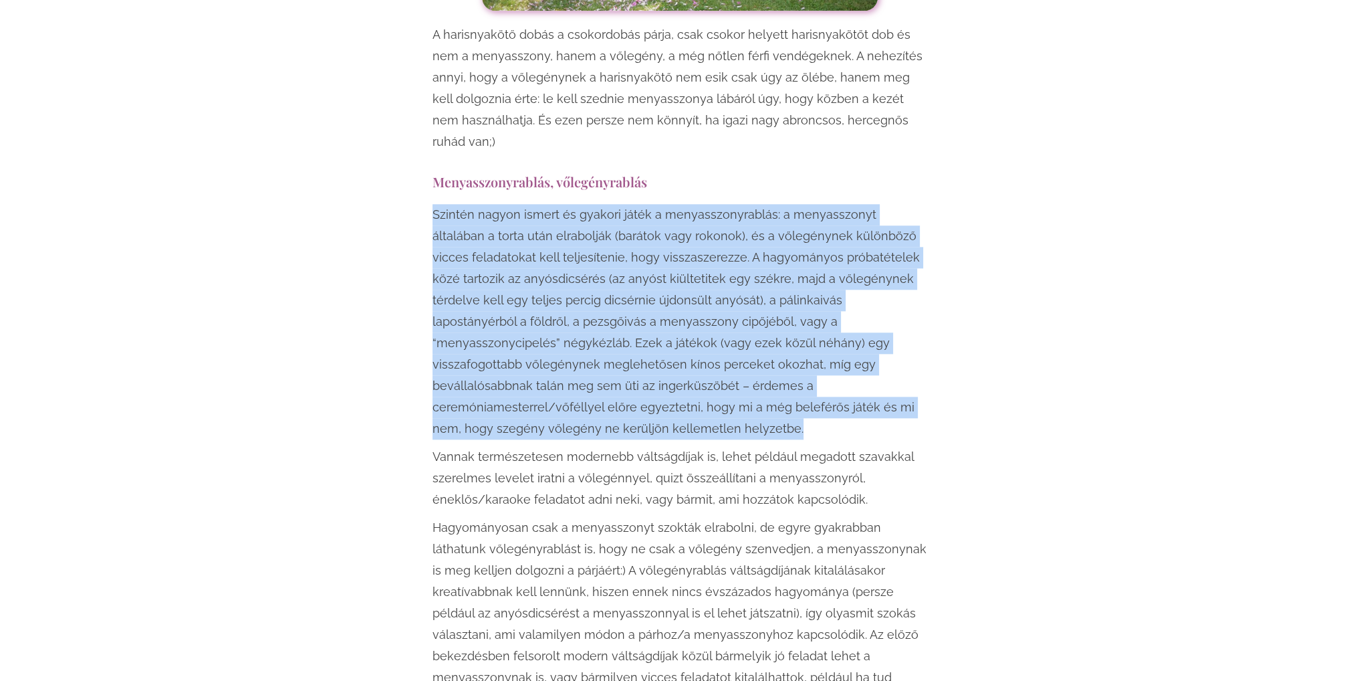
click at [899, 359] on p "Szintén nagyon ismert és gyakori játék a menyasszonyrablás: a menyasszonyt álta…" at bounding box center [680, 321] width 495 height 235
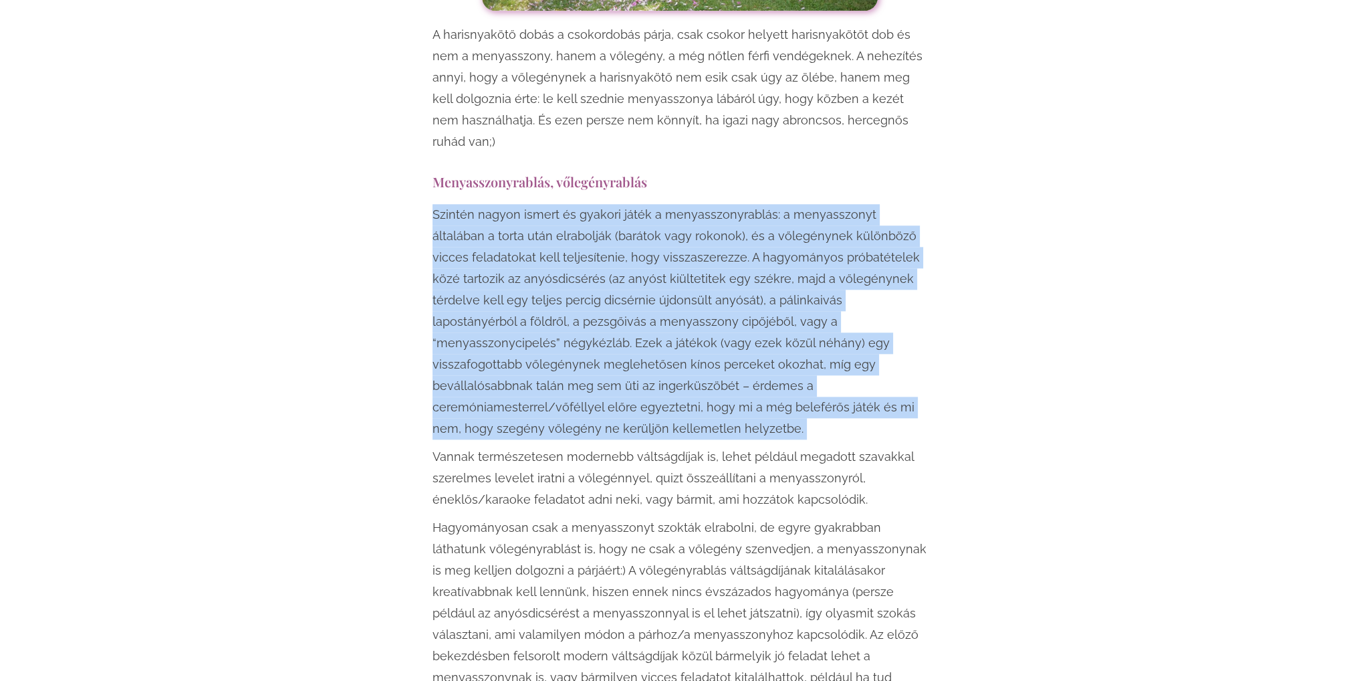
click at [883, 358] on p "Szintén nagyon ismert és gyakori játék a menyasszonyrablás: a menyasszonyt álta…" at bounding box center [680, 321] width 495 height 235
click at [869, 357] on p "Szintén nagyon ismert és gyakori játék a menyasszonyrablás: a menyasszonyt álta…" at bounding box center [680, 321] width 495 height 235
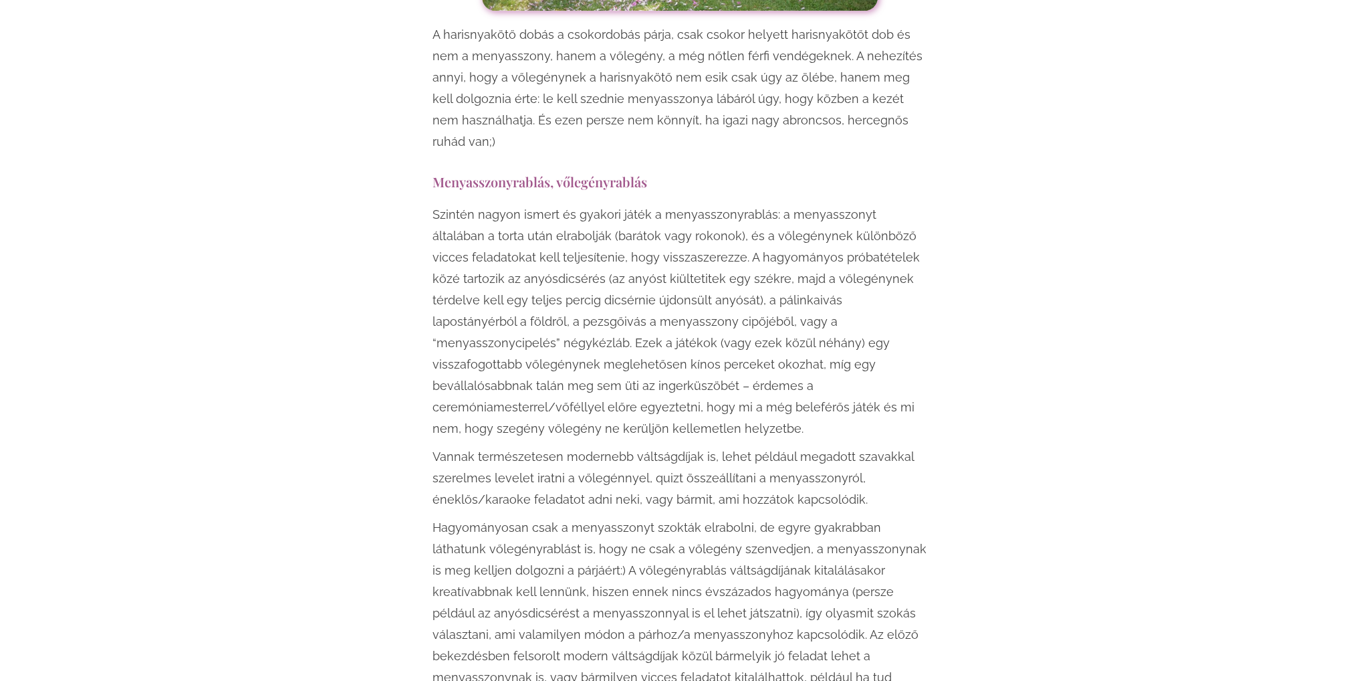
click at [870, 356] on p "Szintén nagyon ismert és gyakori játék a menyasszonyrablás: a menyasszonyt álta…" at bounding box center [680, 321] width 495 height 235
click at [875, 364] on p "Szintén nagyon ismert és gyakori játék a menyasszonyrablás: a menyasszonyt álta…" at bounding box center [680, 321] width 495 height 235
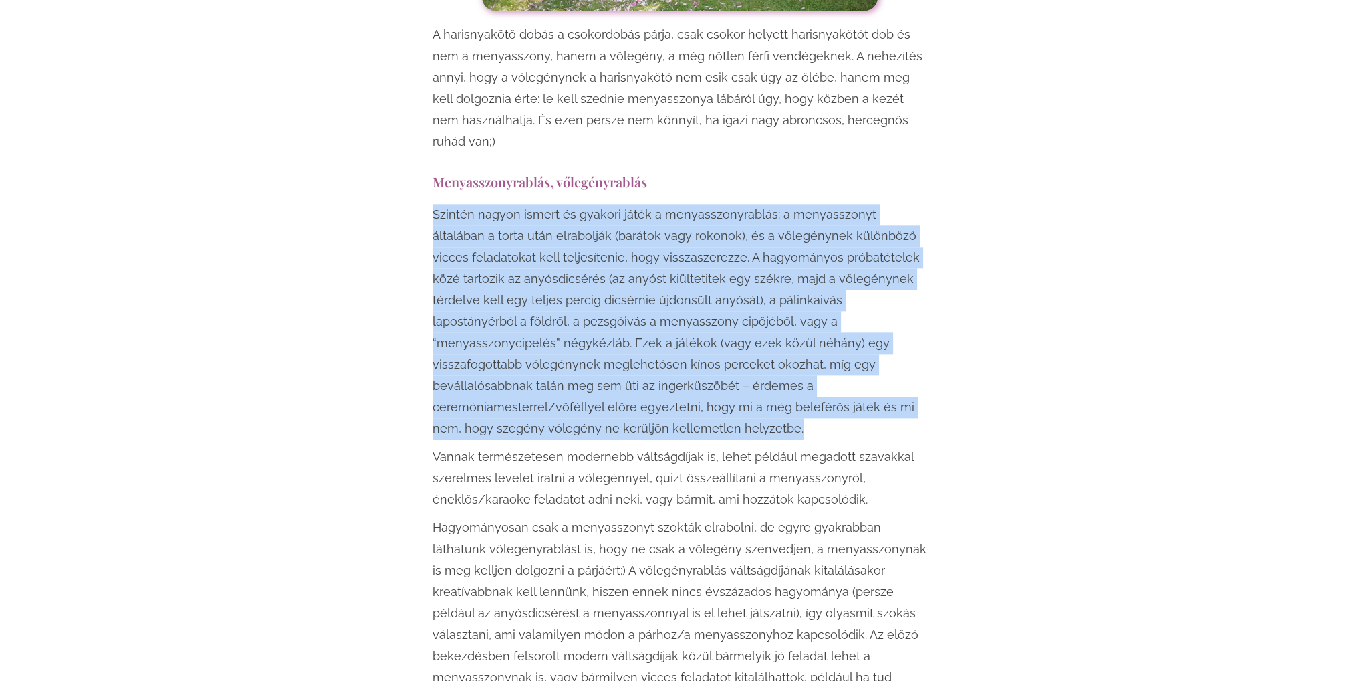
click at [885, 374] on p "Szintén nagyon ismert és gyakori játék a menyasszonyrablás: a menyasszonyt álta…" at bounding box center [680, 321] width 495 height 235
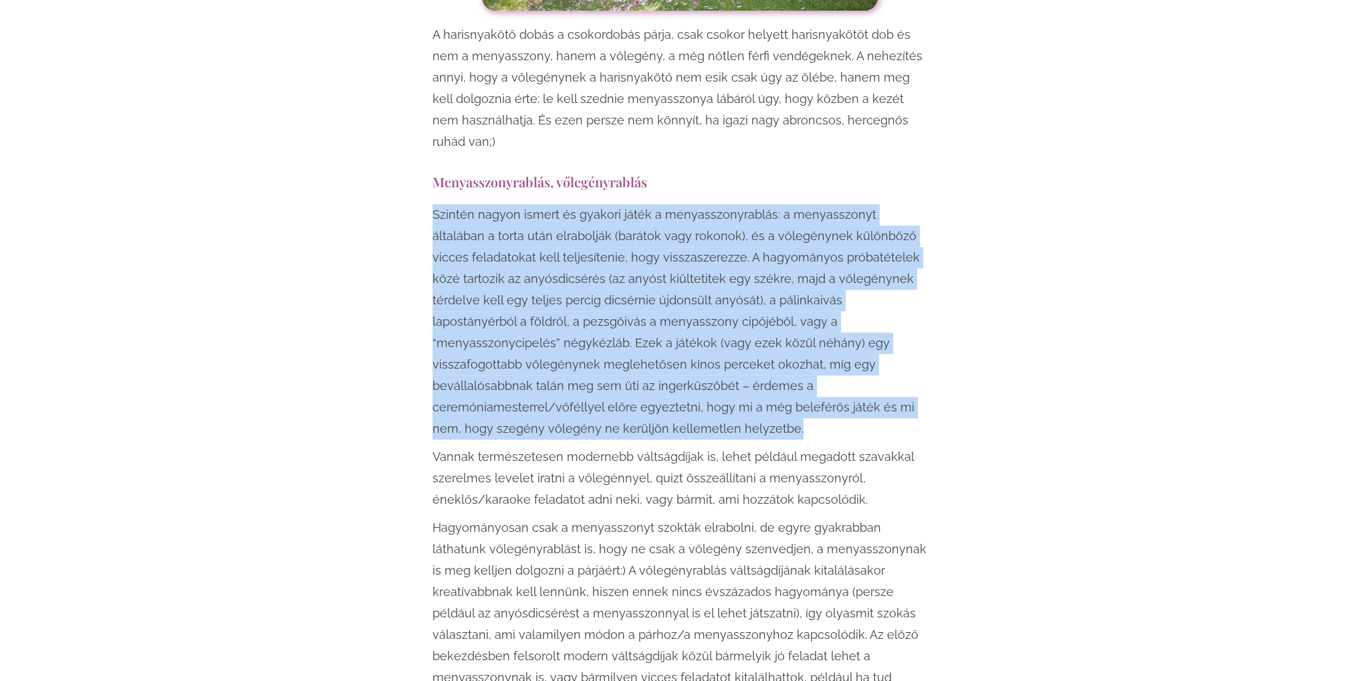
click at [918, 354] on p "Szintén nagyon ismert és gyakori játék a menyasszonyrablás: a menyasszonyt álta…" at bounding box center [680, 321] width 495 height 235
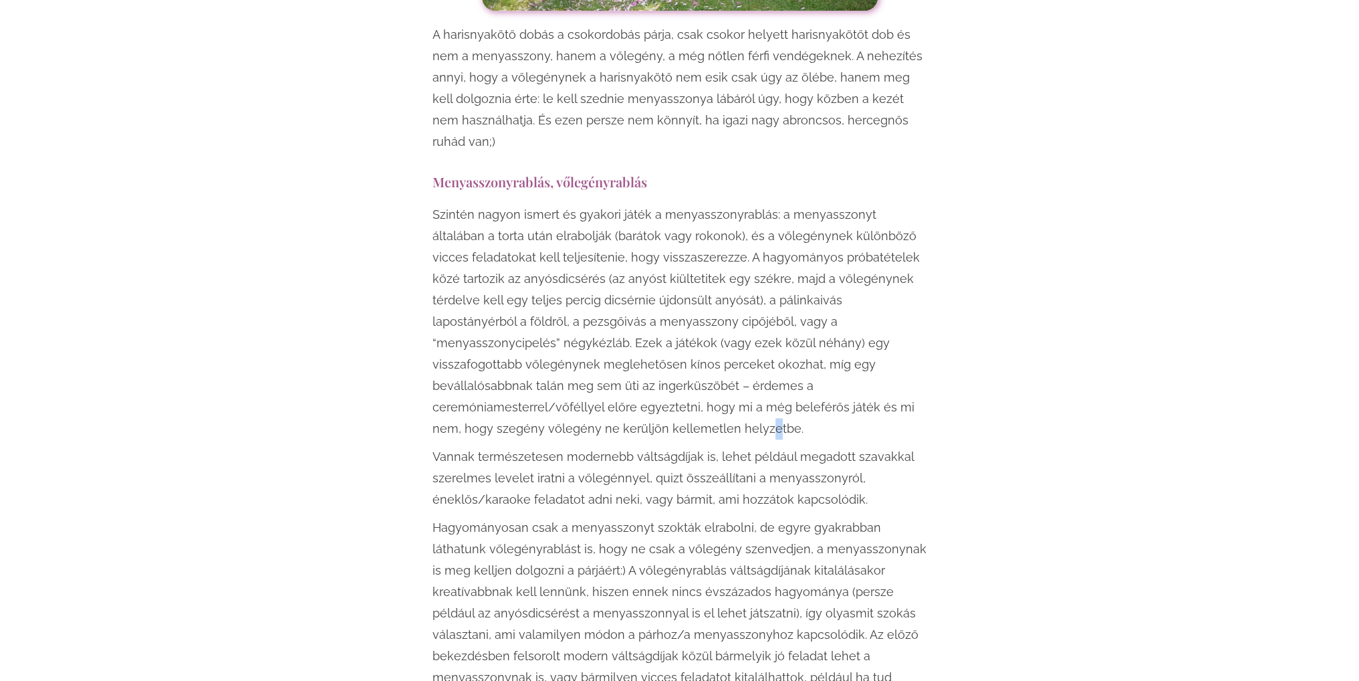
click at [829, 355] on p "Szintén nagyon ismert és gyakori játék a menyasszonyrablás: a menyasszonyt álta…" at bounding box center [680, 321] width 495 height 235
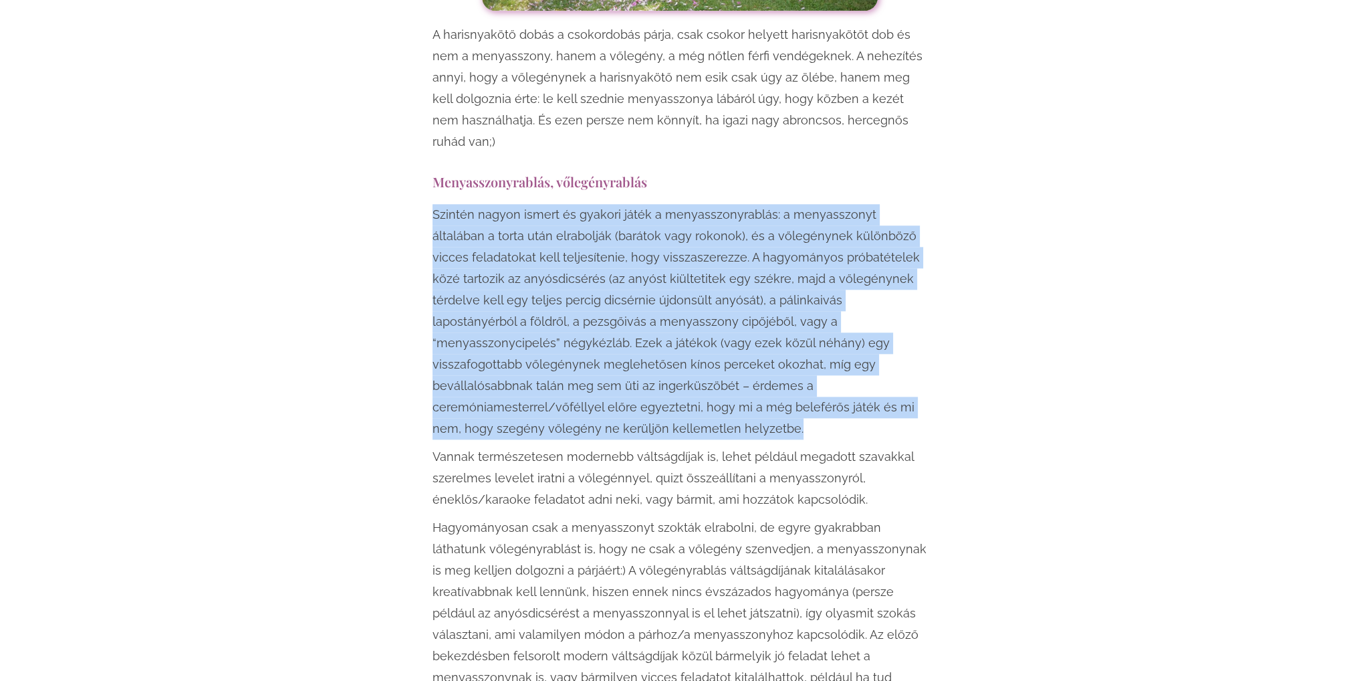
click at [909, 362] on p "Szintén nagyon ismert és gyakori játék a menyasszonyrablás: a menyasszonyt álta…" at bounding box center [680, 321] width 495 height 235
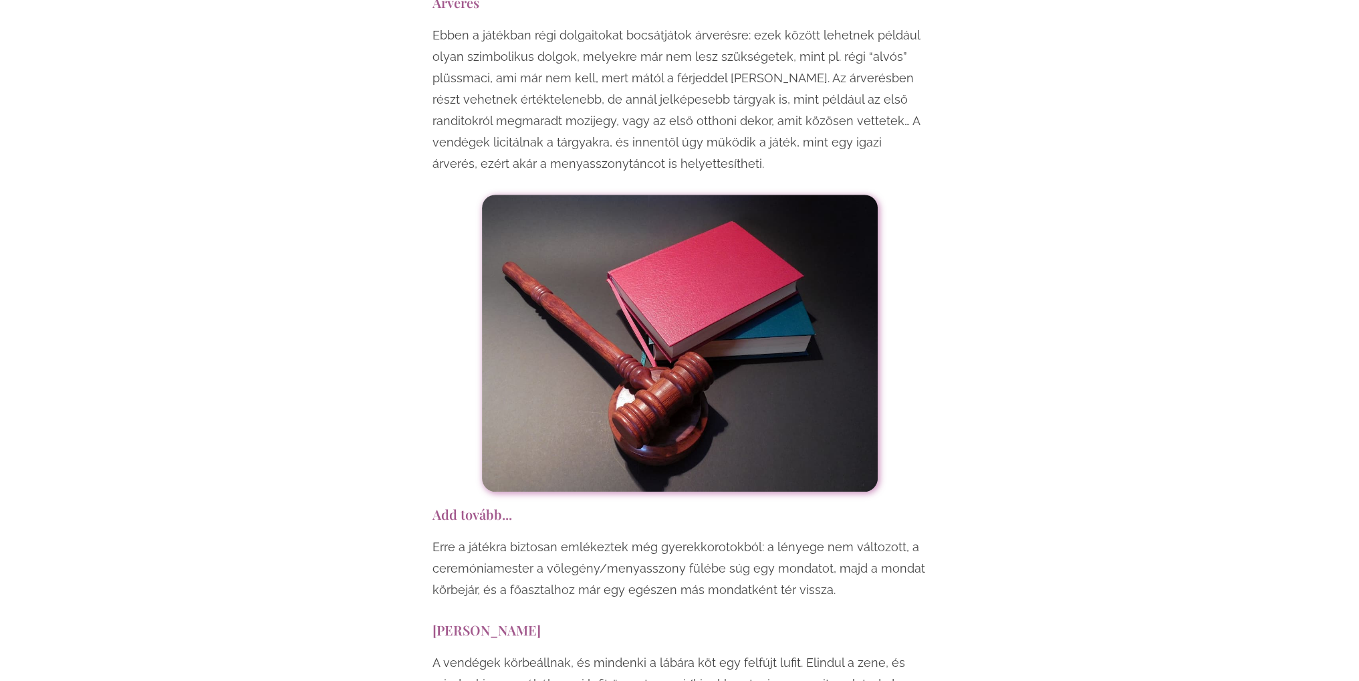
drag, startPoint x: 987, startPoint y: 211, endPoint x: 1011, endPoint y: 497, distance: 287.9
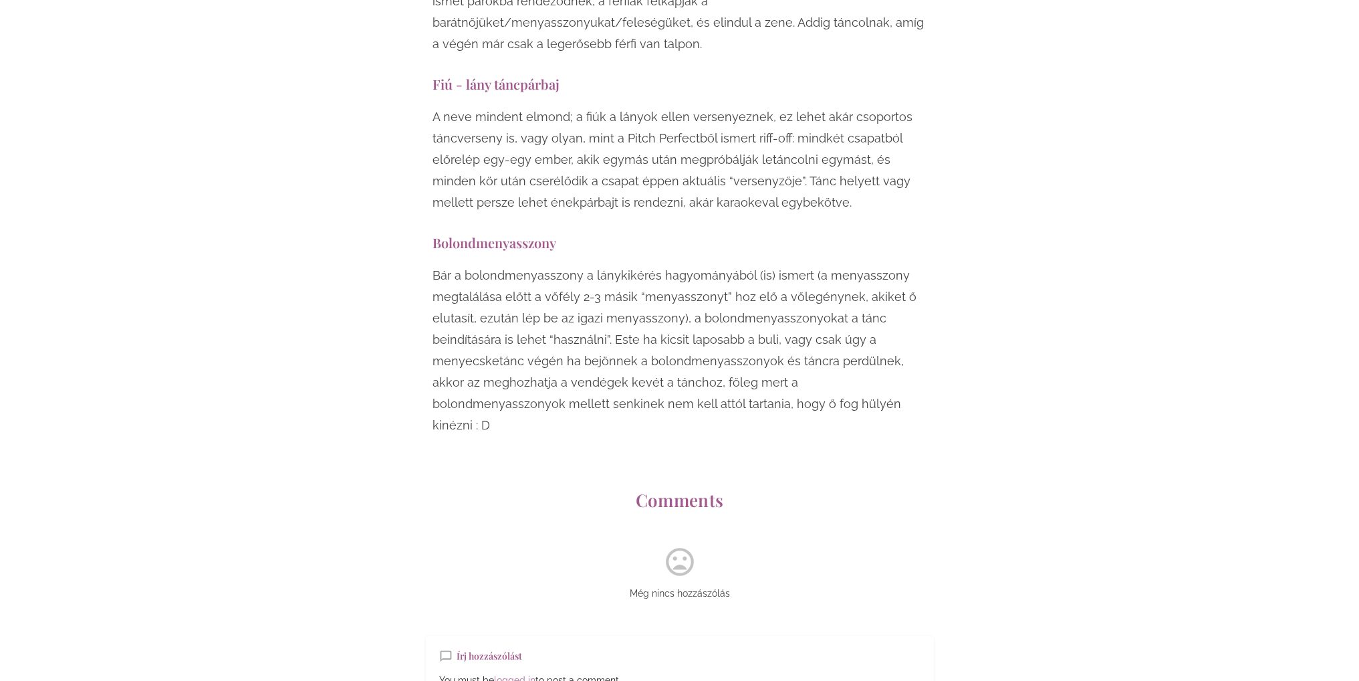
scroll to position [10380, 0]
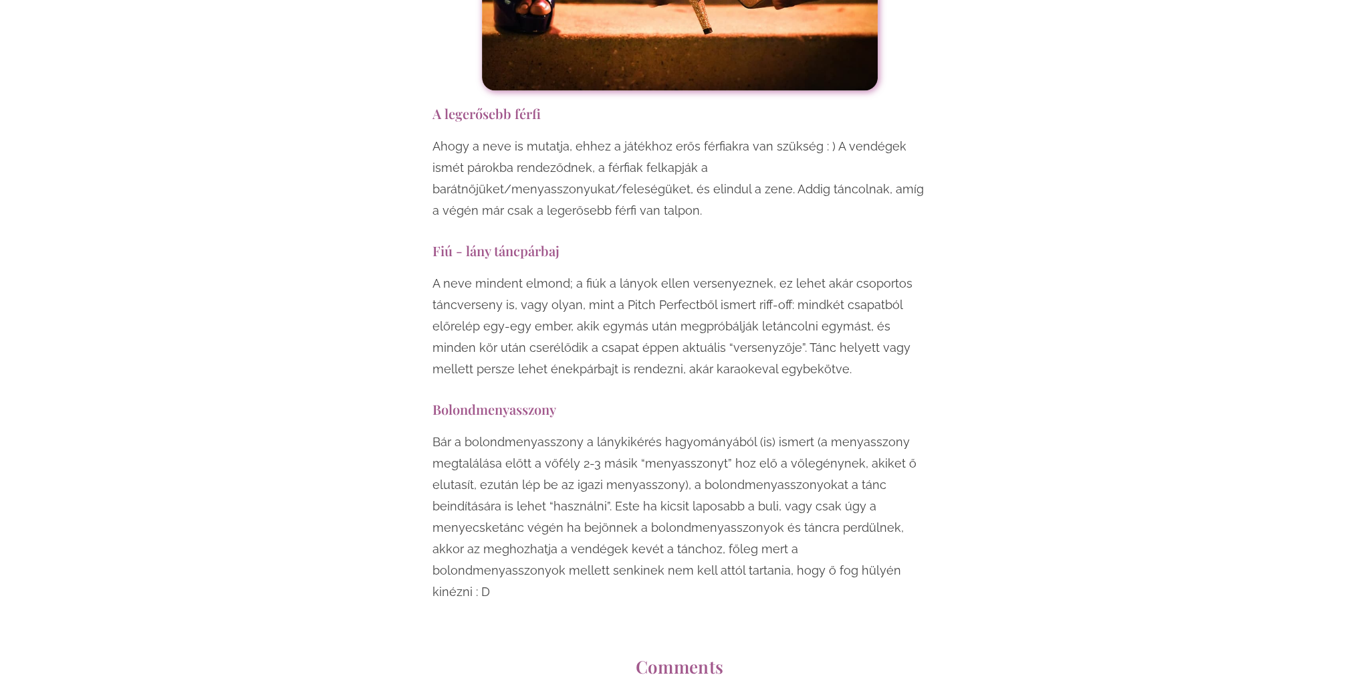
drag, startPoint x: 1076, startPoint y: 471, endPoint x: 1073, endPoint y: 446, distance: 25.0
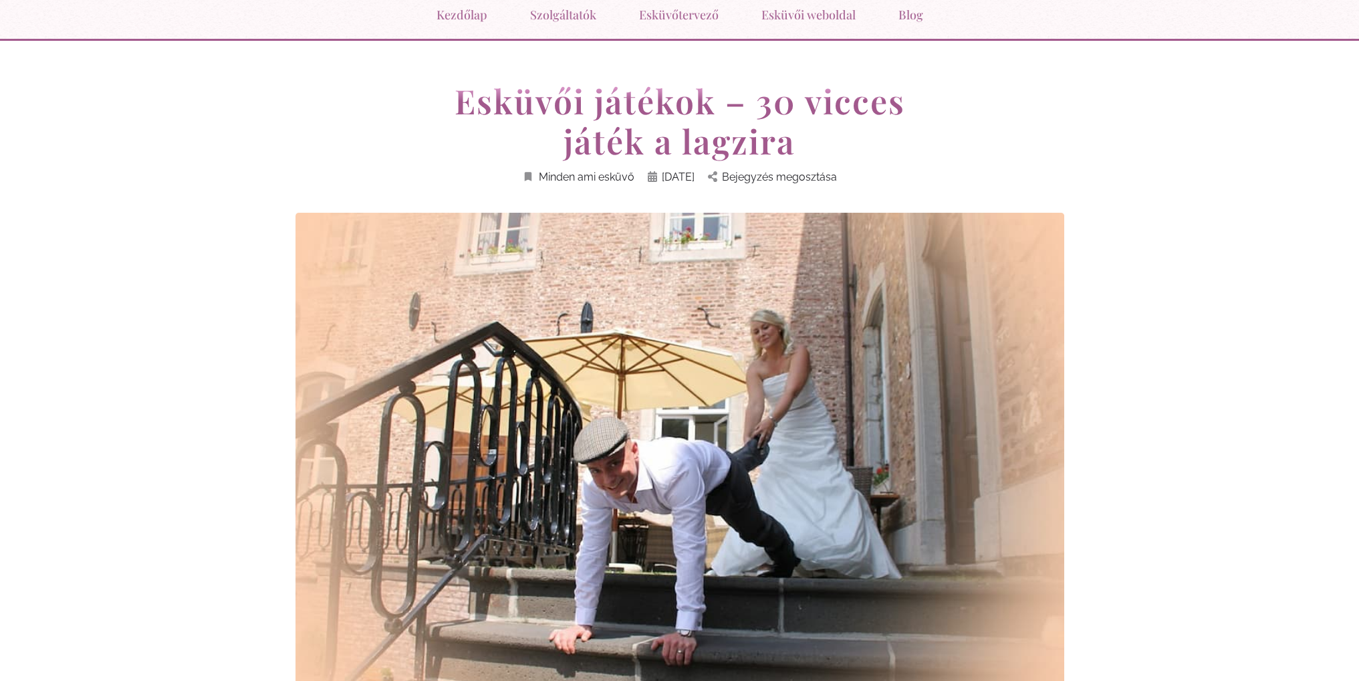
scroll to position [0, 0]
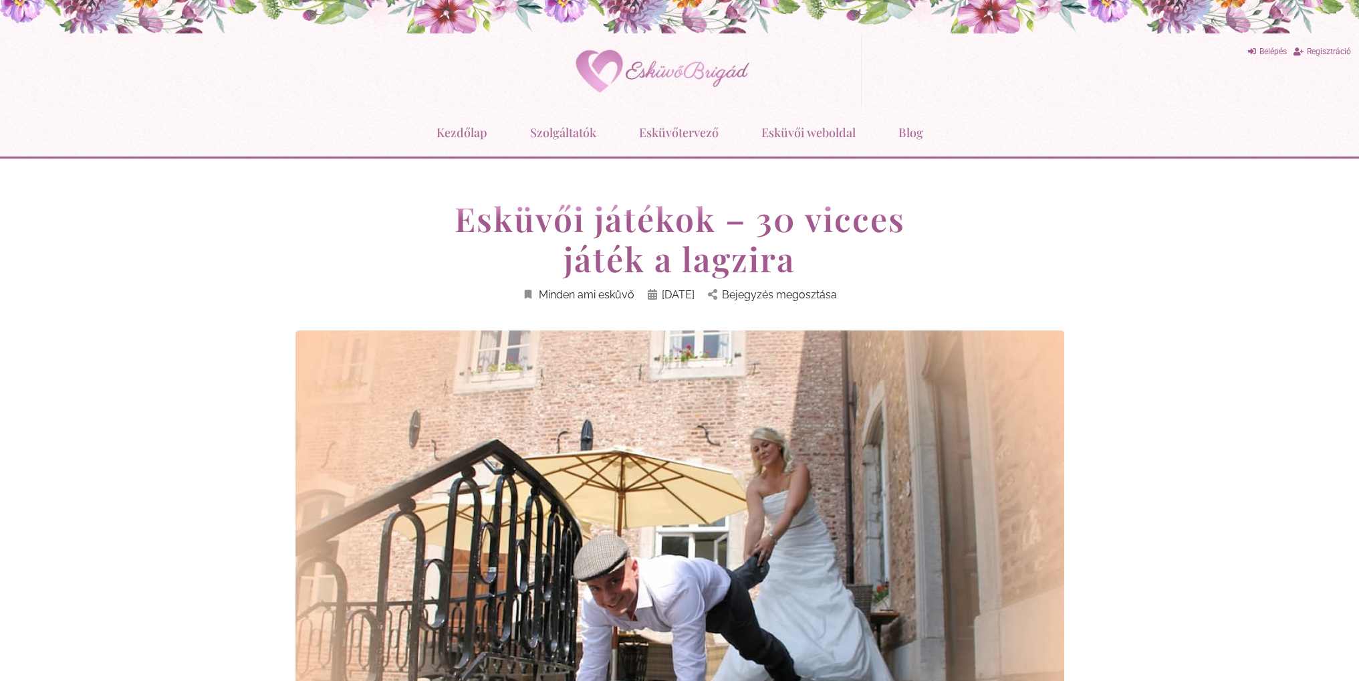
drag, startPoint x: 1066, startPoint y: 281, endPoint x: 1044, endPoint y: 147, distance: 135.6
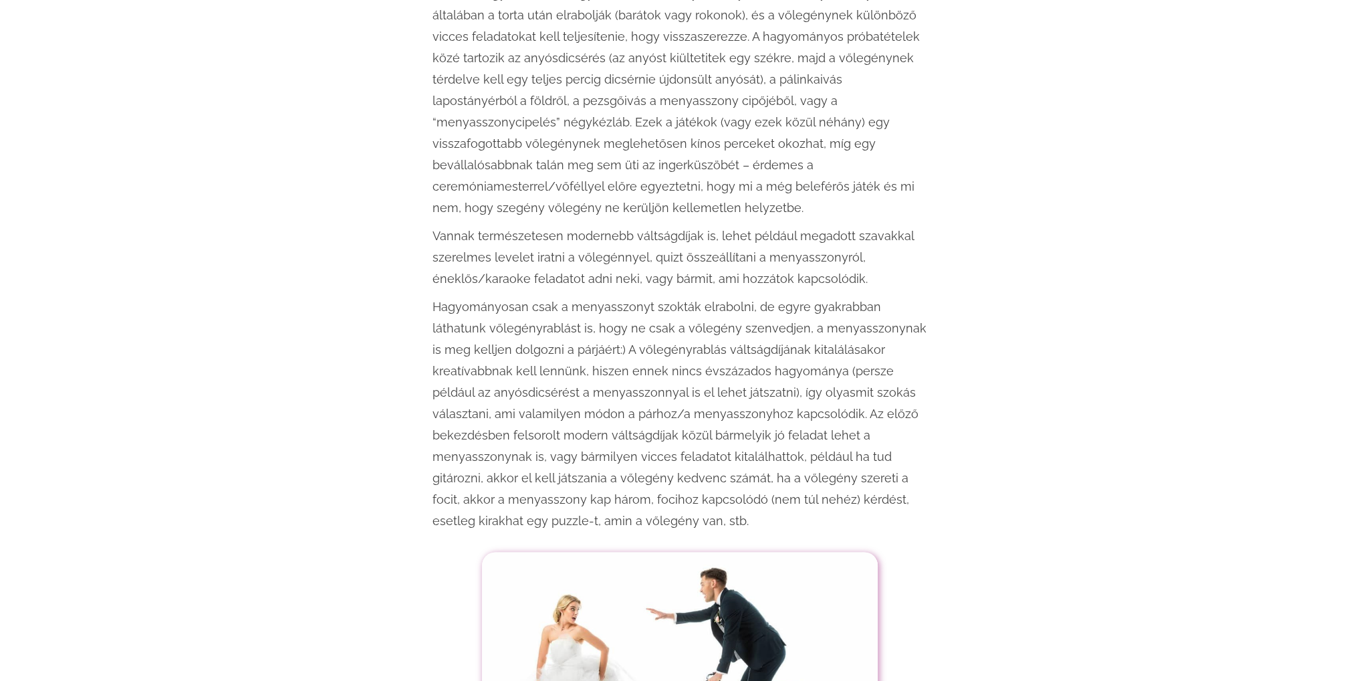
scroll to position [2541, 0]
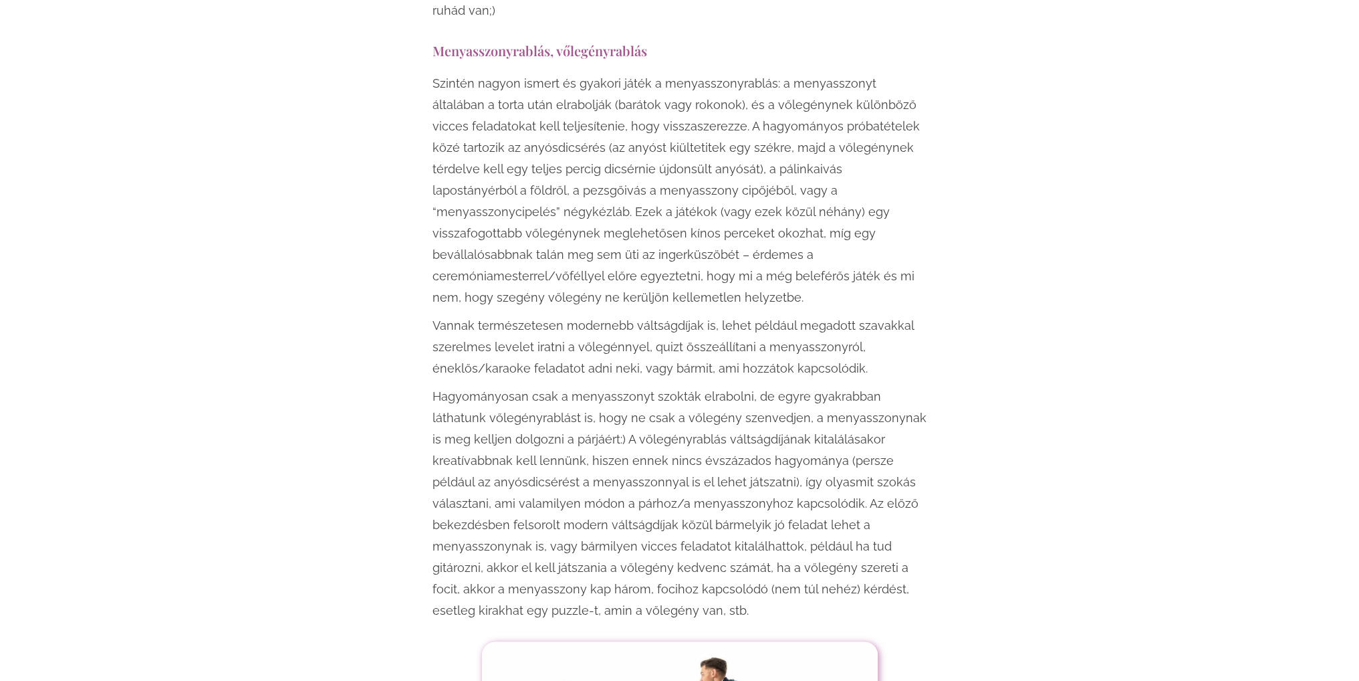
drag, startPoint x: 1000, startPoint y: 352, endPoint x: 1002, endPoint y: 188, distance: 164.5
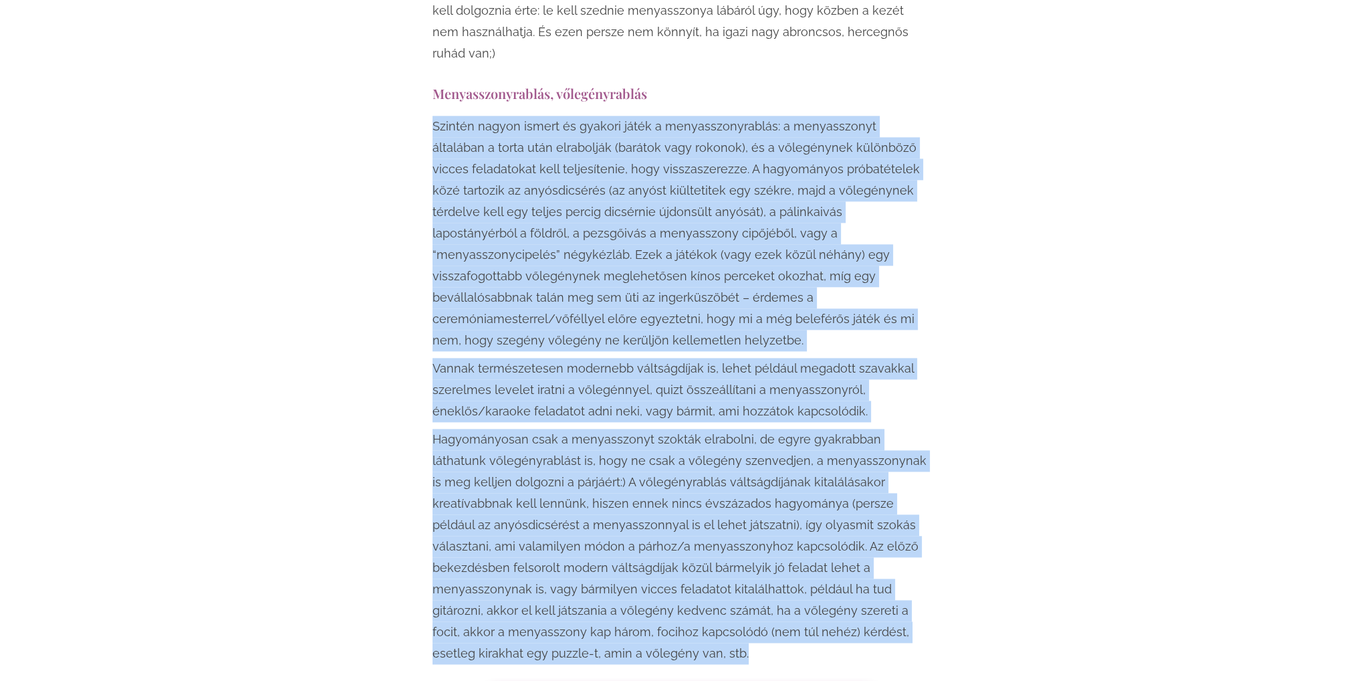
drag, startPoint x: 542, startPoint y: 581, endPoint x: 427, endPoint y: 71, distance: 523.0
drag, startPoint x: 404, startPoint y: 71, endPoint x: 769, endPoint y: 581, distance: 627.3
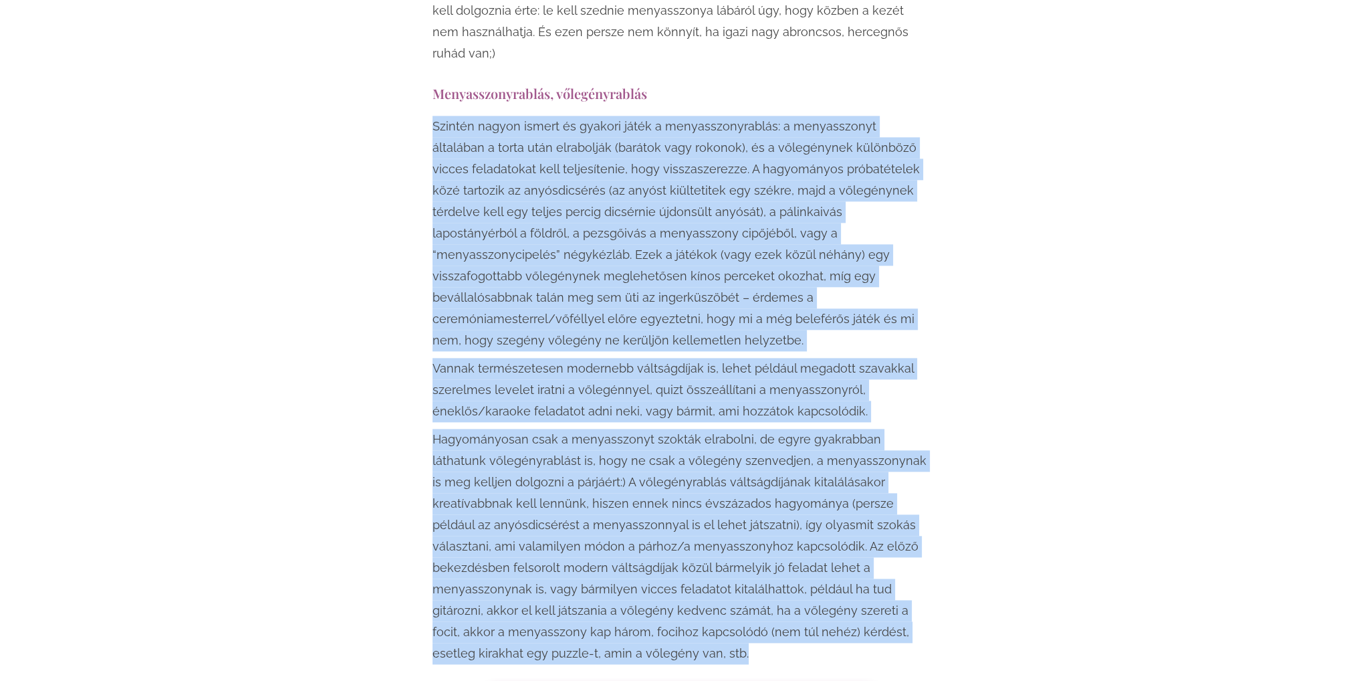
click at [767, 583] on p "Hagyományosan csak a menyasszonyt szokták elrabolni, de egyre gyakrabban láthat…" at bounding box center [680, 546] width 495 height 235
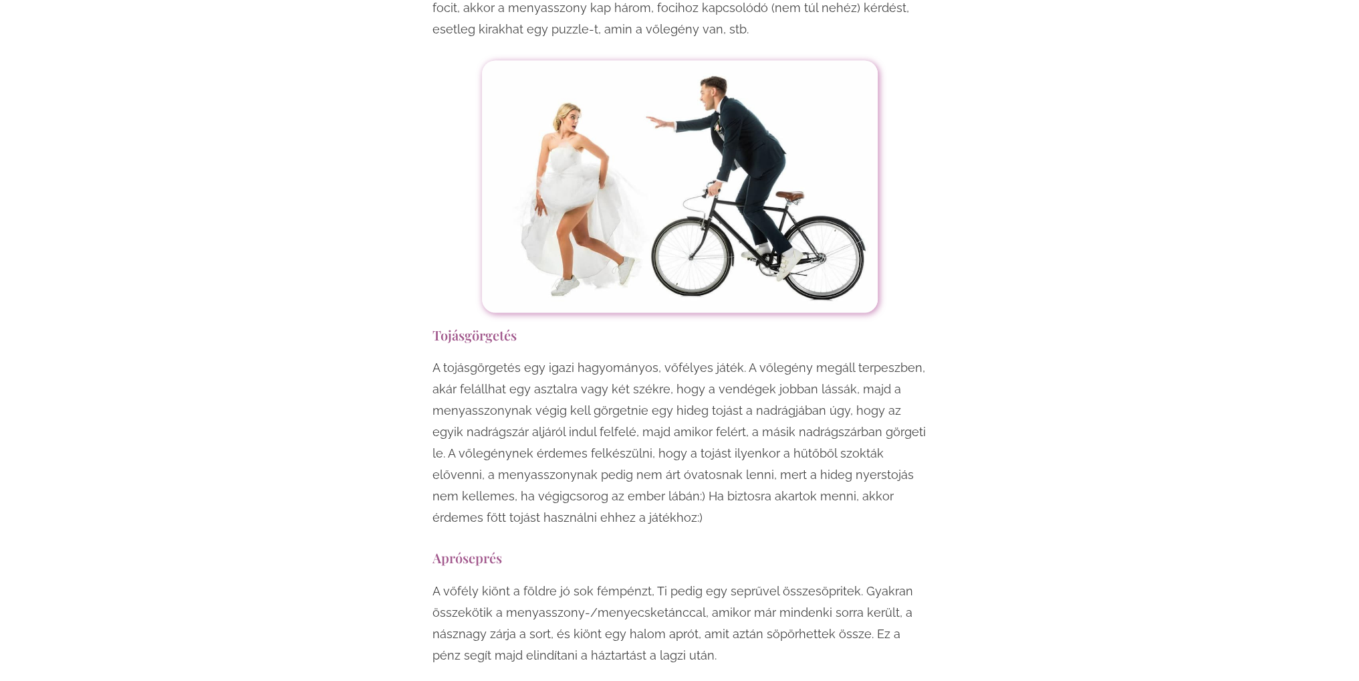
scroll to position [2988, 0]
